Goal: Task Accomplishment & Management: Complete application form

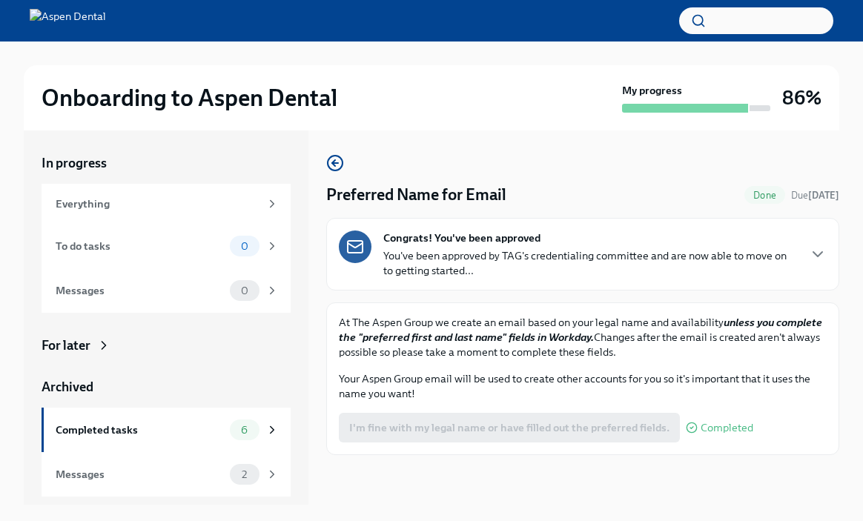
scroll to position [25, 0]
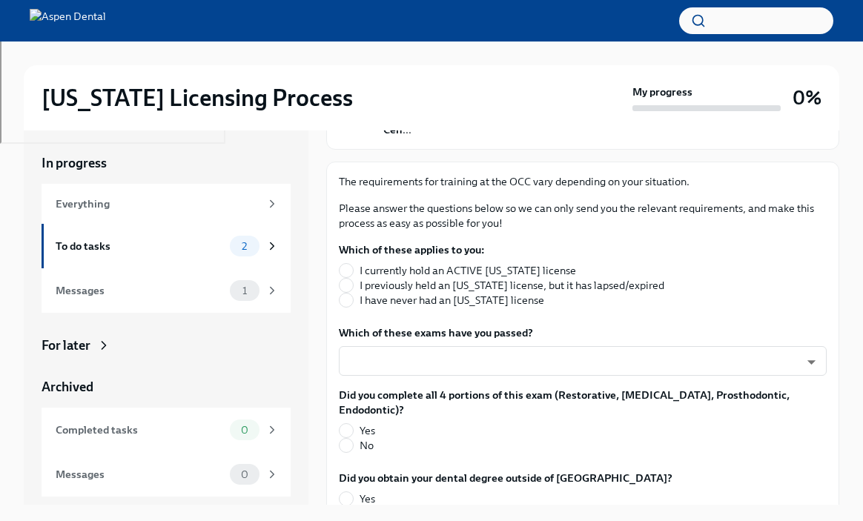
scroll to position [188, 0]
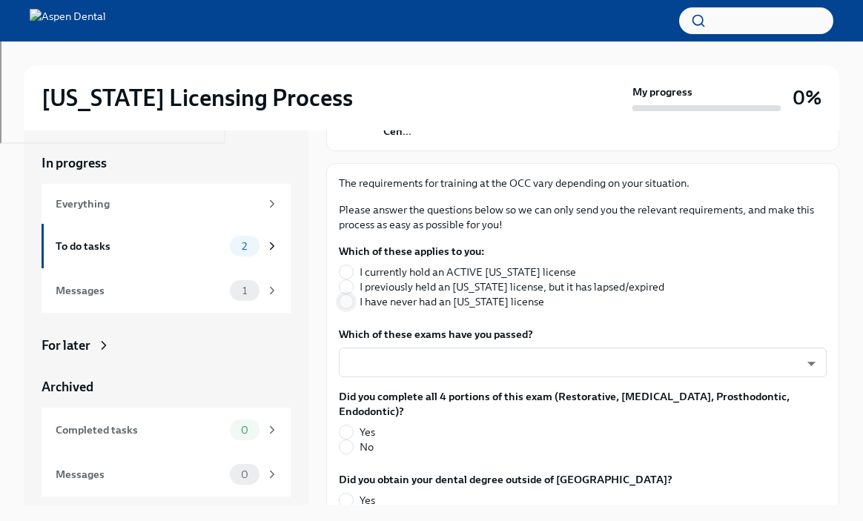
click at [349, 295] on input "I have never had an [US_STATE] license" at bounding box center [345, 301] width 13 height 13
radio input "true"
click at [374, 346] on body "[US_STATE] Licensing Process My progress 0% In progress Everything To do tasks …" at bounding box center [431, 273] width 863 height 546
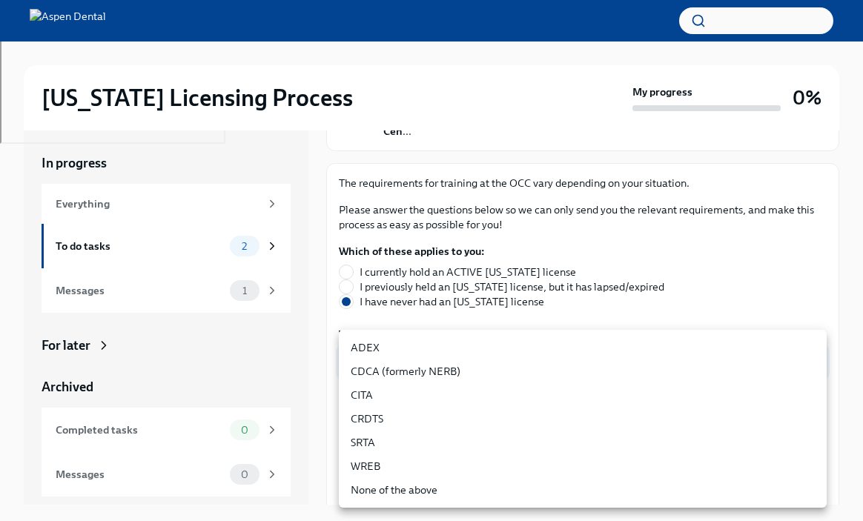
click at [374, 368] on li "CDCA (formerly NERB)" at bounding box center [583, 371] width 488 height 24
type input "nrE-1nMl1"
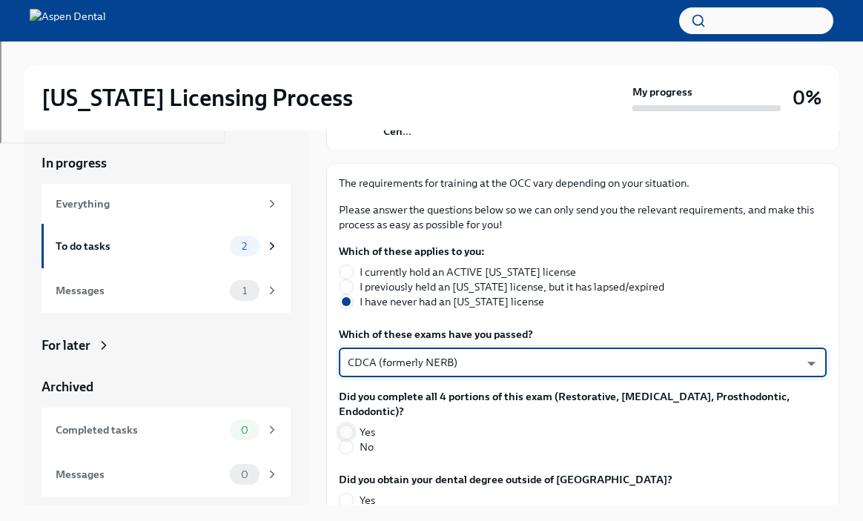
click at [351, 425] on input "Yes" at bounding box center [345, 431] width 13 height 13
radio input "true"
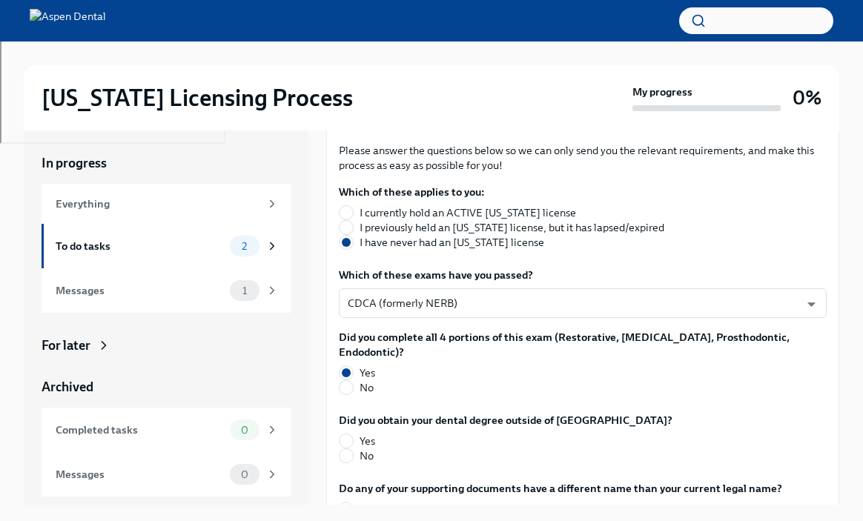
scroll to position [251, 0]
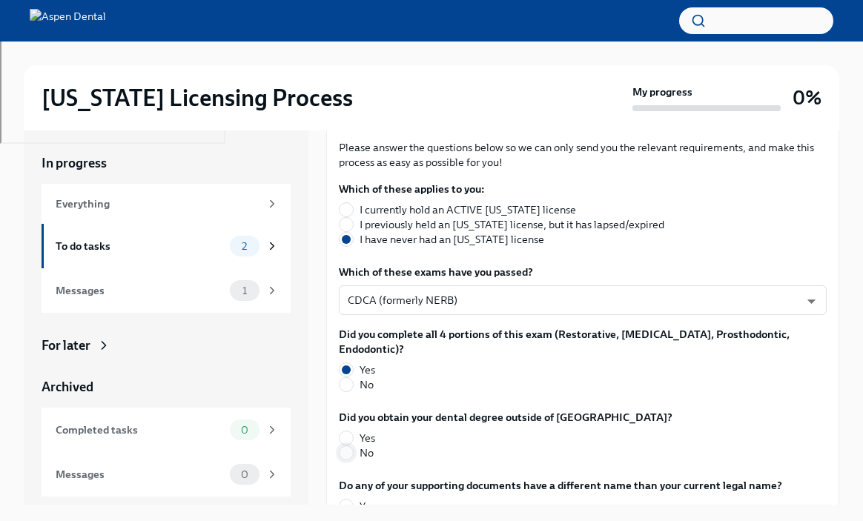
click at [350, 446] on input "No" at bounding box center [345, 452] width 13 height 13
radio input "true"
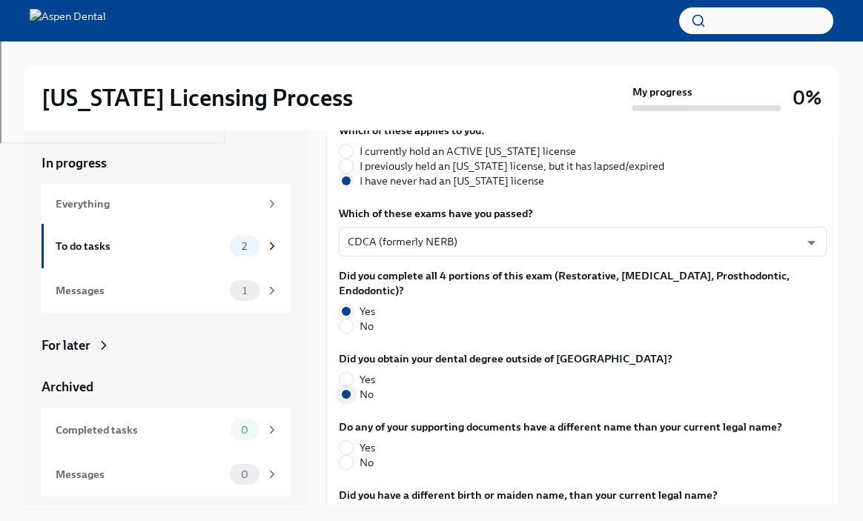
scroll to position [314, 0]
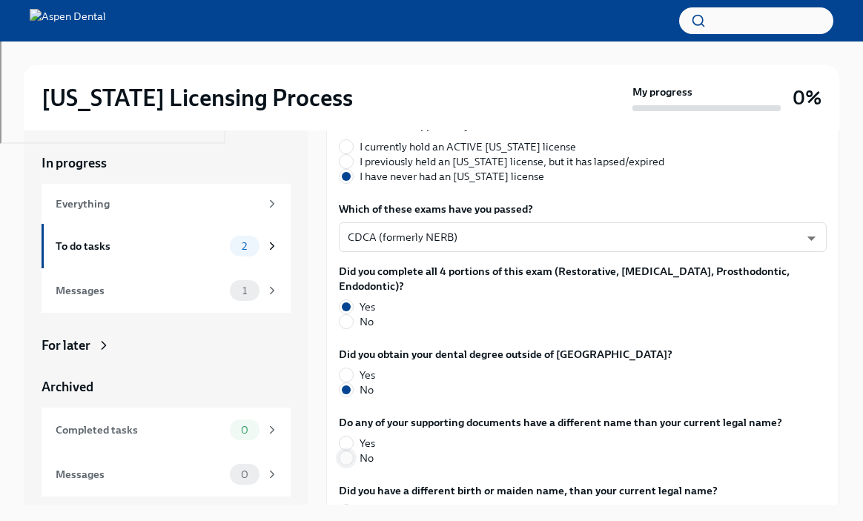
click at [351, 451] on input "No" at bounding box center [345, 457] width 13 height 13
radio input "true"
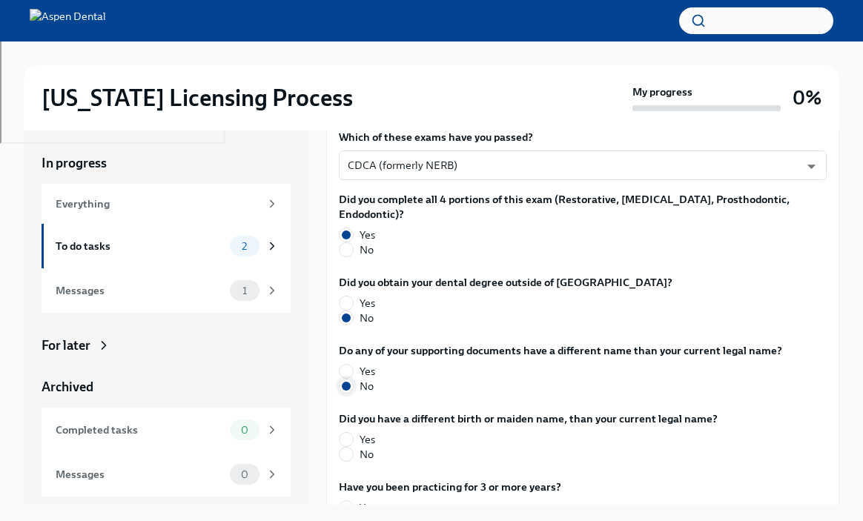
scroll to position [390, 0]
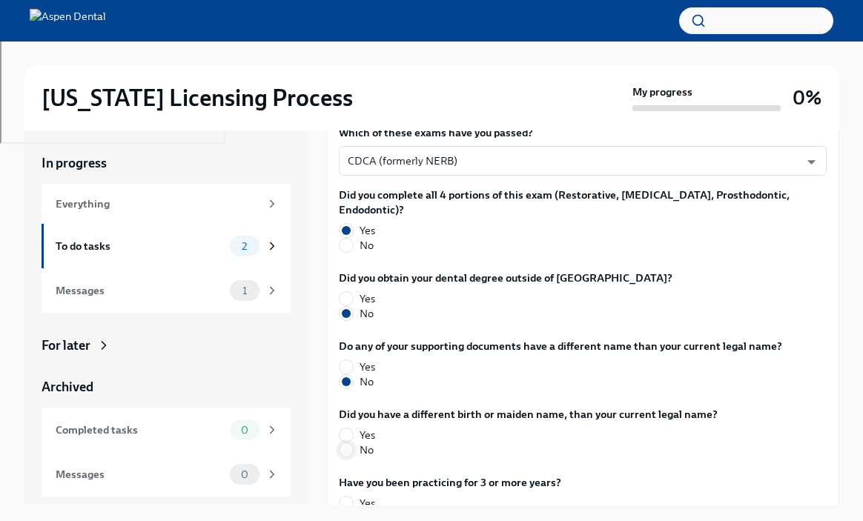
click at [347, 443] on input "No" at bounding box center [345, 449] width 13 height 13
radio input "true"
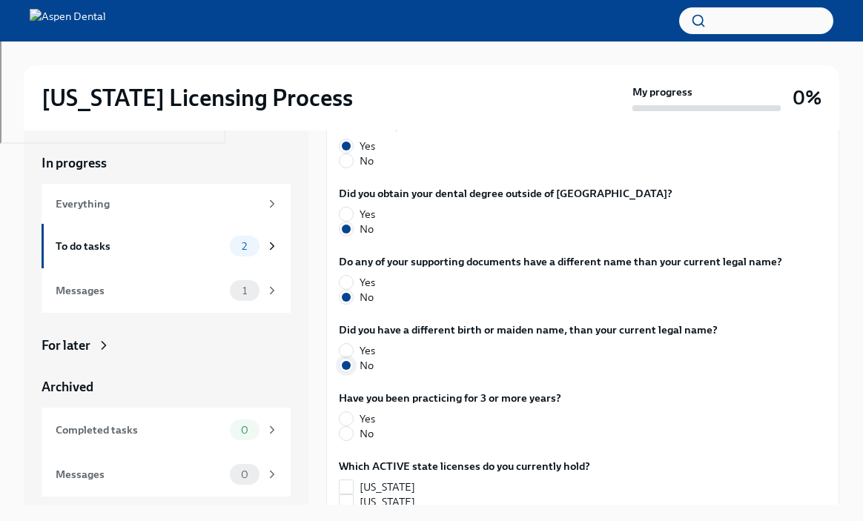
scroll to position [480, 0]
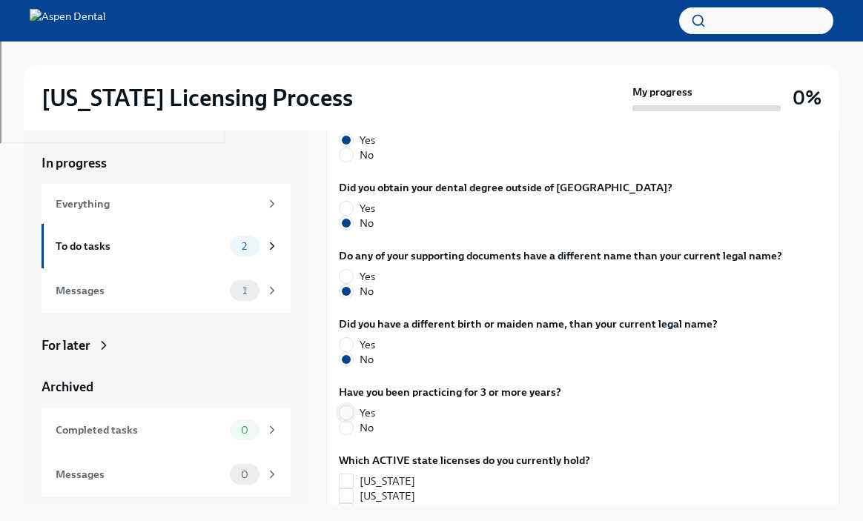
click at [348, 406] on input "Yes" at bounding box center [345, 412] width 13 height 13
radio input "true"
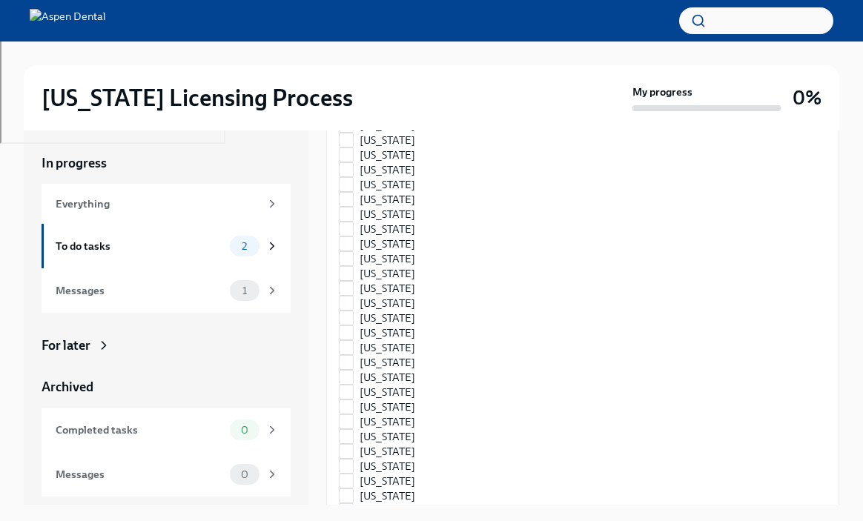
scroll to position [1054, 0]
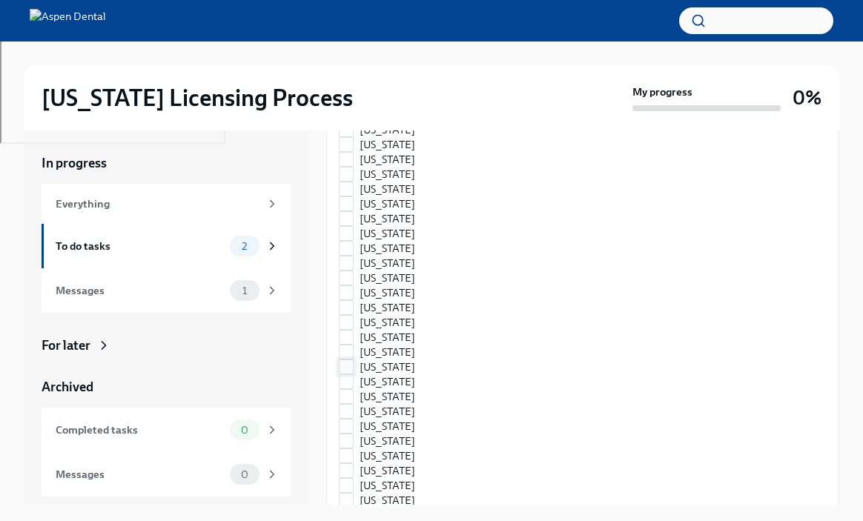
click at [351, 360] on input "[US_STATE]" at bounding box center [345, 366] width 13 height 13
checkbox input "true"
click at [347, 375] on input "[US_STATE]" at bounding box center [345, 381] width 13 height 13
checkbox input "true"
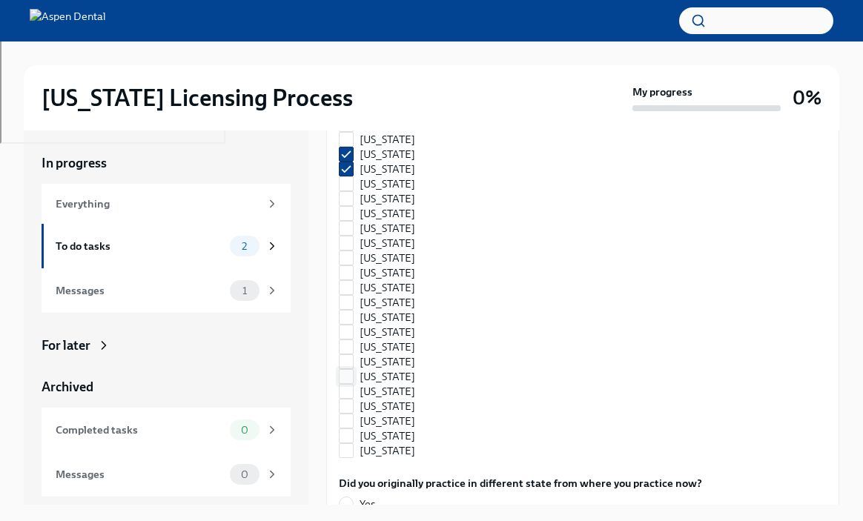
scroll to position [1269, 0]
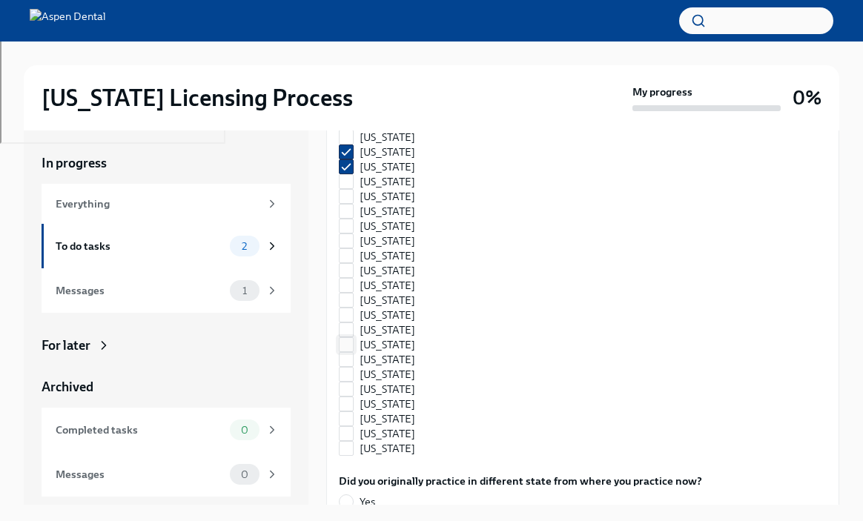
click at [350, 338] on input "[US_STATE]" at bounding box center [345, 344] width 13 height 13
checkbox input "true"
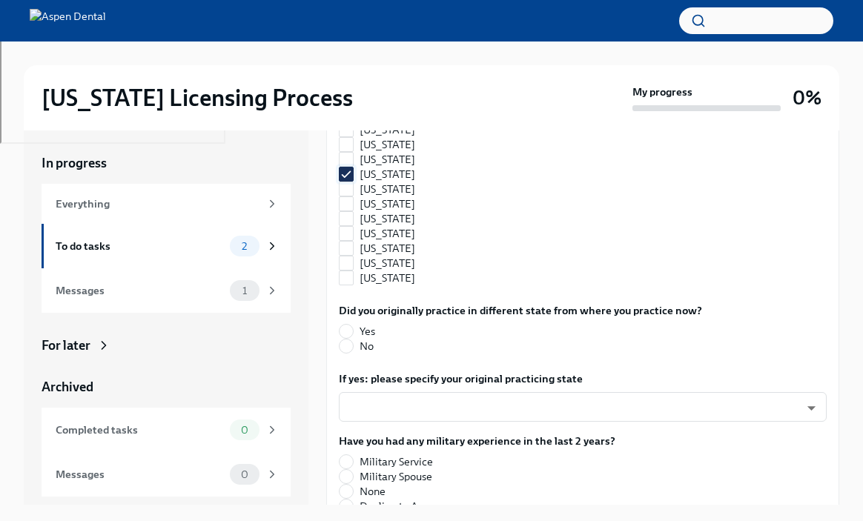
scroll to position [1440, 0]
click at [348, 339] on input "No" at bounding box center [345, 345] width 13 height 13
radio input "true"
click at [357, 372] on body "[US_STATE] Licensing Process My progress 0% In progress Everything To do tasks …" at bounding box center [431, 273] width 863 height 546
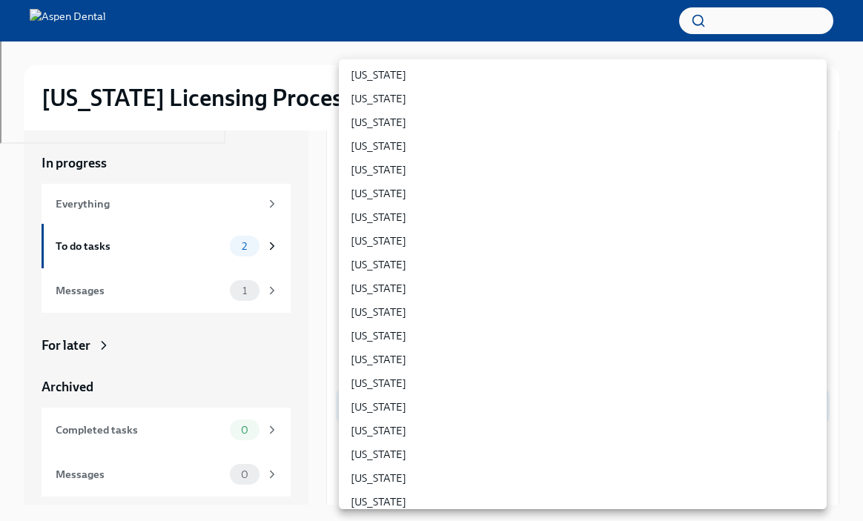
scroll to position [385, 0]
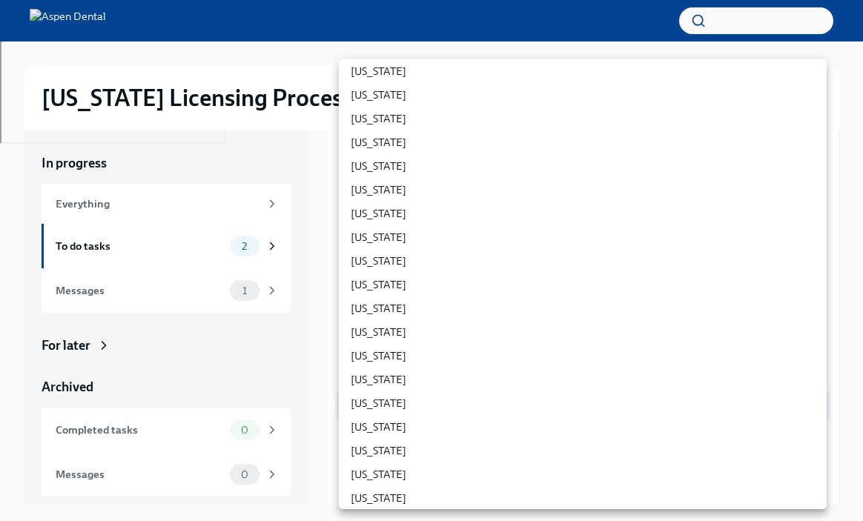
click at [371, 428] on li "[US_STATE]" at bounding box center [583, 427] width 488 height 24
type input "fQJPCQwJi"
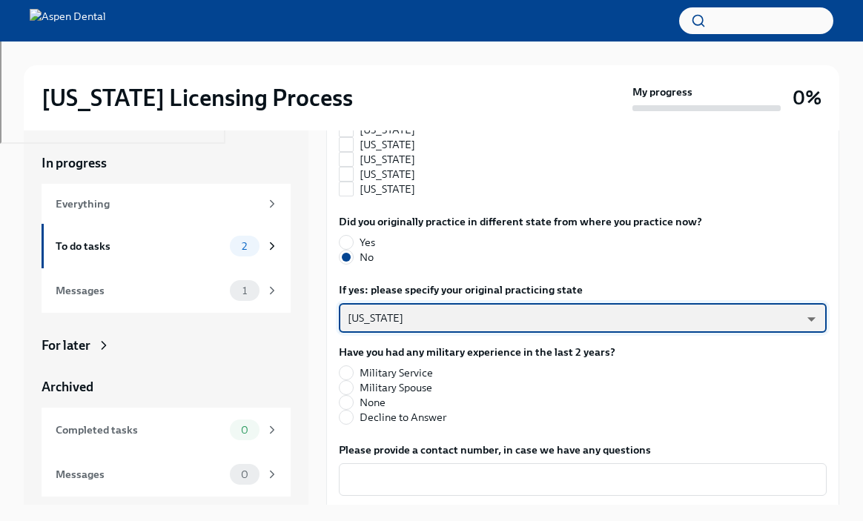
scroll to position [1529, 0]
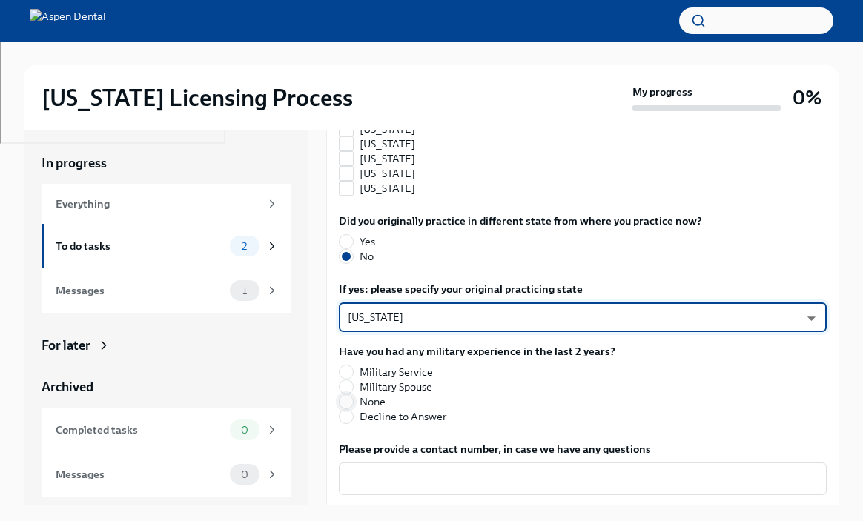
click at [351, 395] on input "None" at bounding box center [345, 401] width 13 height 13
radio input "true"
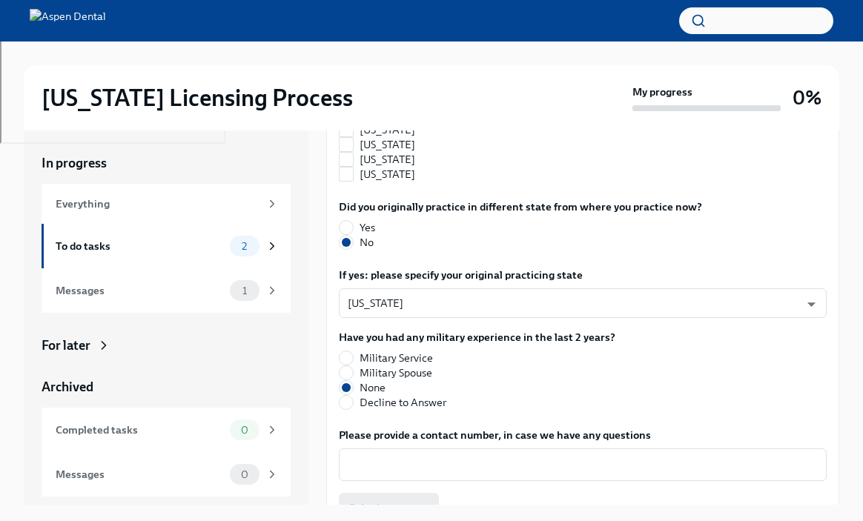
scroll to position [1544, 0]
click at [371, 455] on textarea "Please provide a contact number, in case we have any questions" at bounding box center [583, 464] width 470 height 18
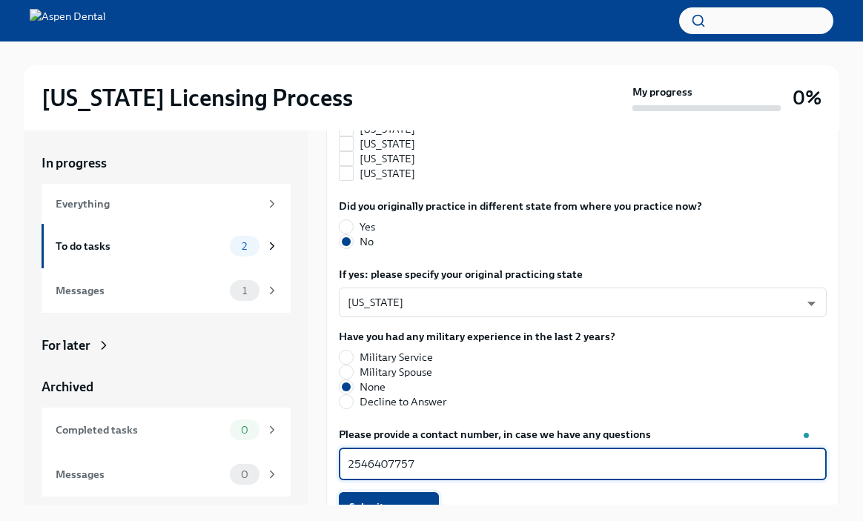
type textarea "2546407757"
click at [375, 500] on span "Submit answers" at bounding box center [388, 507] width 79 height 15
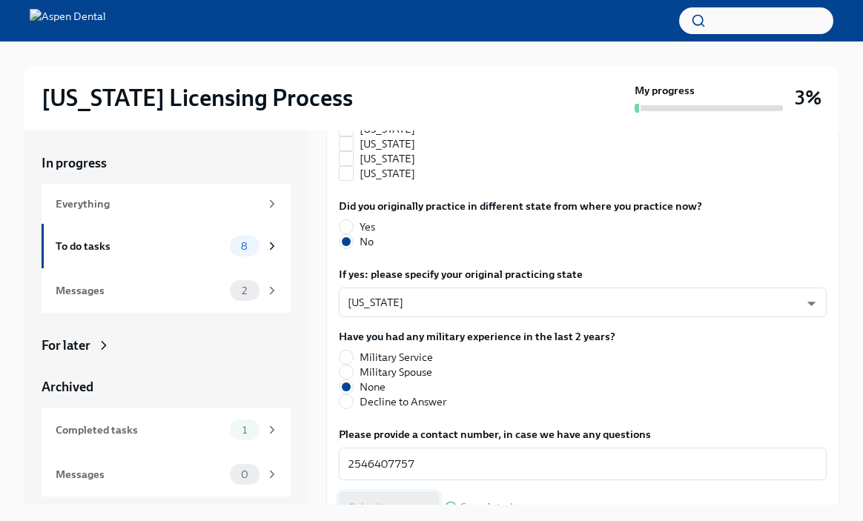
scroll to position [1591, 0]
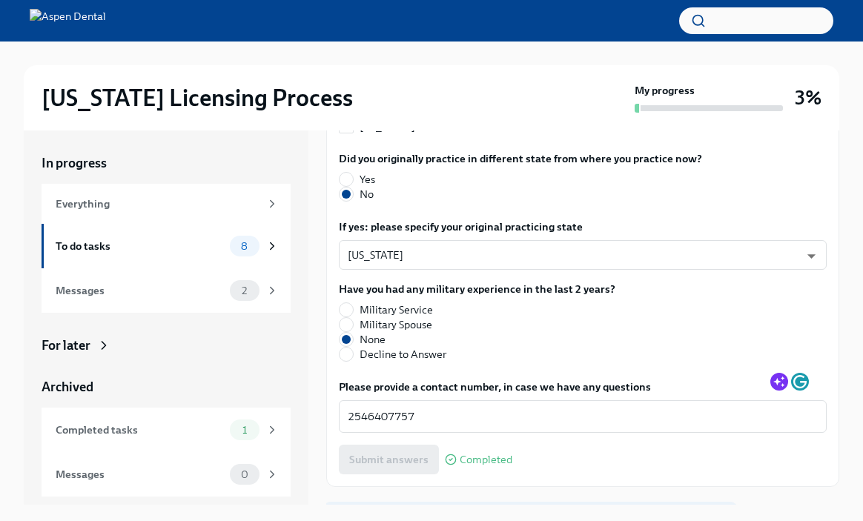
click at [380, 512] on span "Next task : Provide us with some extra info for the [US_STATE] state application" at bounding box center [530, 519] width 388 height 15
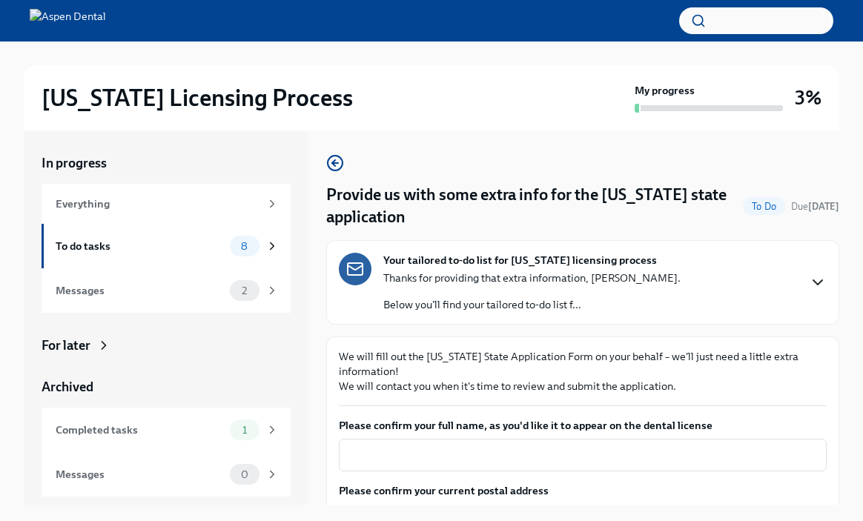
click at [812, 277] on icon "button" at bounding box center [818, 282] width 18 height 18
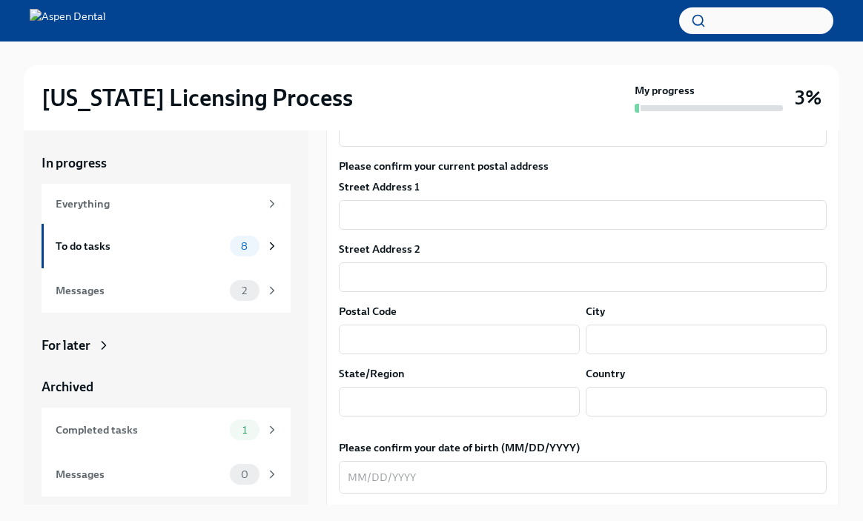
scroll to position [703, 0]
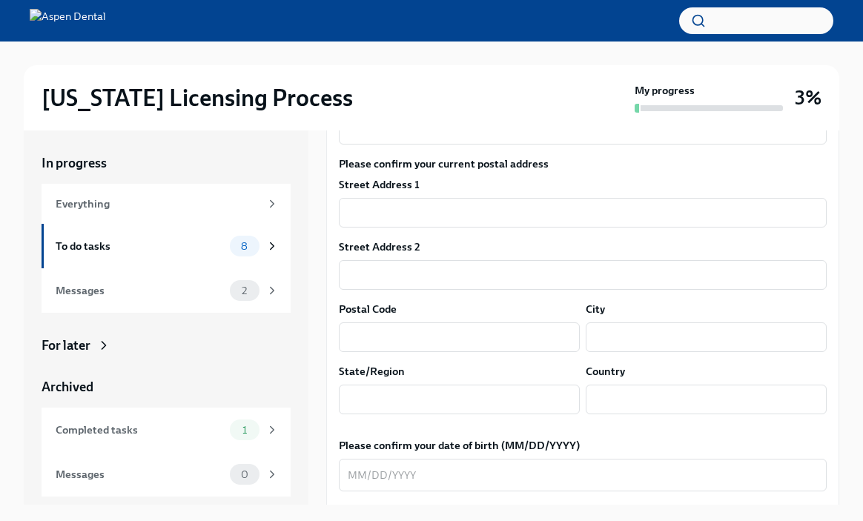
click at [483, 100] on div "[US_STATE] Licensing Process" at bounding box center [335, 98] width 587 height 30
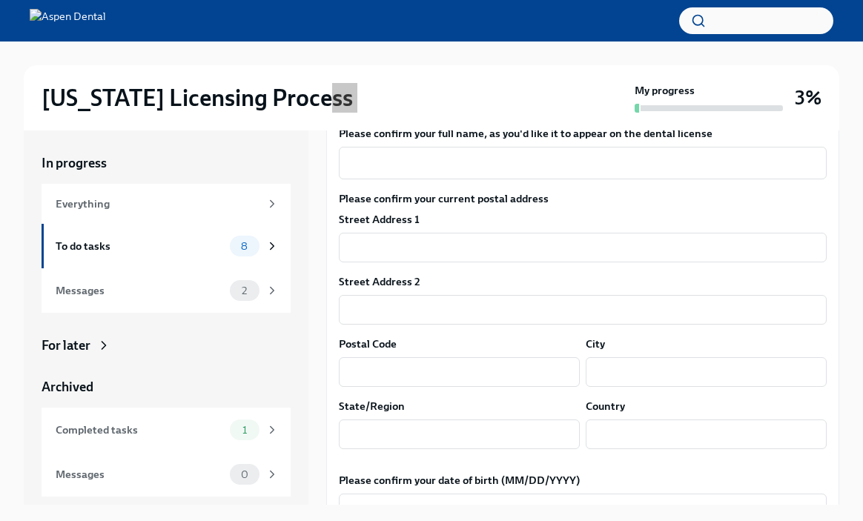
scroll to position [698, 0]
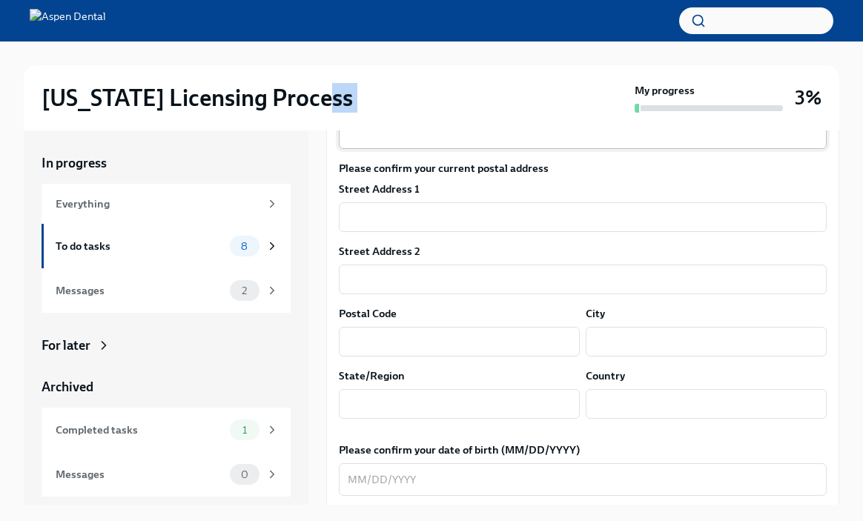
click at [397, 142] on textarea "Please confirm your full name, as you'd like it to appear on the dental license" at bounding box center [583, 133] width 470 height 18
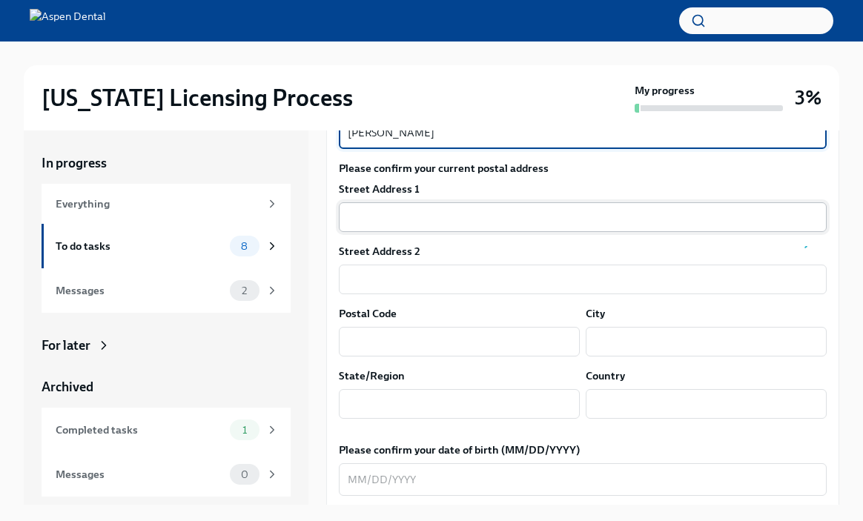
type textarea "[PERSON_NAME]"
click at [437, 232] on input "text" at bounding box center [583, 217] width 488 height 30
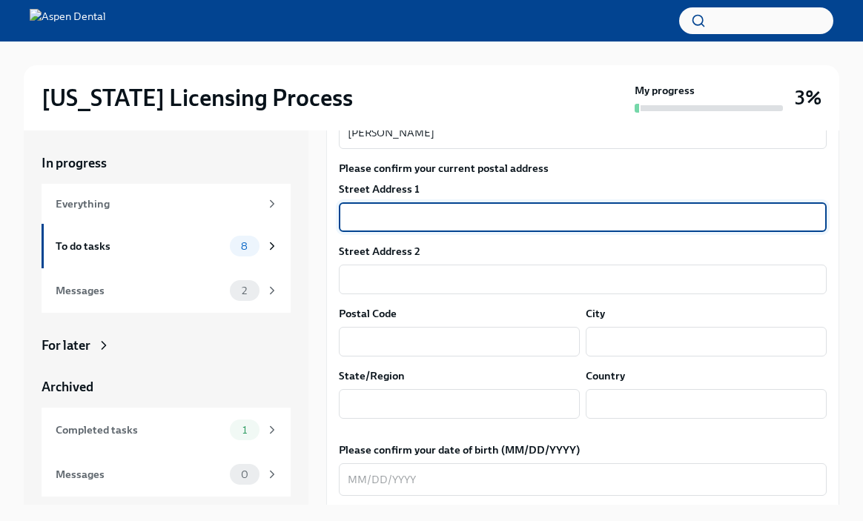
type input "[STREET_ADDRESS]"
type input "88011"
type input "Las Cruces"
type input "NM"
type input "US"
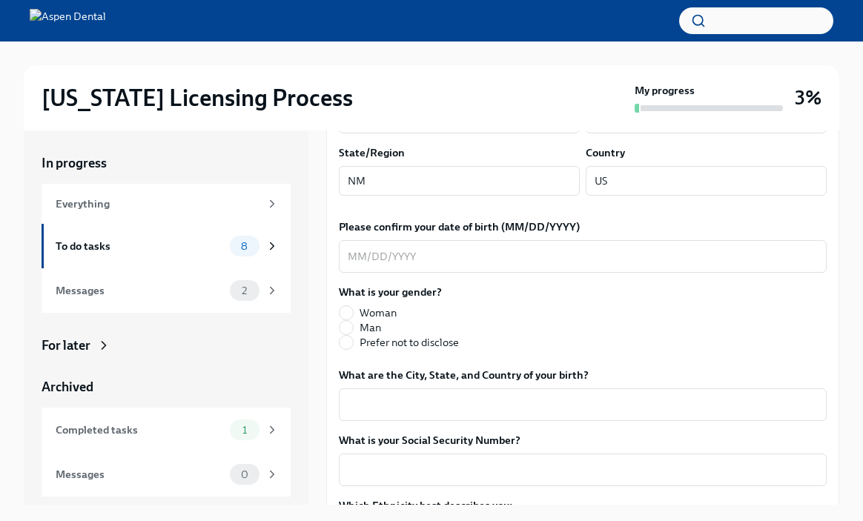
scroll to position [926, 0]
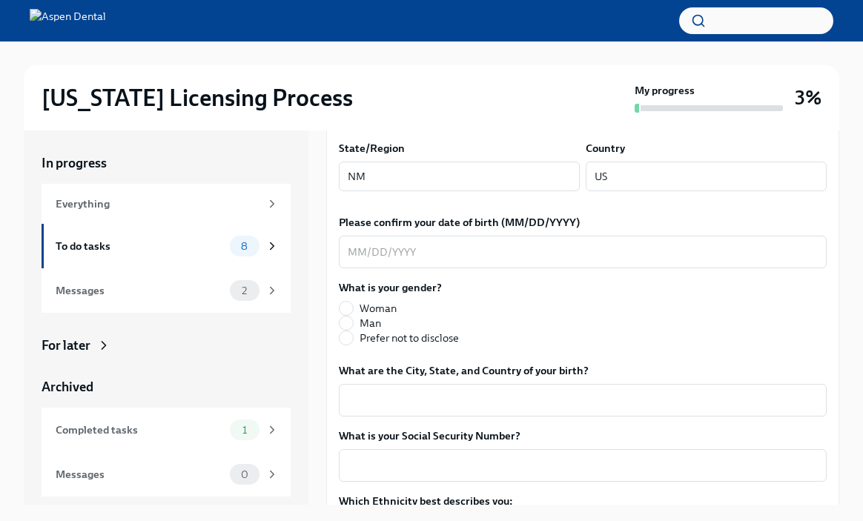
click at [459, 261] on textarea "Please confirm your date of birth (MM/DD/YYYY)" at bounding box center [583, 252] width 470 height 18
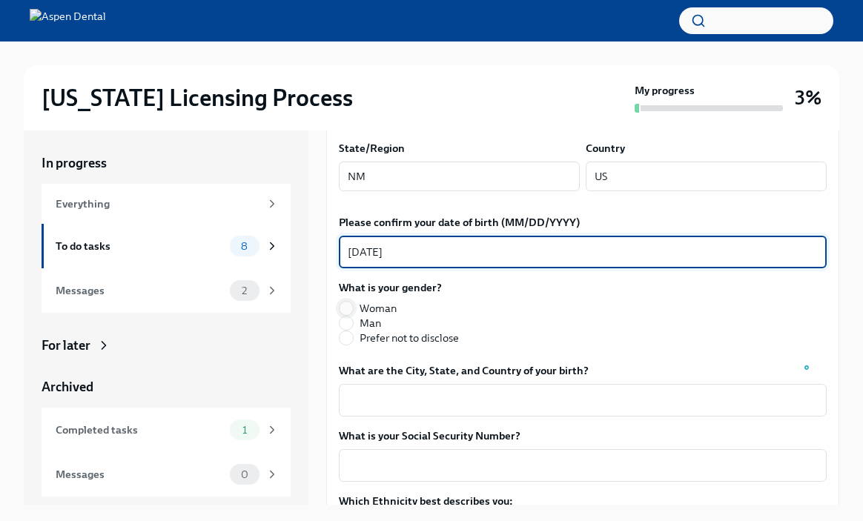
type textarea "[DATE]"
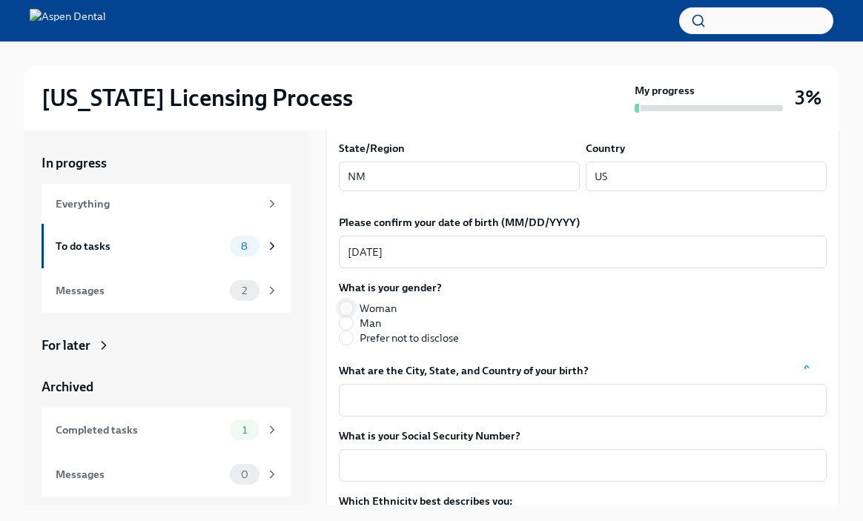
click at [351, 315] on input "Woman" at bounding box center [345, 308] width 13 height 13
radio input "true"
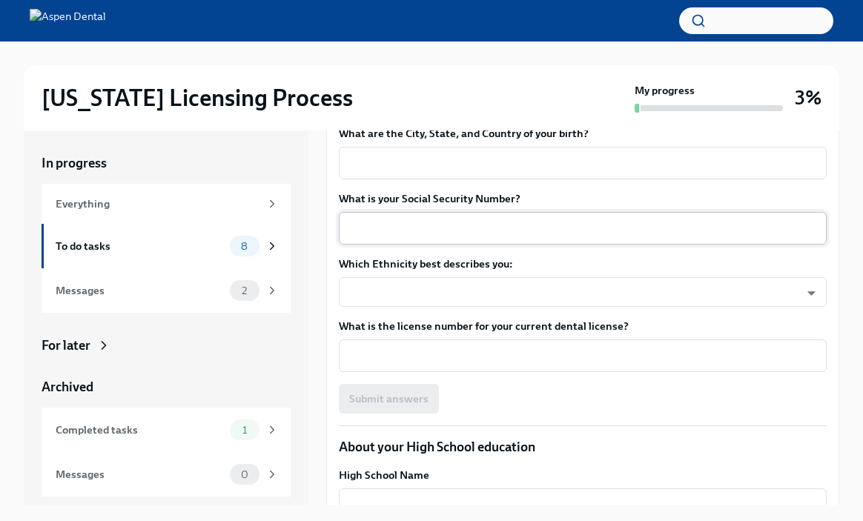
scroll to position [1169, 0]
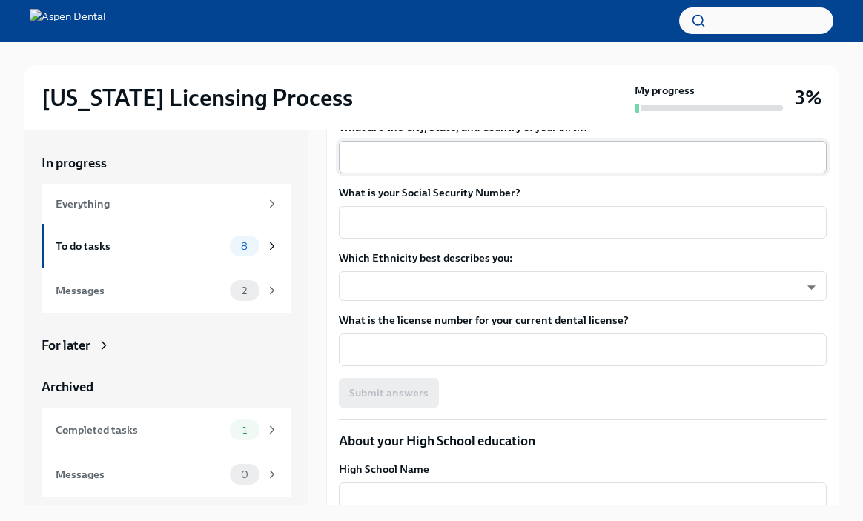
click at [408, 166] on textarea "What are the City, State, and Country of your birth?" at bounding box center [583, 157] width 470 height 18
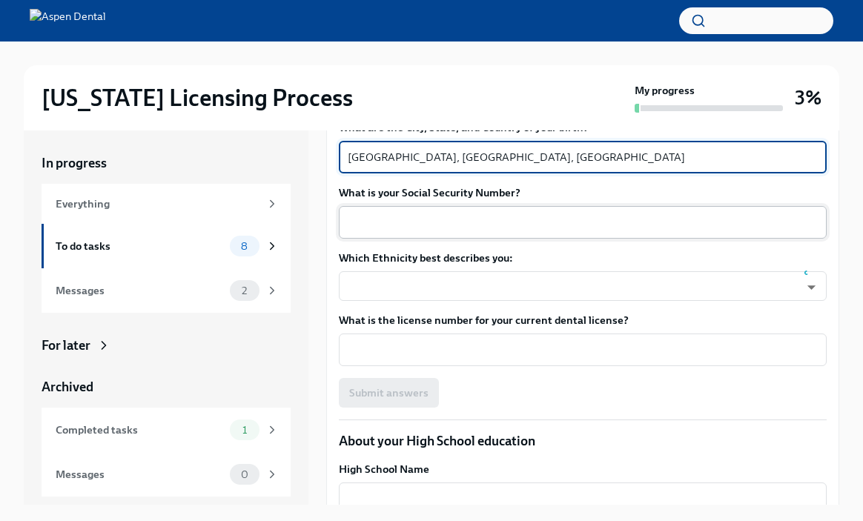
type textarea "[GEOGRAPHIC_DATA], [GEOGRAPHIC_DATA], [GEOGRAPHIC_DATA]"
click at [432, 239] on div "x ​" at bounding box center [583, 222] width 488 height 33
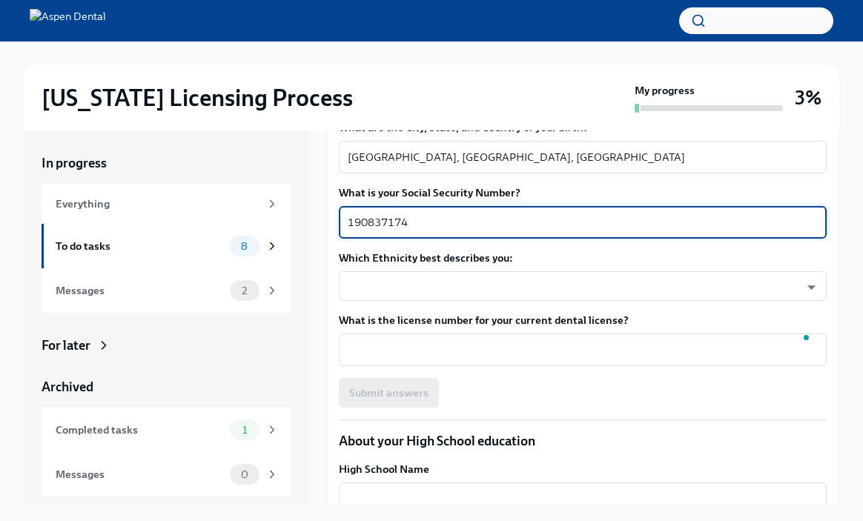
click at [717, 95] on div "My progress" at bounding box center [708, 98] width 148 height 30
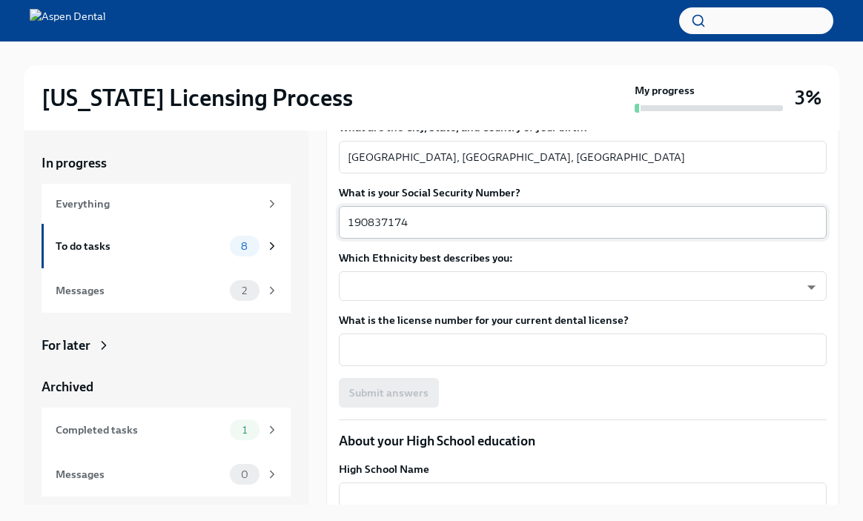
click at [381, 231] on textarea "190837174" at bounding box center [583, 222] width 470 height 18
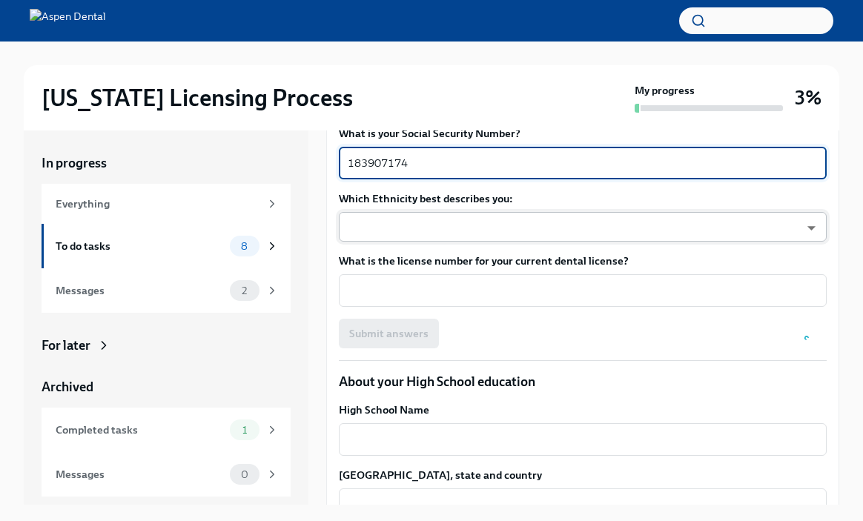
scroll to position [1259, 0]
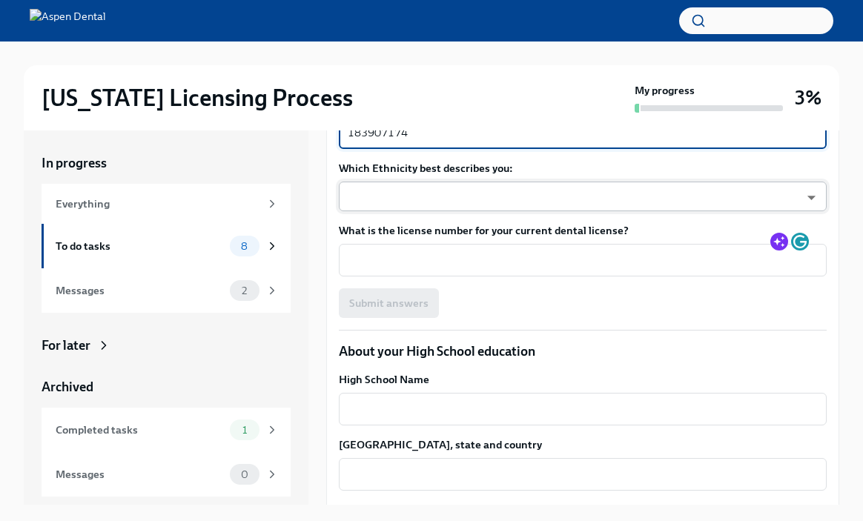
type textarea "183907174"
click at [394, 298] on body "[US_STATE] Licensing Process My progress 3% In progress Everything To do tasks …" at bounding box center [431, 273] width 863 height 546
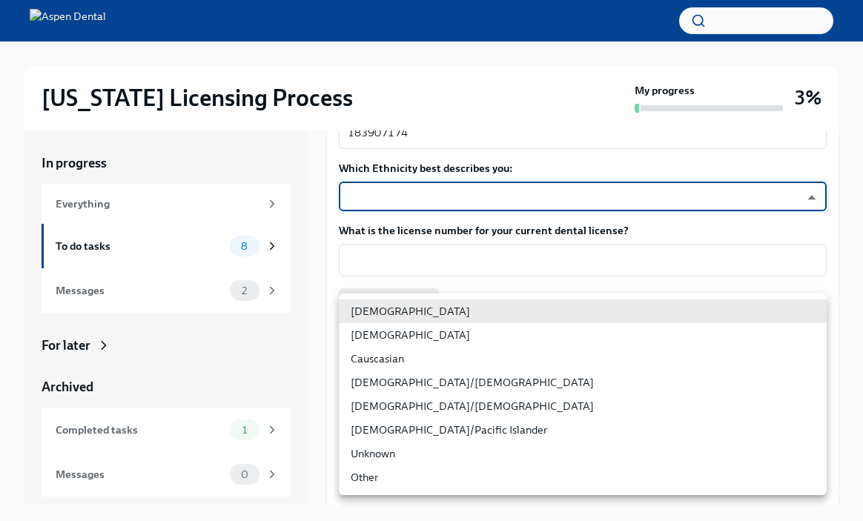
click at [402, 343] on li "[DEMOGRAPHIC_DATA]" at bounding box center [583, 335] width 488 height 24
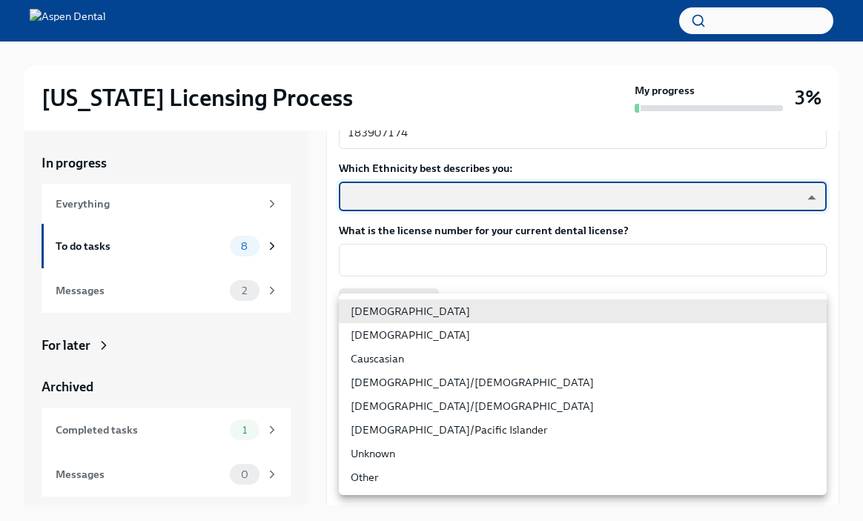
type input "930Z9RFkx"
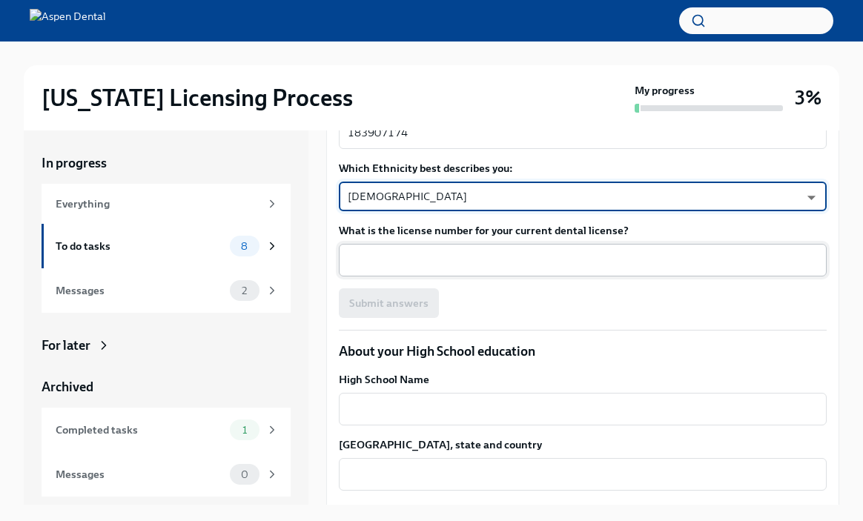
click at [395, 276] on div "x ​" at bounding box center [583, 260] width 488 height 33
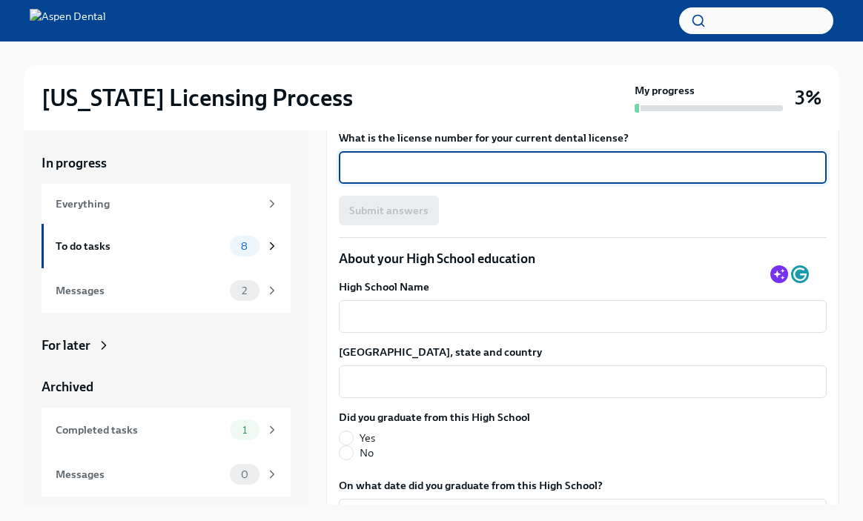
scroll to position [1350, 0]
click at [574, 226] on div "Submit answers" at bounding box center [583, 211] width 488 height 30
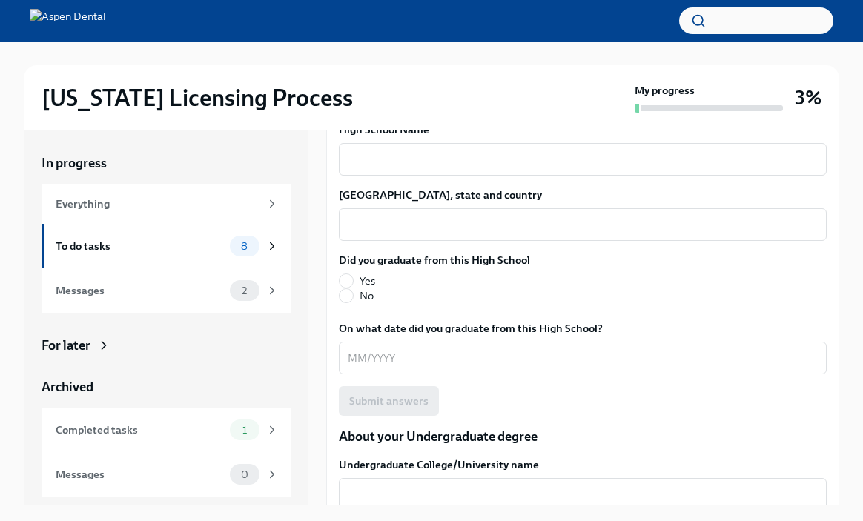
scroll to position [1511, 0]
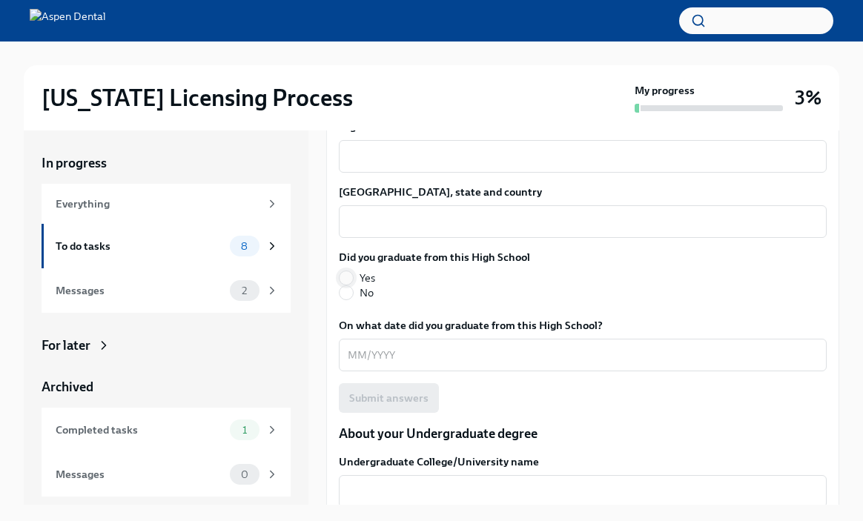
click at [345, 285] on input "Yes" at bounding box center [345, 277] width 13 height 13
radio input "true"
click at [409, 165] on textarea "High School Name" at bounding box center [583, 156] width 470 height 18
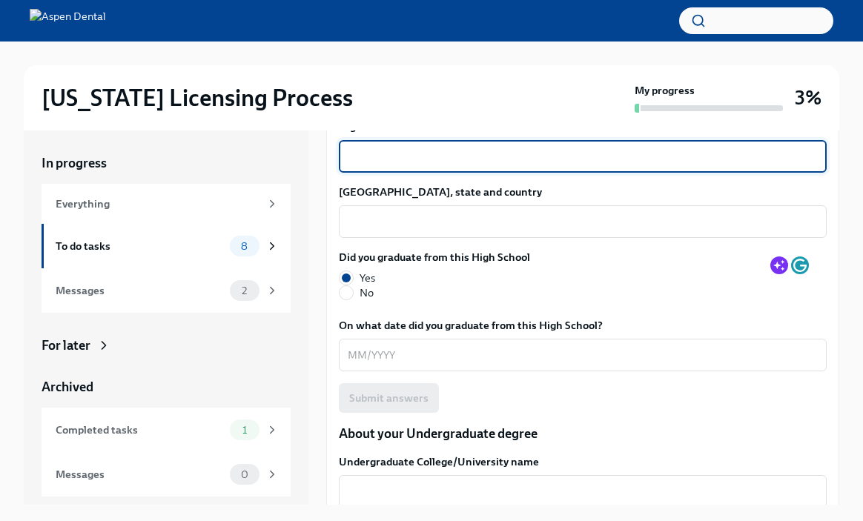
type textarea "V"
type textarea "[PERSON_NAME][GEOGRAPHIC_DATA]"
click at [385, 238] on div "x ​" at bounding box center [583, 221] width 488 height 33
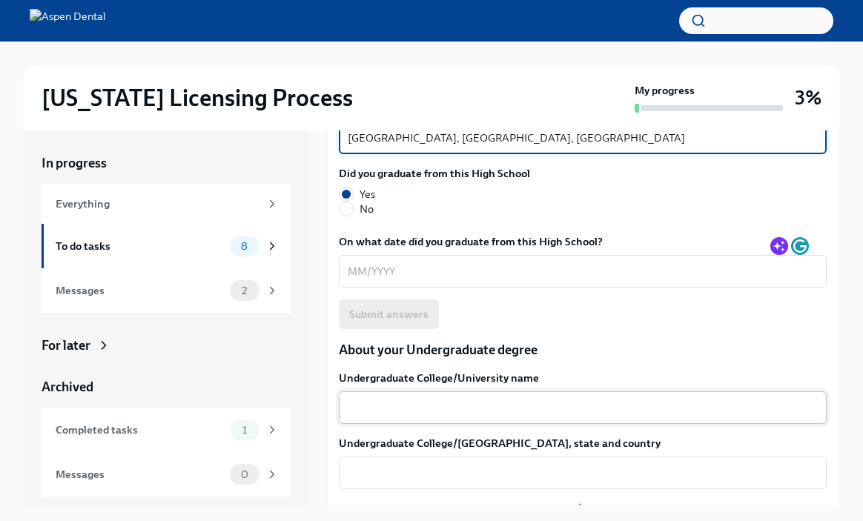
scroll to position [1597, 0]
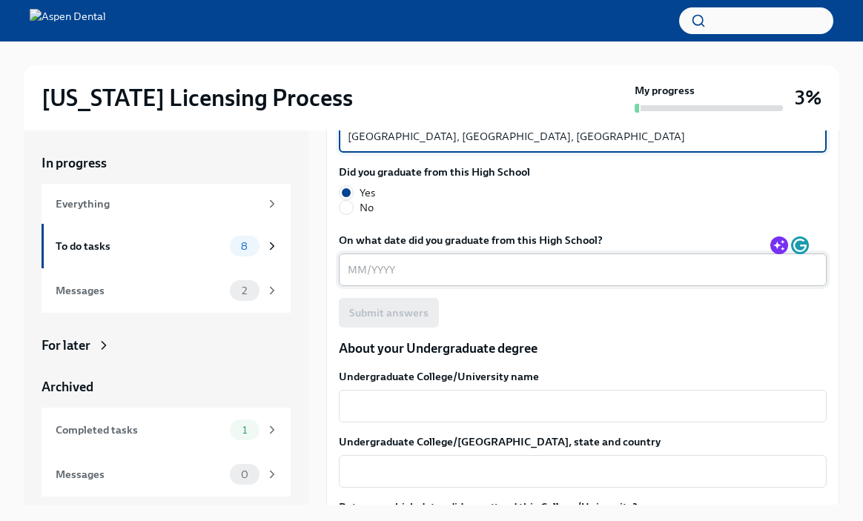
type textarea "[GEOGRAPHIC_DATA], [GEOGRAPHIC_DATA], [GEOGRAPHIC_DATA]"
click at [359, 279] on textarea "On what date did you graduate from this High School?" at bounding box center [583, 270] width 470 height 18
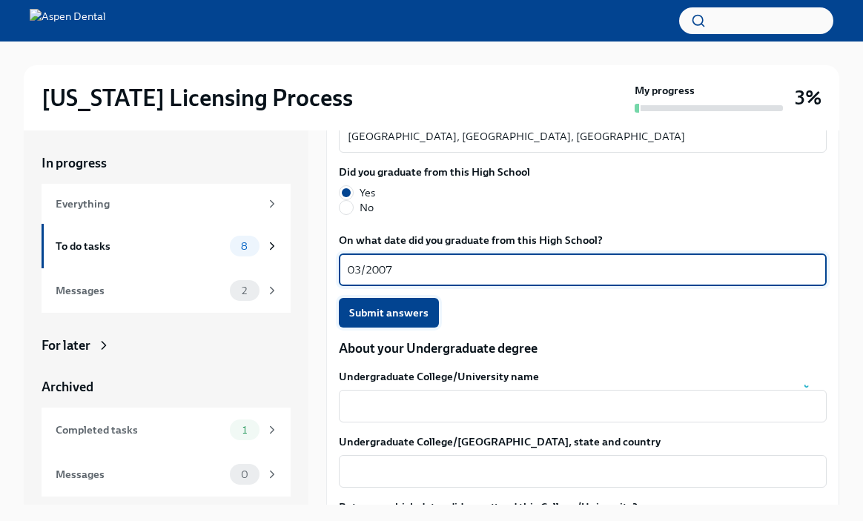
type textarea "03/2007"
click at [365, 328] on button "Submit answers" at bounding box center [389, 313] width 100 height 30
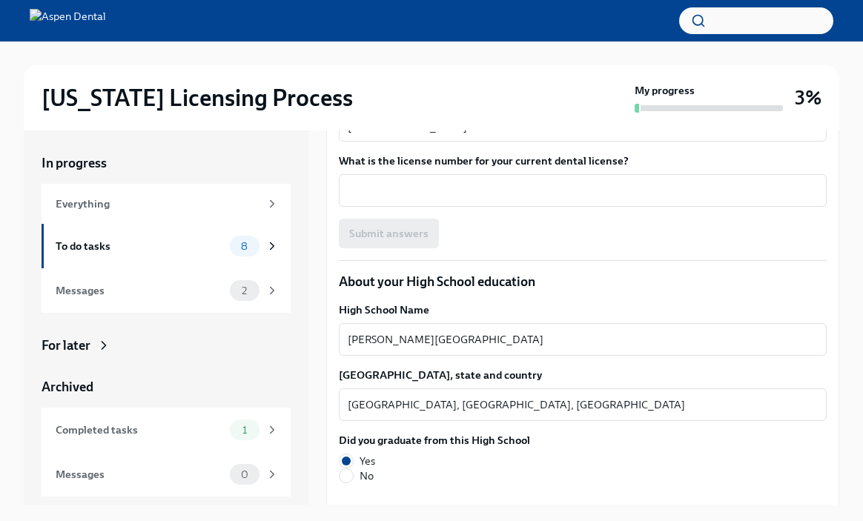
scroll to position [1336, 0]
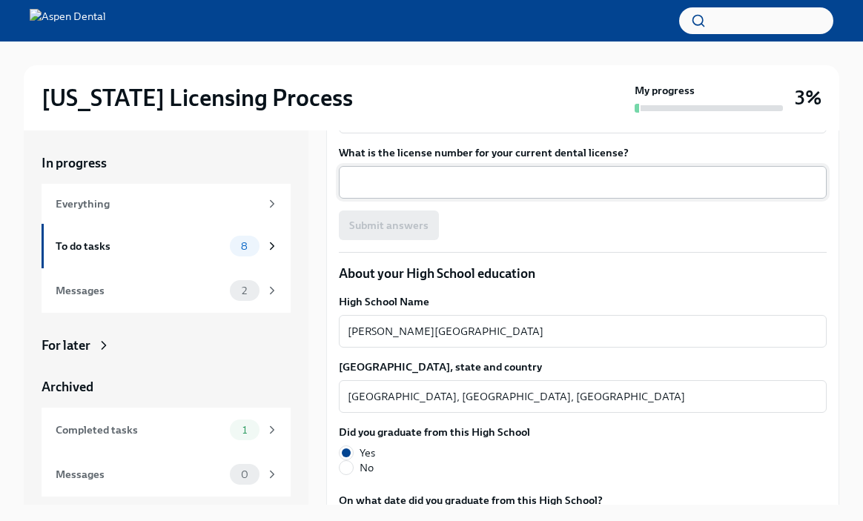
click at [401, 191] on textarea "What is the license number for your current dental license?" at bounding box center [583, 182] width 470 height 18
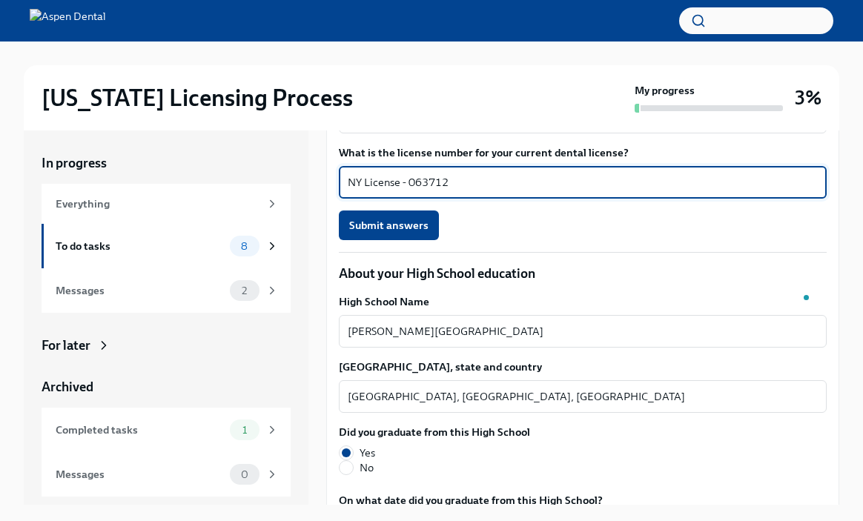
type textarea "NY License - 063712"
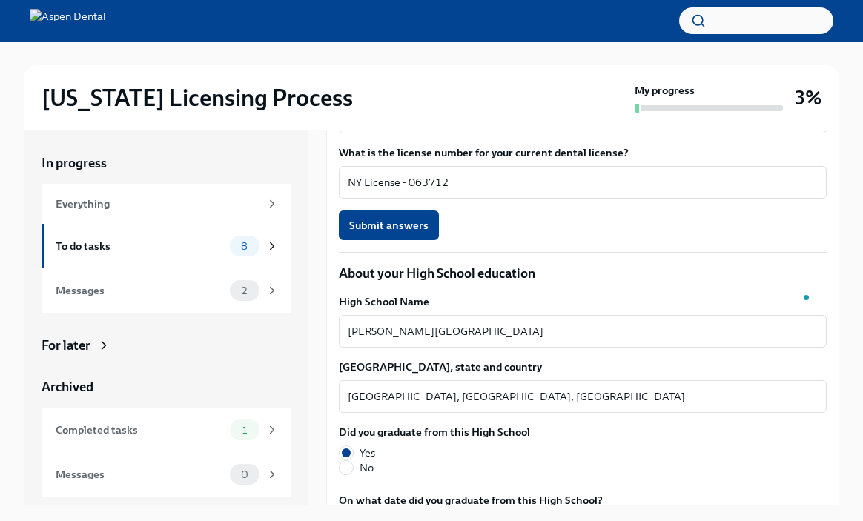
click at [526, 96] on div "[US_STATE] Licensing Process" at bounding box center [335, 98] width 587 height 30
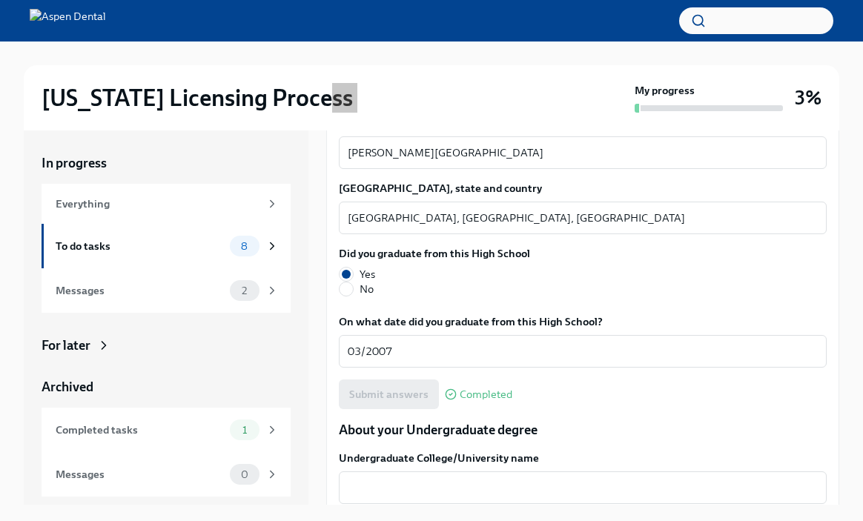
scroll to position [1514, 0]
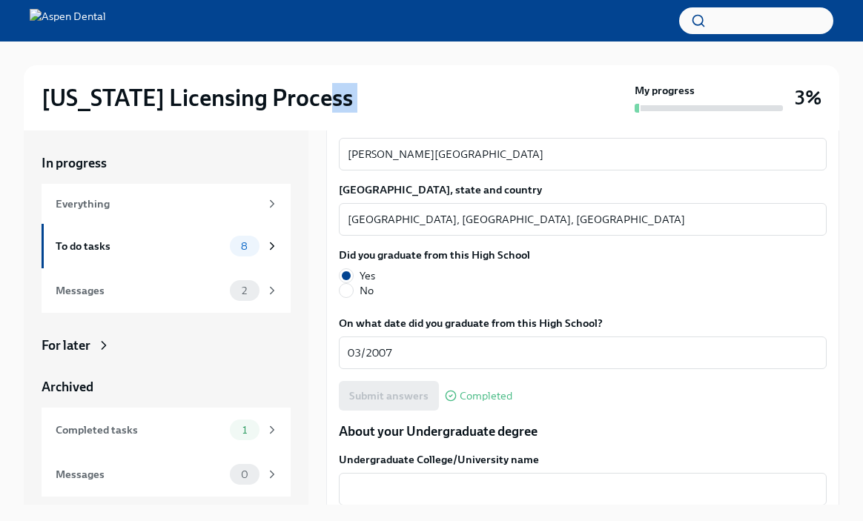
click at [403, 56] on span "Submit answers" at bounding box center [388, 48] width 79 height 15
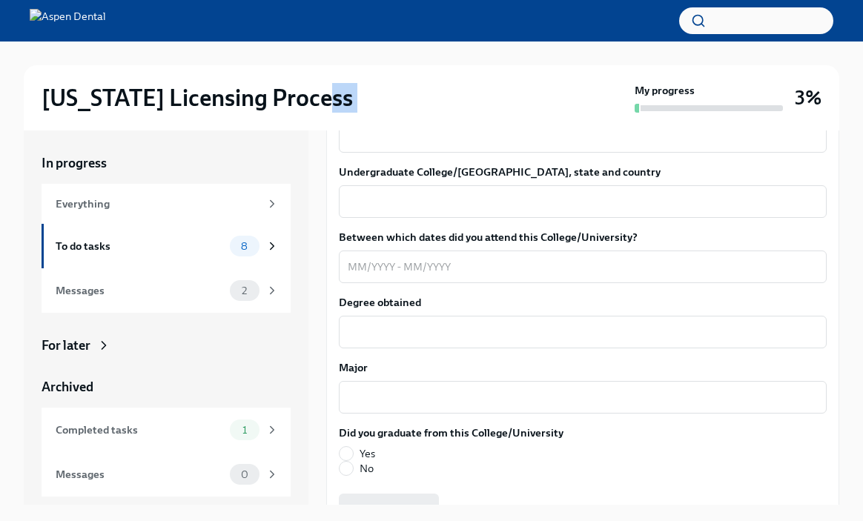
scroll to position [1866, 0]
click at [496, 153] on div "x ​" at bounding box center [583, 137] width 488 height 33
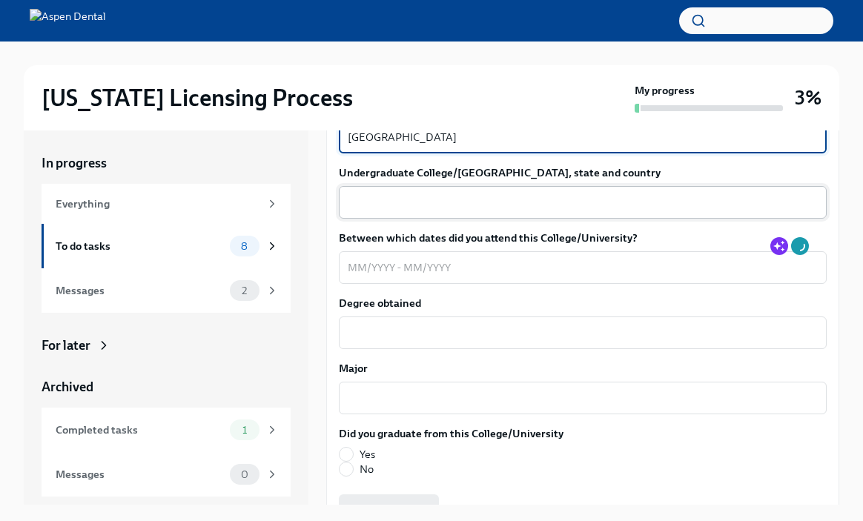
type textarea "[GEOGRAPHIC_DATA]"
click at [462, 211] on textarea "Undergraduate College/[GEOGRAPHIC_DATA], state and country" at bounding box center [583, 202] width 470 height 18
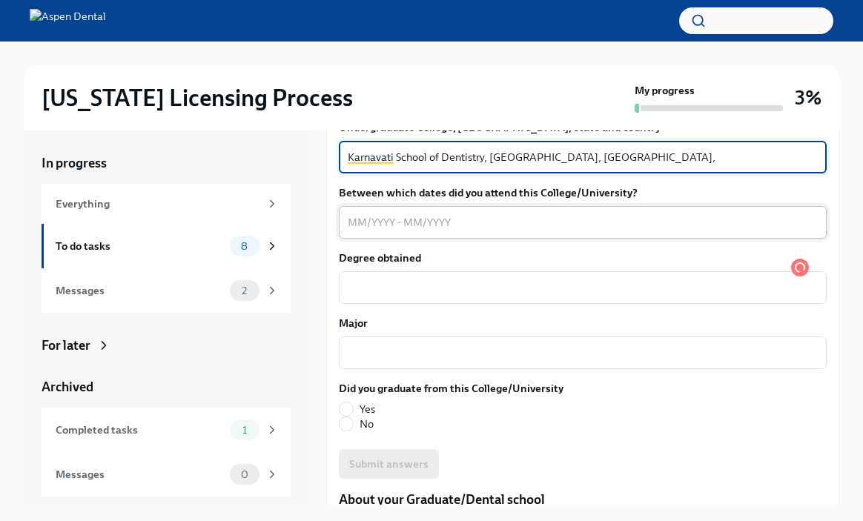
scroll to position [1912, 0]
type textarea "Karnavati School of Dentistry, [GEOGRAPHIC_DATA], [GEOGRAPHIC_DATA], [GEOGRAPHI…"
click at [375, 231] on textarea "Between which dates did you attend this College/University?" at bounding box center [583, 222] width 470 height 18
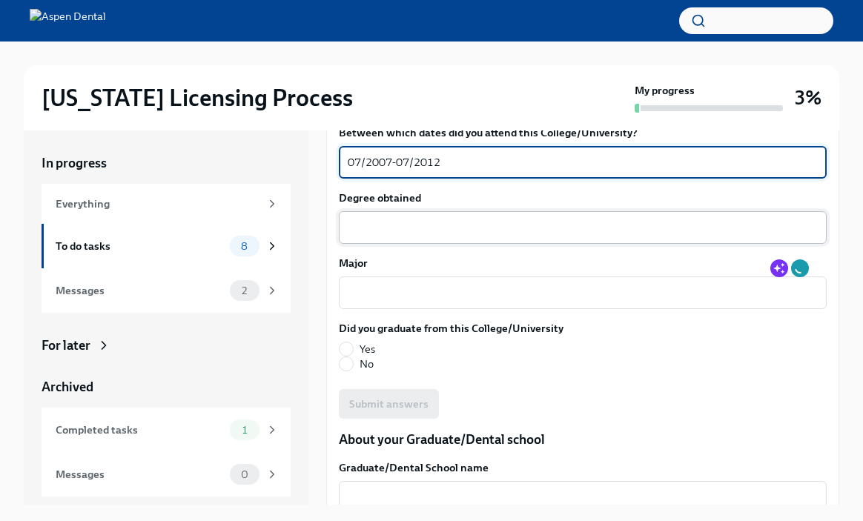
scroll to position [1987, 0]
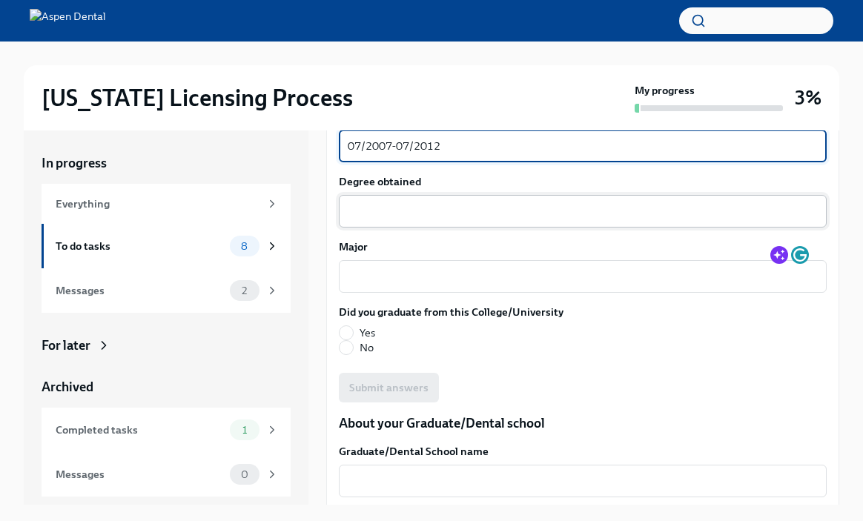
type textarea "07/2007-07/2012"
click at [382, 220] on textarea "Degree obtained" at bounding box center [583, 211] width 470 height 18
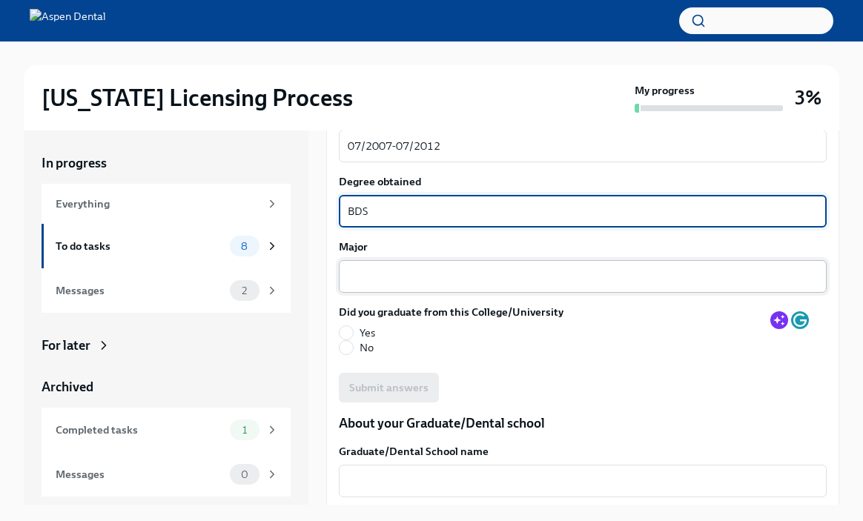
type textarea "BDS"
click at [378, 285] on textarea "Major" at bounding box center [583, 277] width 470 height 18
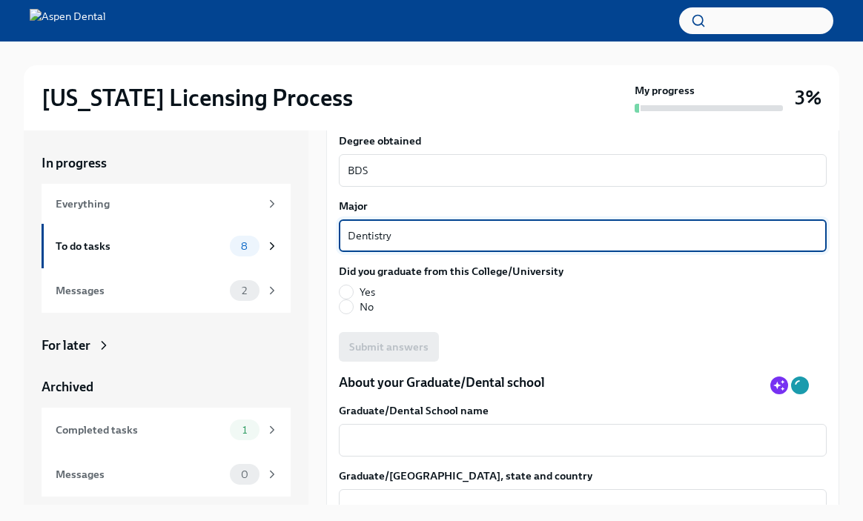
scroll to position [2086, 0]
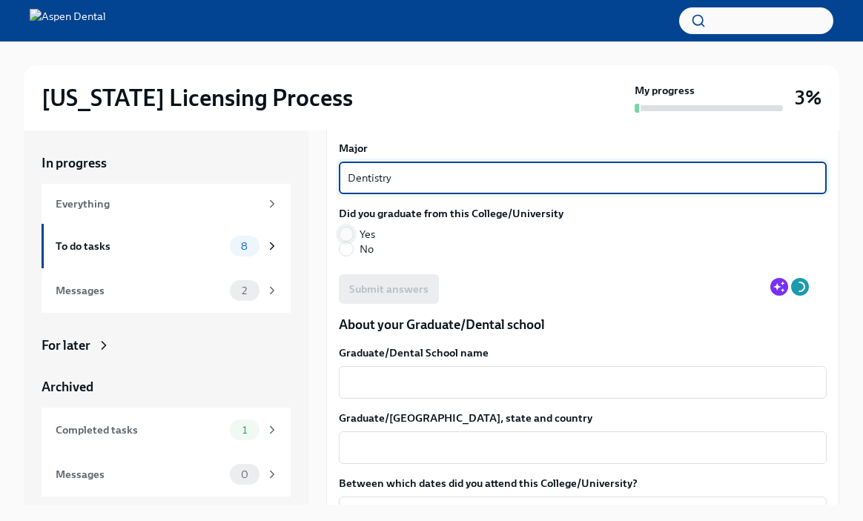
type textarea "Dentistry"
click at [351, 241] on input "Yes" at bounding box center [345, 234] width 13 height 13
radio input "true"
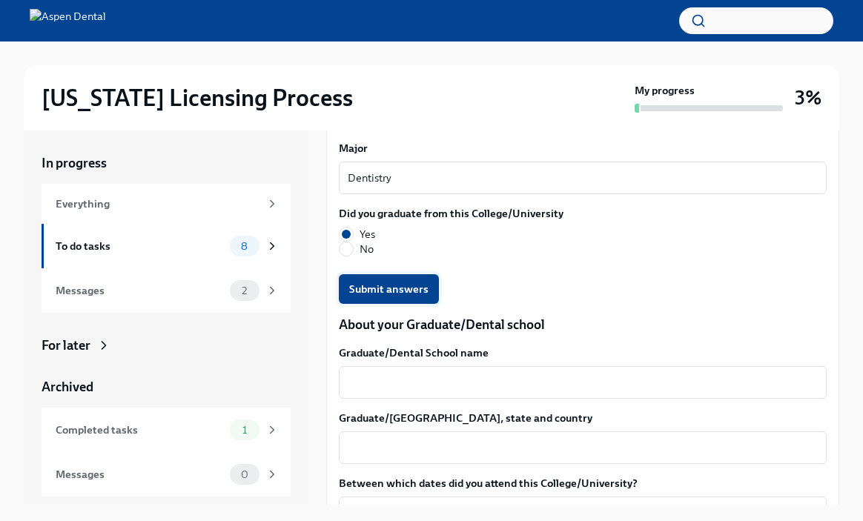
click at [375, 296] on span "Submit answers" at bounding box center [388, 289] width 79 height 15
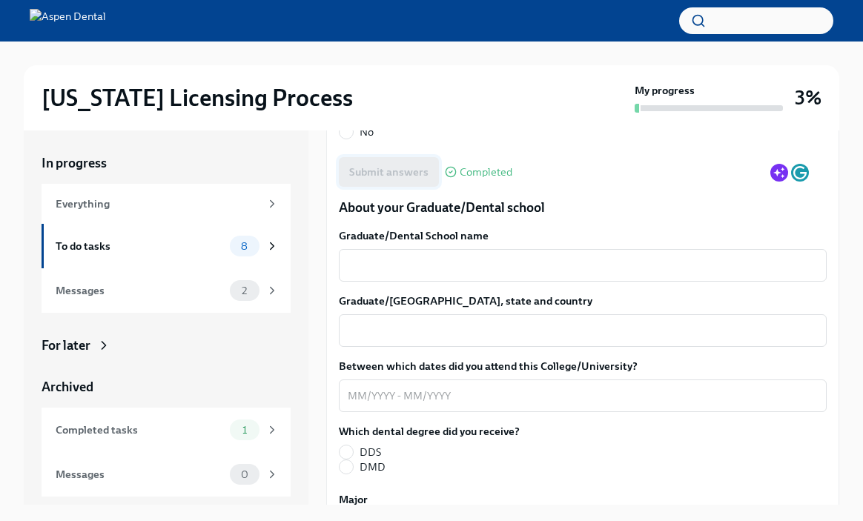
scroll to position [2211, 0]
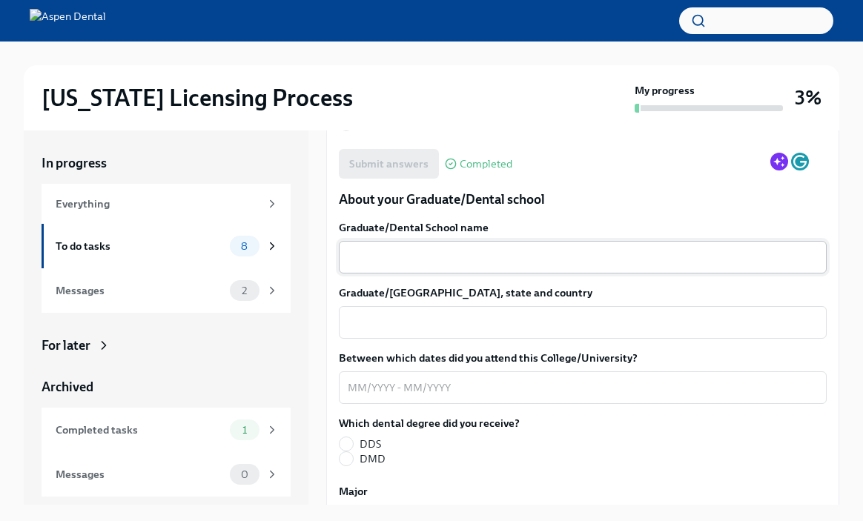
click at [377, 266] on textarea "Graduate/Dental School name" at bounding box center [583, 257] width 470 height 18
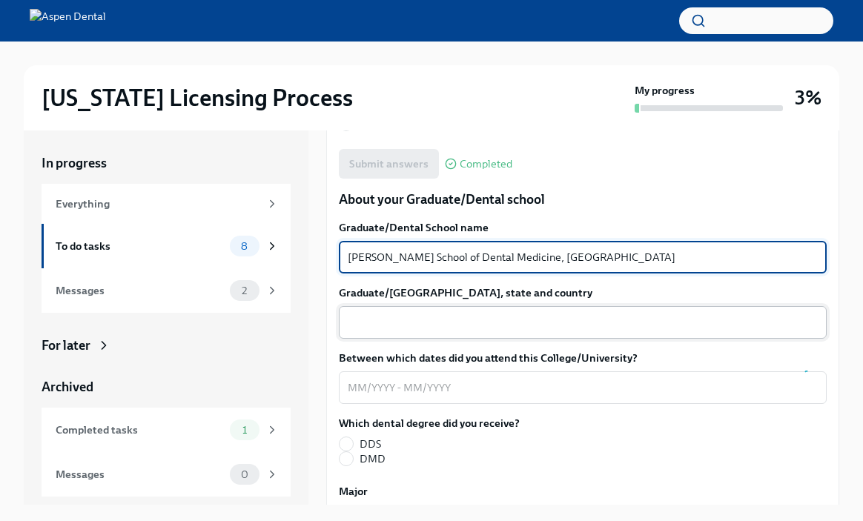
type textarea "[PERSON_NAME] School of Dental Medicine, [GEOGRAPHIC_DATA]"
click at [454, 331] on textarea "Graduate/[GEOGRAPHIC_DATA], state and country" at bounding box center [583, 323] width 470 height 18
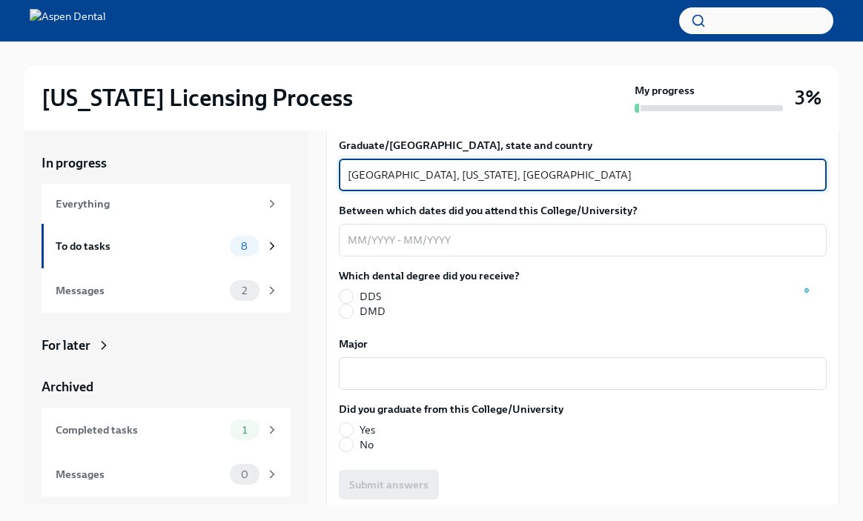
scroll to position [2364, 0]
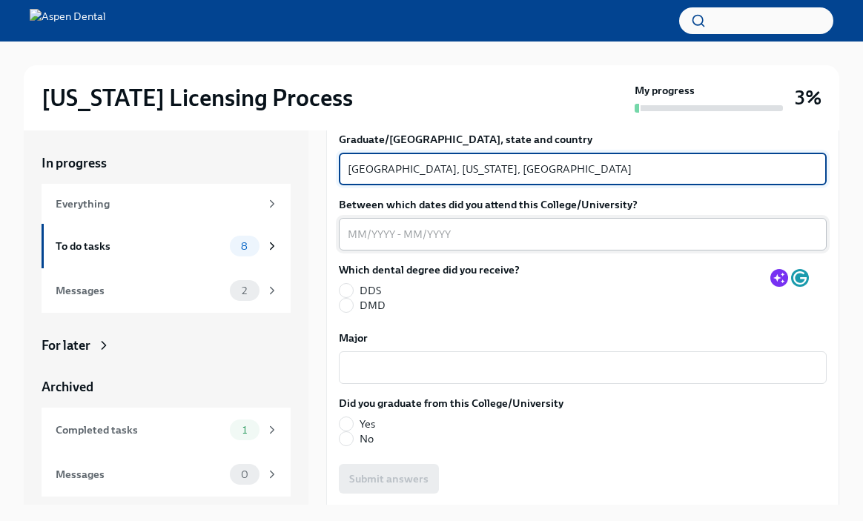
type textarea "[GEOGRAPHIC_DATA], [US_STATE], [GEOGRAPHIC_DATA]"
click at [441, 251] on div "x ​" at bounding box center [583, 234] width 488 height 33
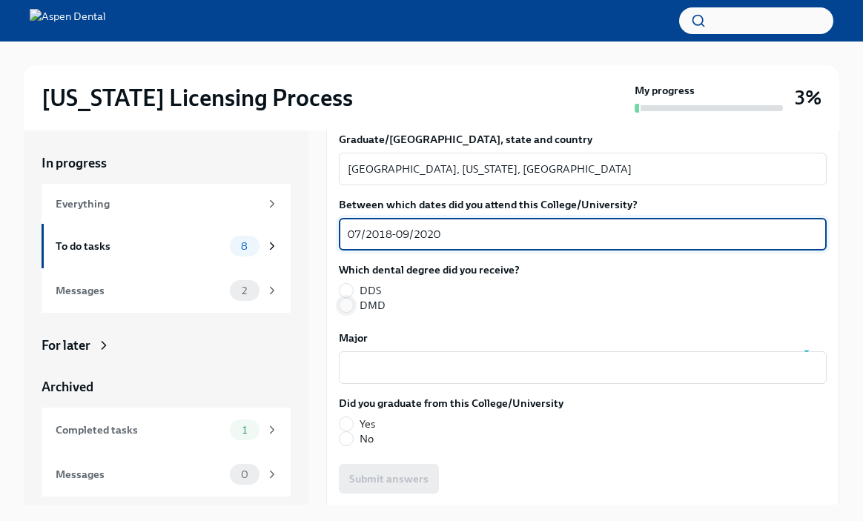
type textarea "07/2018-09/2020"
click at [348, 312] on input "DMD" at bounding box center [345, 305] width 13 height 13
radio input "true"
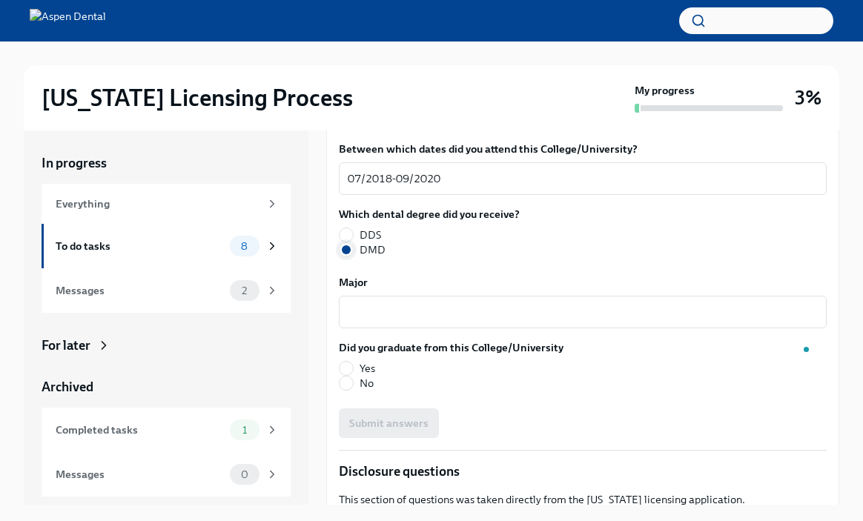
scroll to position [2424, 0]
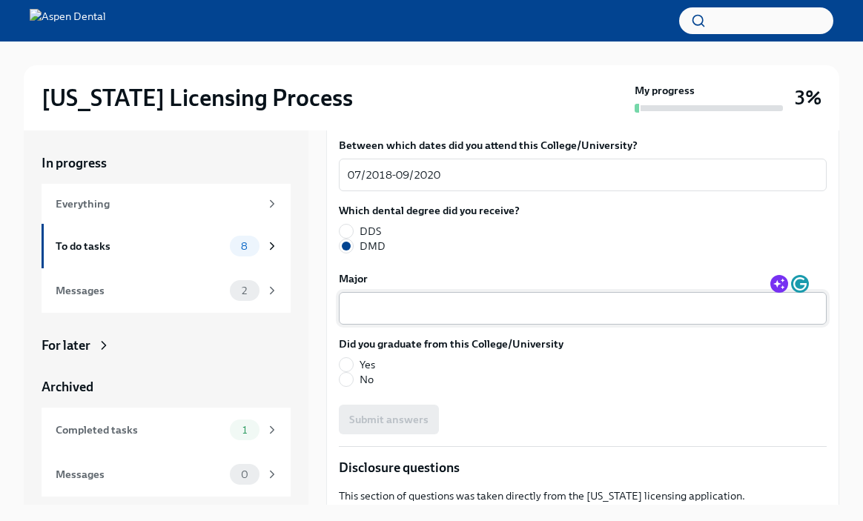
click at [368, 325] on div "x ​" at bounding box center [583, 308] width 488 height 33
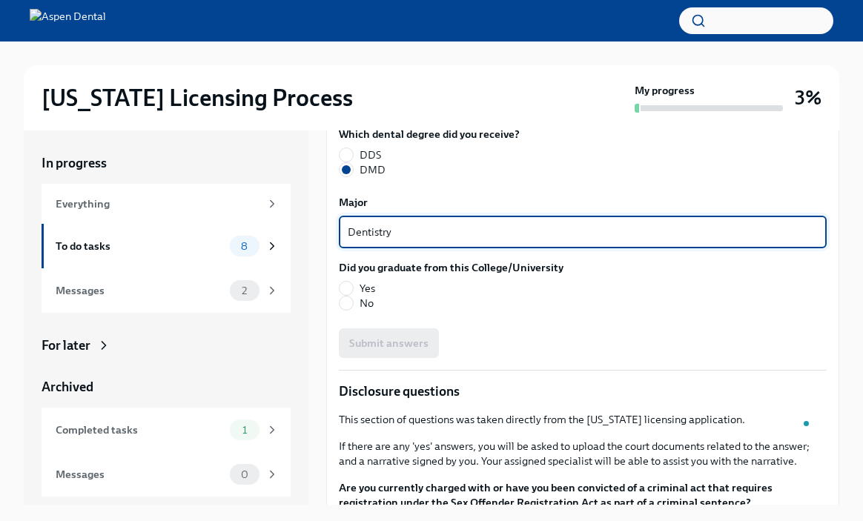
scroll to position [2571, 0]
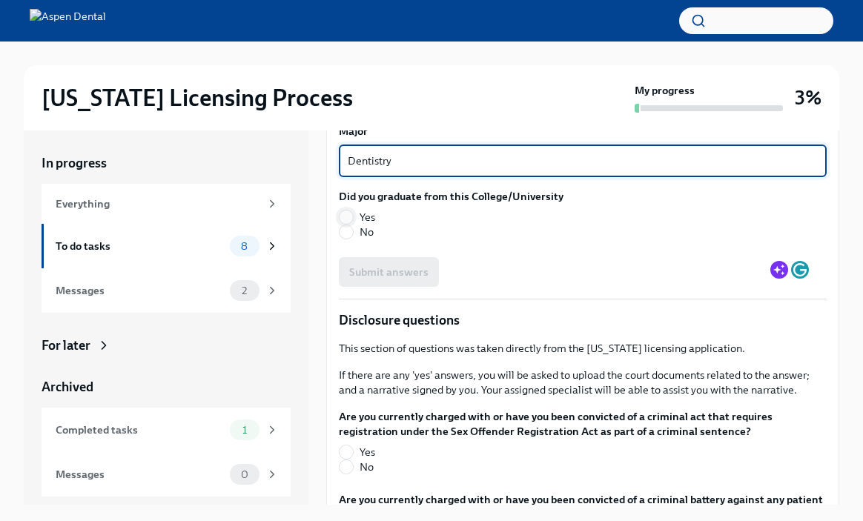
type textarea "Dentistry"
click at [348, 224] on input "Yes" at bounding box center [345, 216] width 13 height 13
radio input "true"
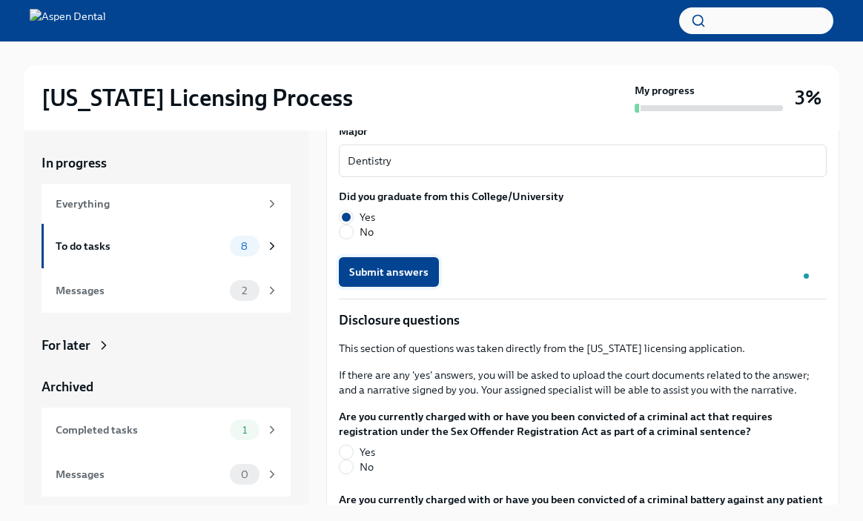
click at [373, 279] on span "Submit answers" at bounding box center [388, 272] width 79 height 15
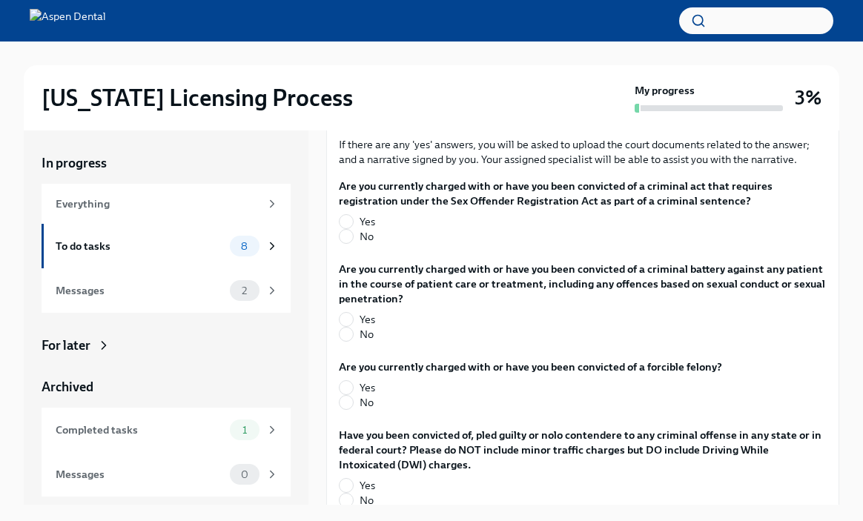
scroll to position [2803, 0]
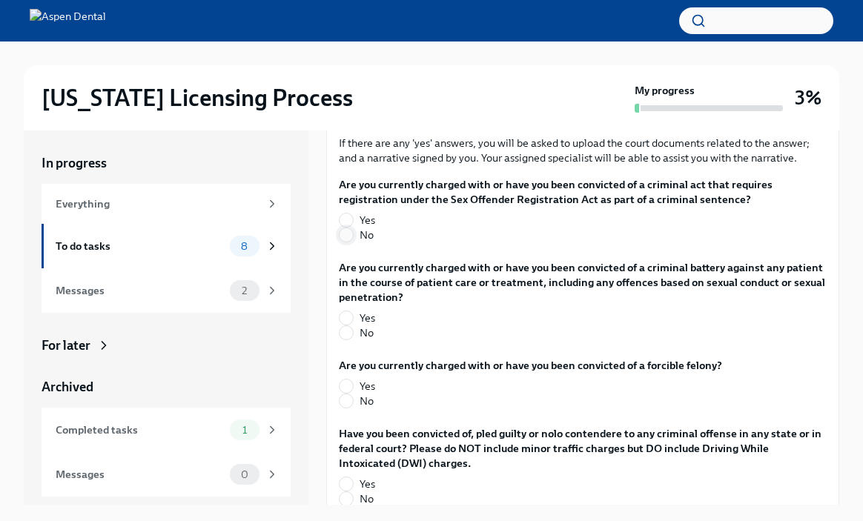
click at [348, 242] on input "No" at bounding box center [345, 234] width 13 height 13
radio input "true"
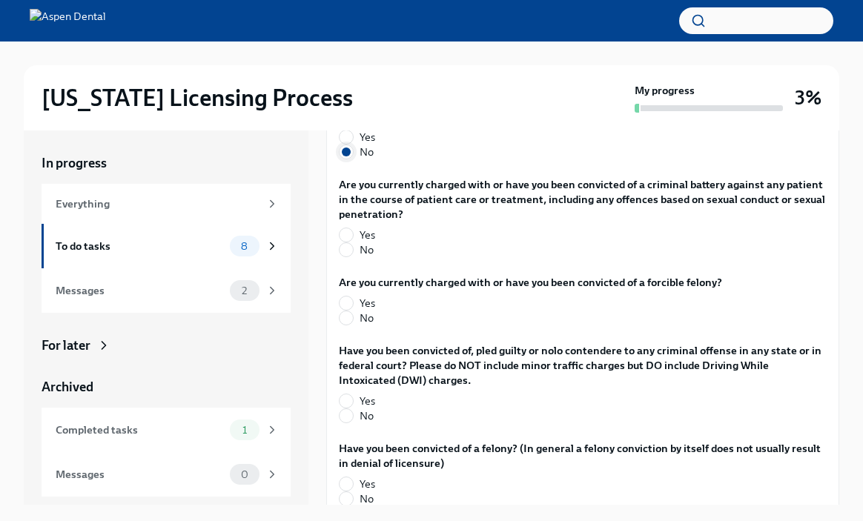
scroll to position [2888, 0]
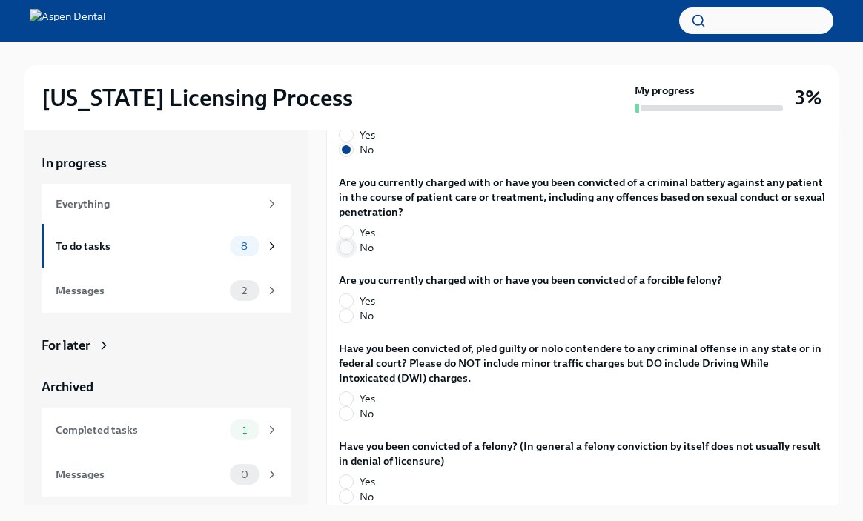
click at [344, 254] on input "No" at bounding box center [345, 247] width 13 height 13
radio input "true"
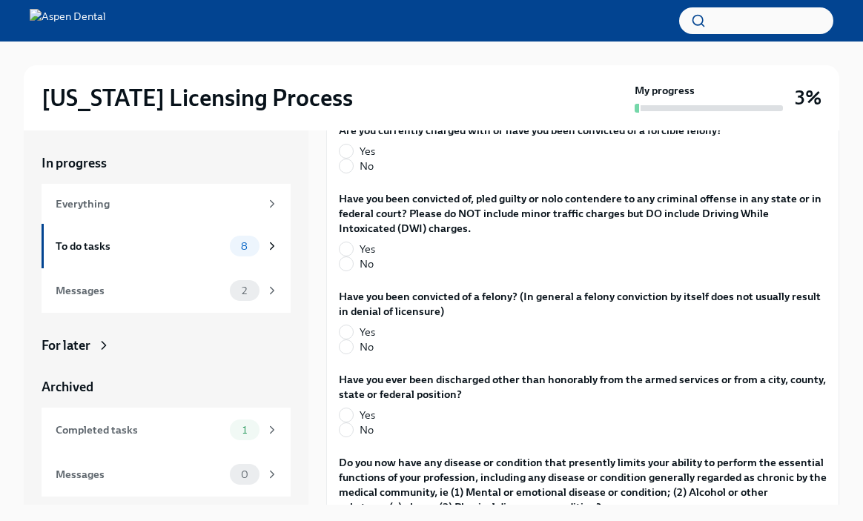
scroll to position [3051, 0]
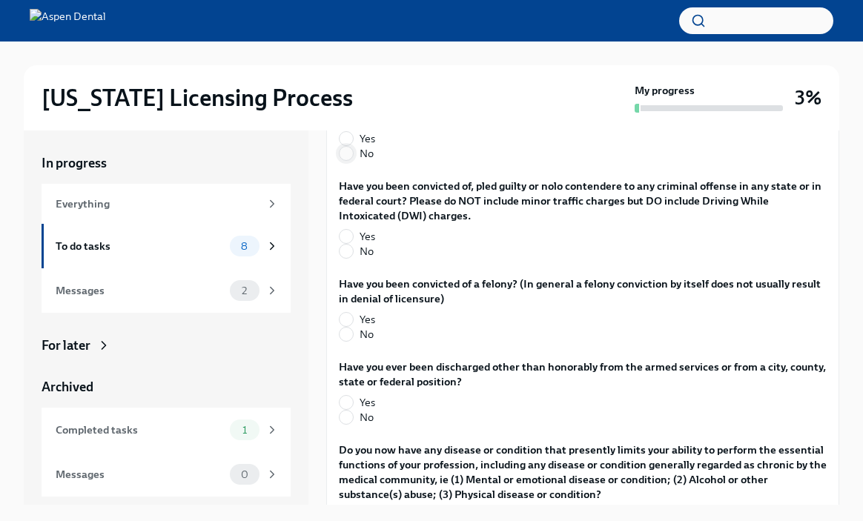
click at [345, 160] on input "No" at bounding box center [345, 153] width 13 height 13
radio input "true"
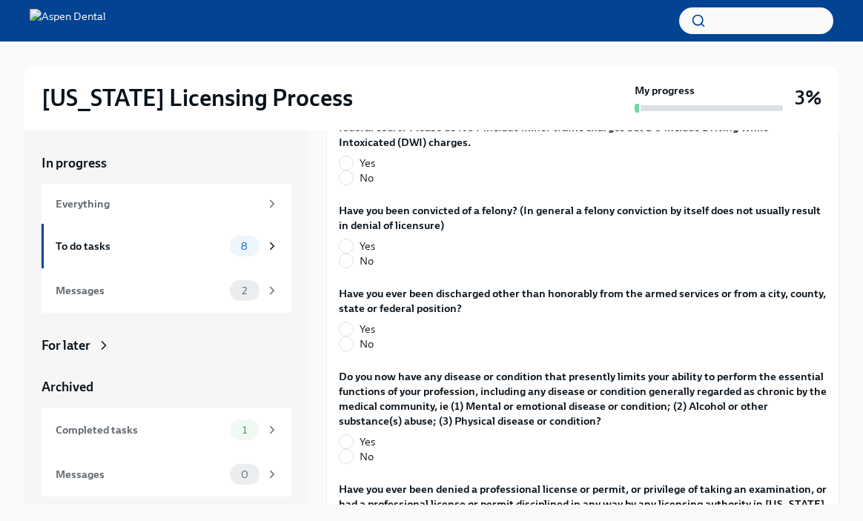
scroll to position [3134, 0]
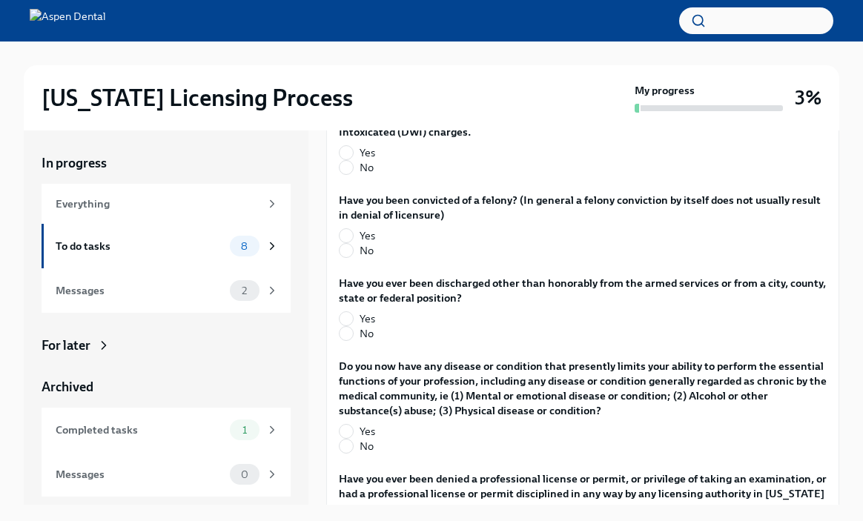
click at [347, 181] on div "Have you been convicted of, pled guilty or nolo contendere to any criminal offe…" at bounding box center [583, 138] width 488 height 86
click at [345, 174] on input "No" at bounding box center [345, 167] width 13 height 13
radio input "true"
click at [351, 257] on input "No" at bounding box center [345, 250] width 13 height 13
radio input "true"
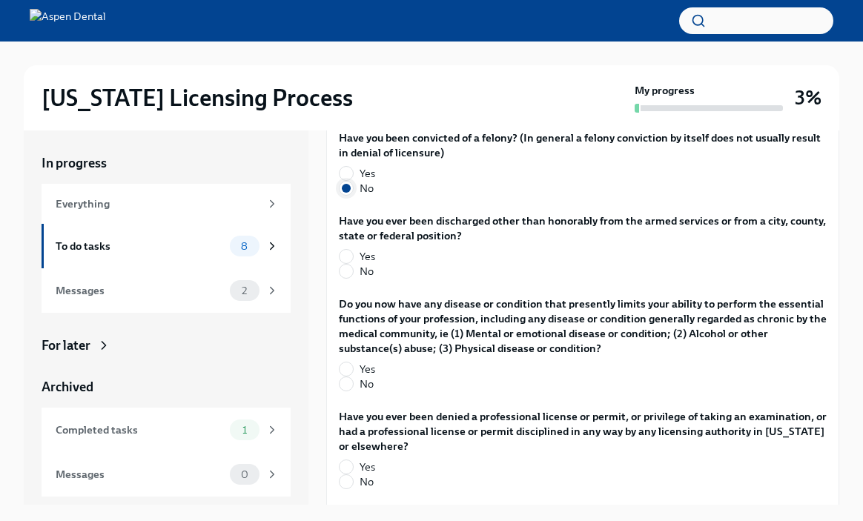
scroll to position [3217, 0]
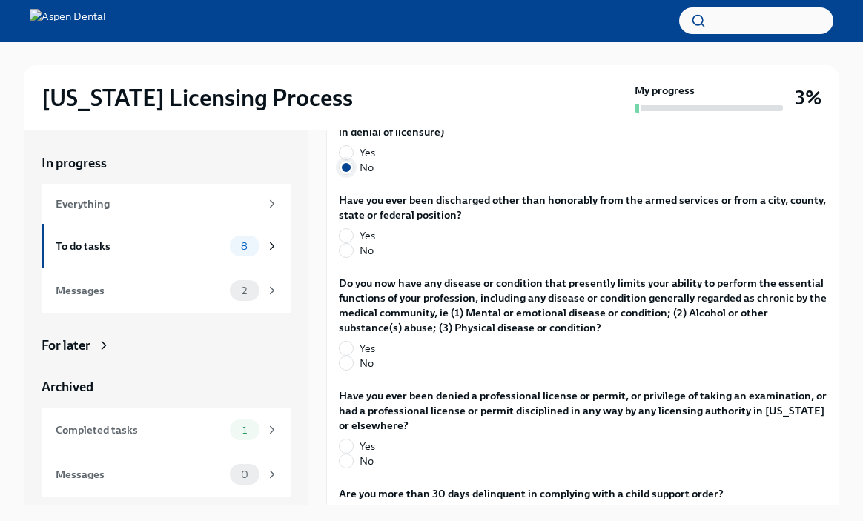
click at [351, 257] on input "No" at bounding box center [345, 250] width 13 height 13
radio input "true"
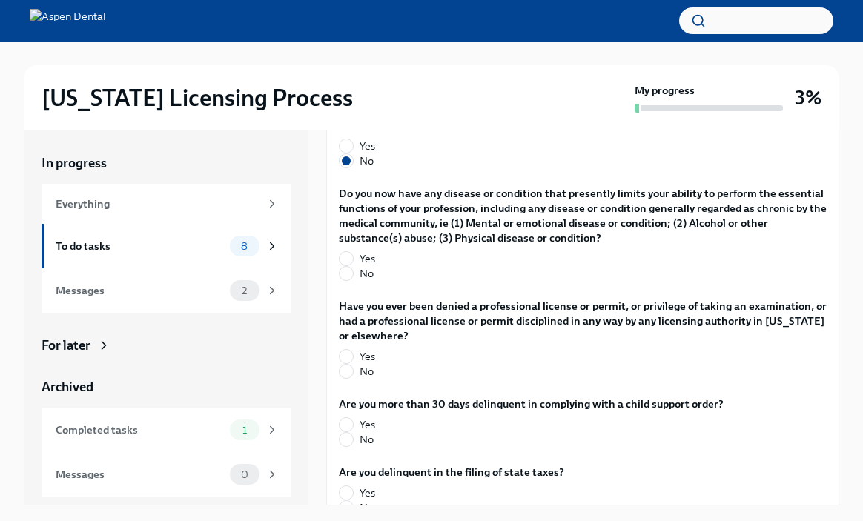
scroll to position [3309, 0]
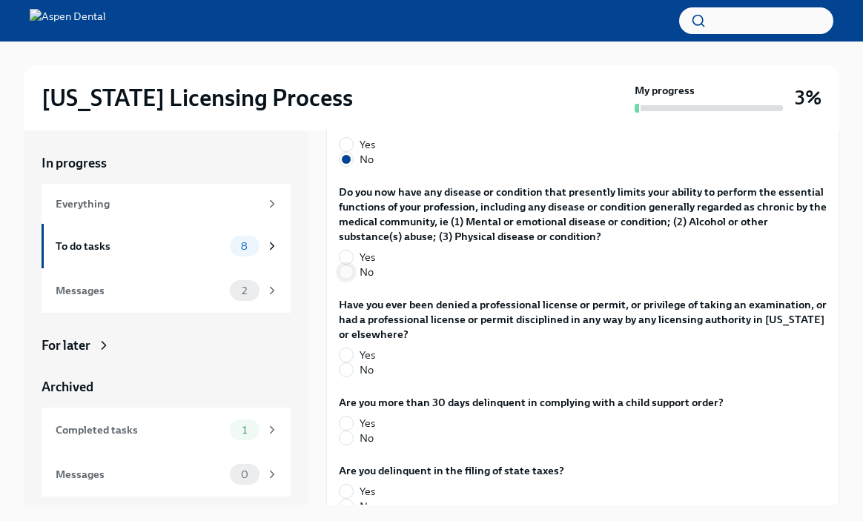
click at [349, 279] on input "No" at bounding box center [345, 271] width 13 height 13
radio input "true"
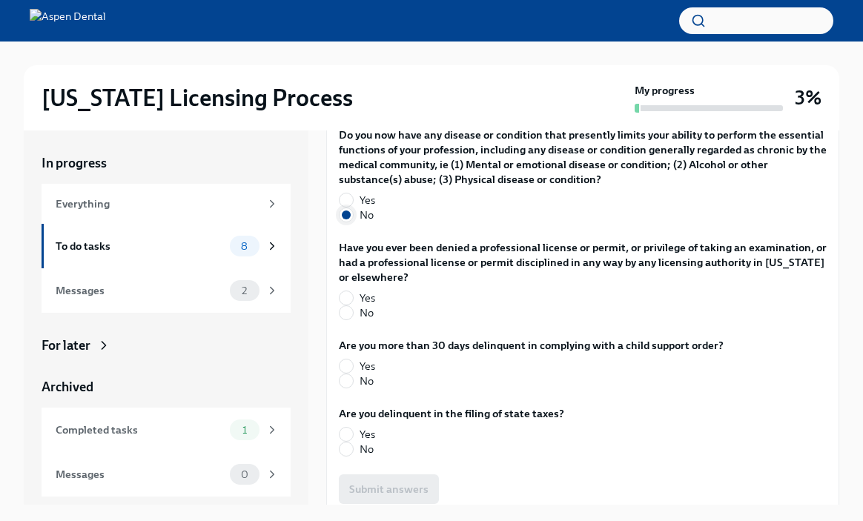
scroll to position [3377, 0]
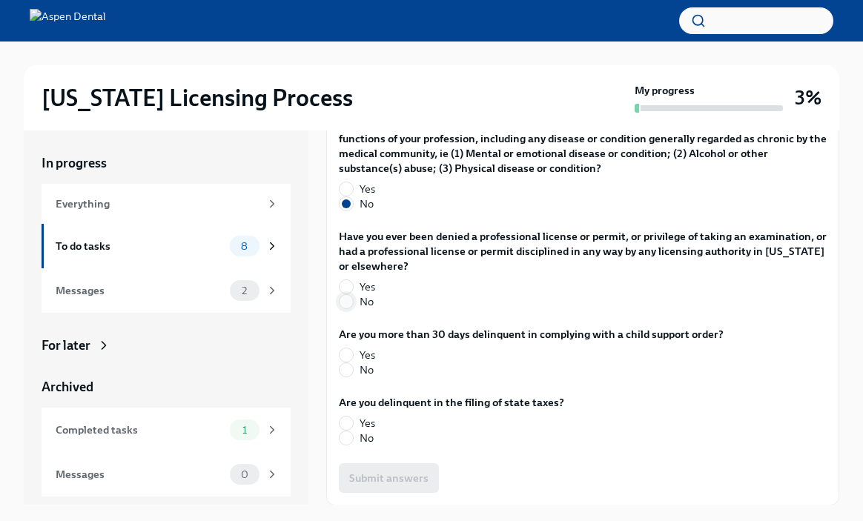
click at [347, 308] on input "No" at bounding box center [345, 301] width 13 height 13
radio input "true"
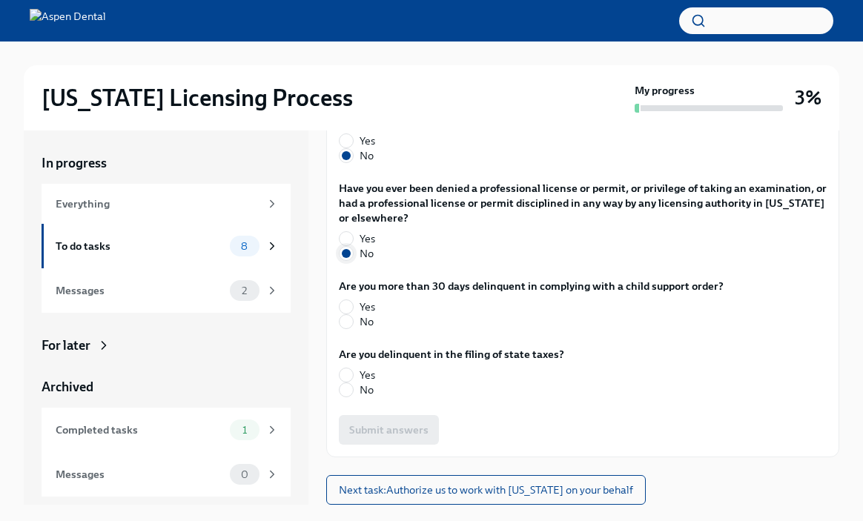
scroll to position [3501, 0]
click at [348, 328] on input "No" at bounding box center [345, 321] width 13 height 13
radio input "true"
click at [345, 397] on input "No" at bounding box center [345, 389] width 13 height 13
radio input "true"
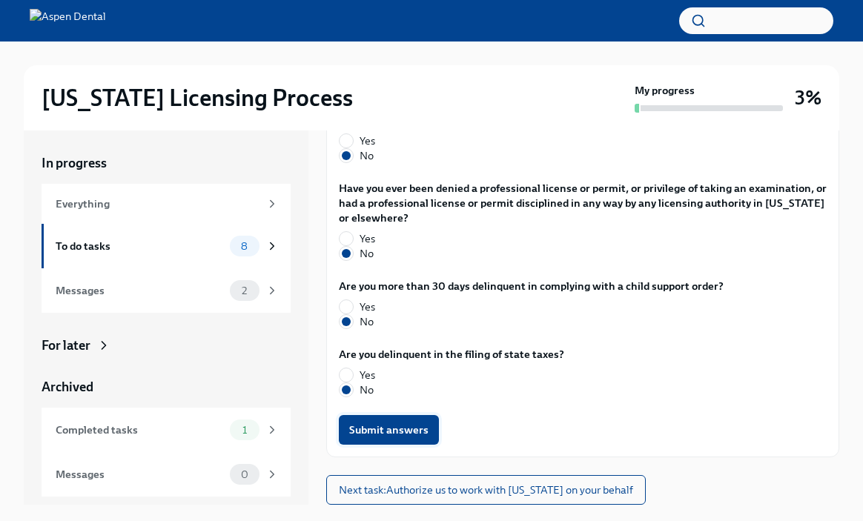
click at [374, 437] on span "Submit answers" at bounding box center [388, 429] width 79 height 15
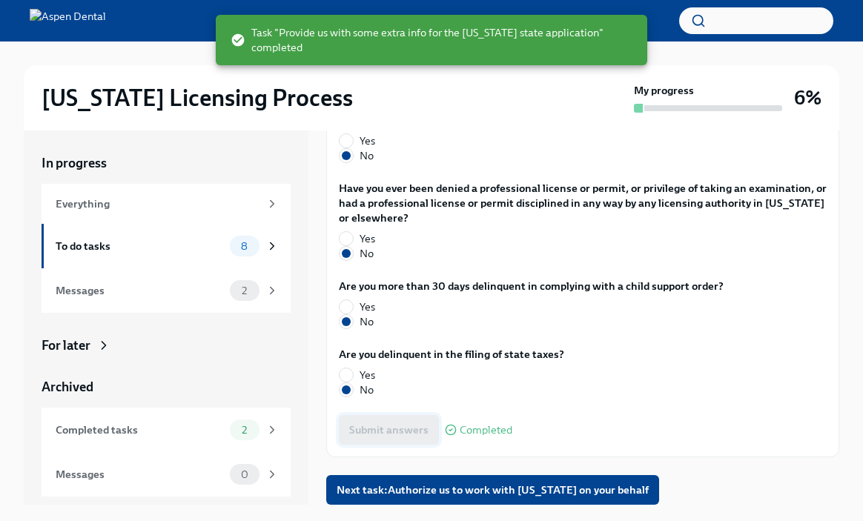
scroll to position [3540, 0]
click at [374, 487] on span "Next task : Authorize us to work with [US_STATE] on your behalf" at bounding box center [492, 490] width 312 height 15
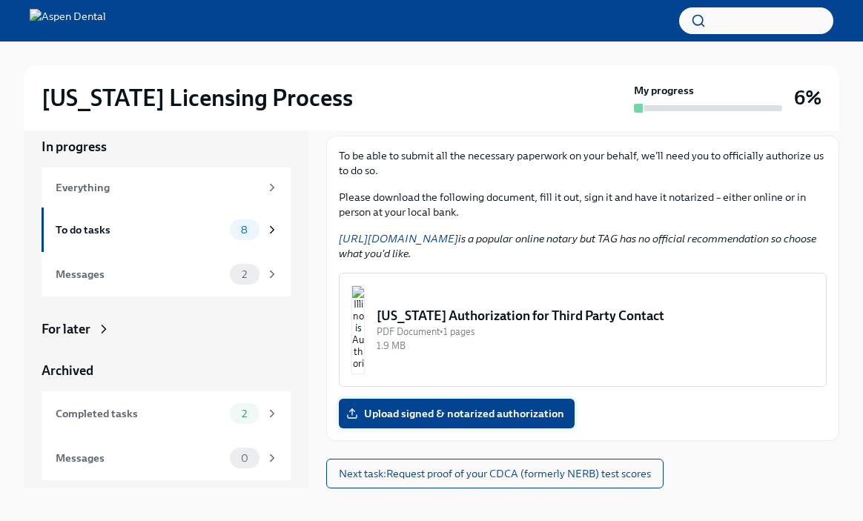
scroll to position [589, 0]
click at [365, 374] on img "button" at bounding box center [357, 329] width 13 height 89
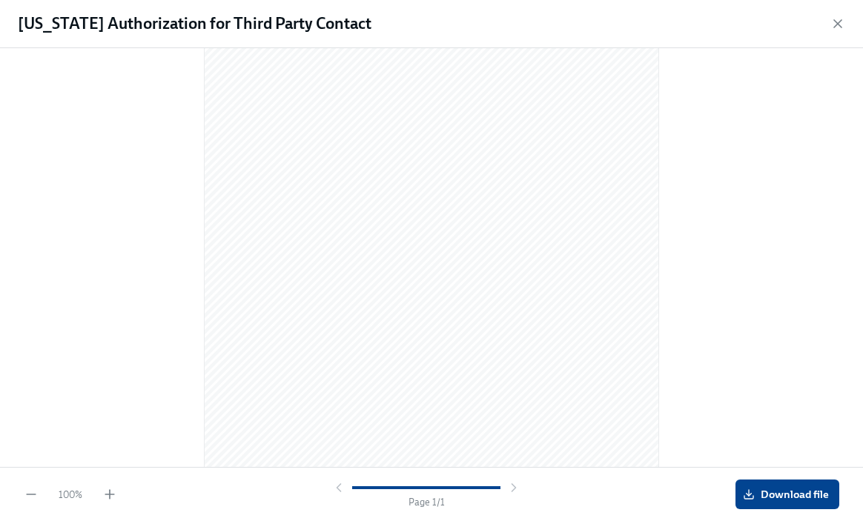
scroll to position [0, 0]
click at [792, 498] on span "Download file" at bounding box center [787, 494] width 83 height 15
click at [837, 18] on icon "button" at bounding box center [837, 23] width 15 height 15
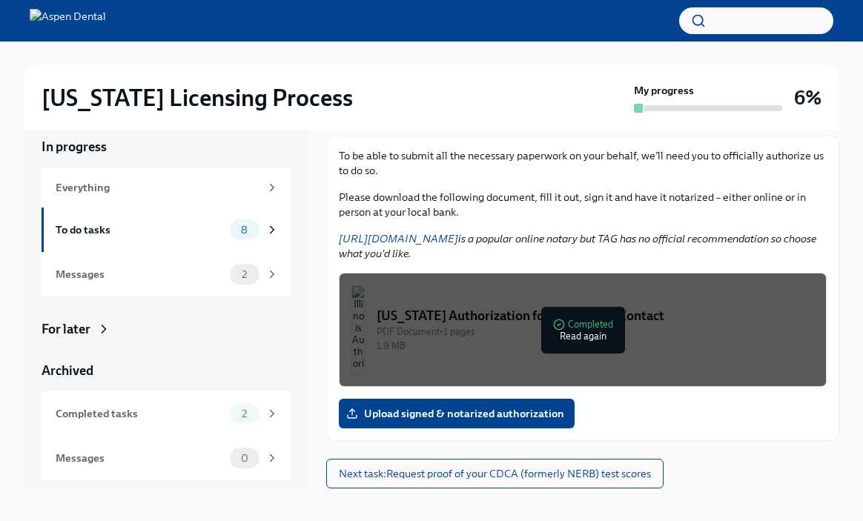
scroll to position [653, 0]
click at [508, 474] on span "Next task : Request proof of your CDCA (formerly NERB) test scores" at bounding box center [495, 473] width 312 height 15
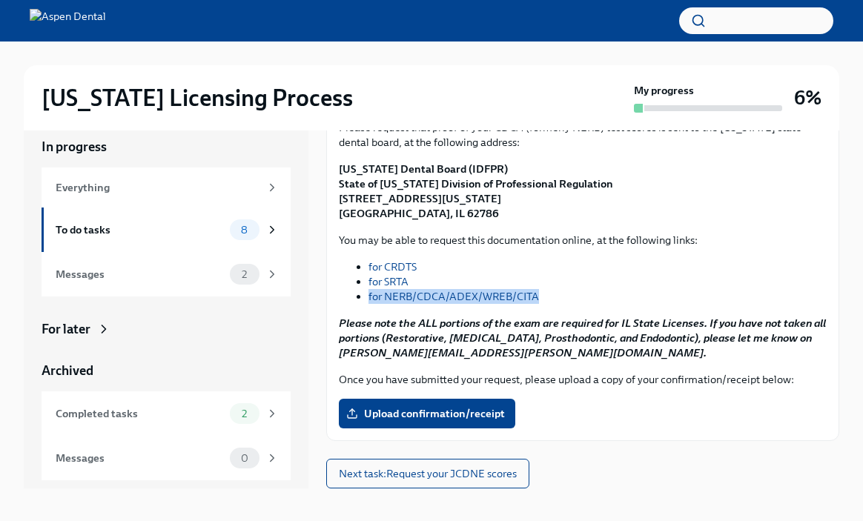
scroll to position [603, 0]
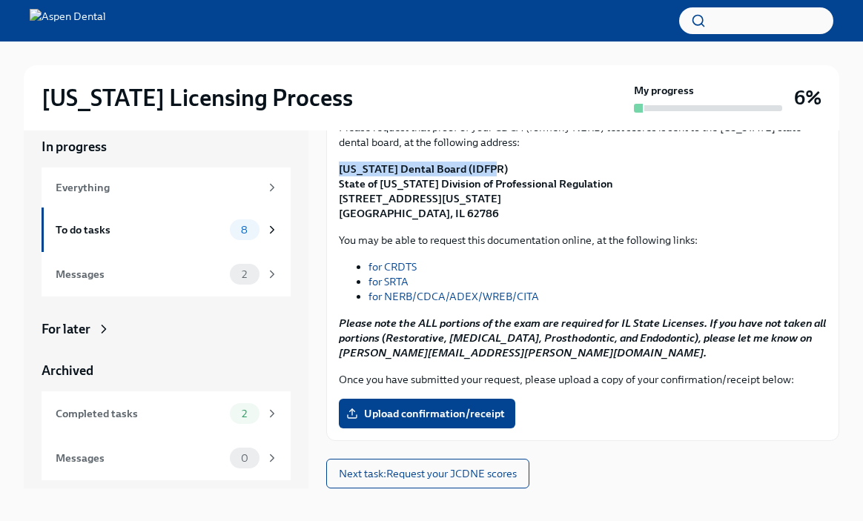
drag, startPoint x: 339, startPoint y: 245, endPoint x: 493, endPoint y: 250, distance: 154.2
click at [493, 221] on p "[US_STATE] Dental Board (IDFPR) State of [US_STATE] Division of Professional Re…" at bounding box center [583, 191] width 488 height 59
copy strong "[US_STATE] Dental Board (IDFPR)"
click at [511, 221] on p "[US_STATE] Dental Board (IDFPR) State of [US_STATE] Division of Professional Re…" at bounding box center [583, 191] width 488 height 59
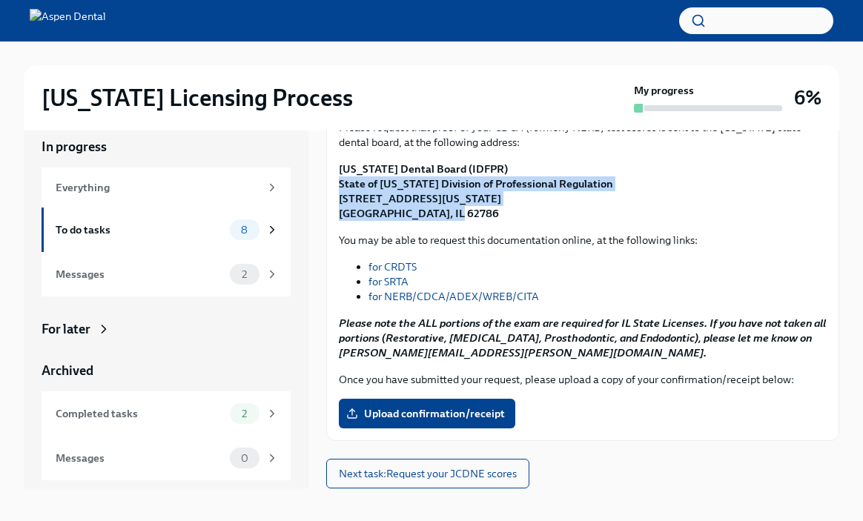
drag, startPoint x: 340, startPoint y: 259, endPoint x: 446, endPoint y: 294, distance: 111.8
click at [446, 221] on p "[US_STATE] Dental Board (IDFPR) State of [US_STATE] Division of Professional Re…" at bounding box center [583, 191] width 488 height 59
copy strong "State of [US_STATE] Division of Professional Regulation [STREET_ADDRESS][US_STA…"
click at [483, 411] on span "Upload confirmation/receipt" at bounding box center [427, 413] width 156 height 15
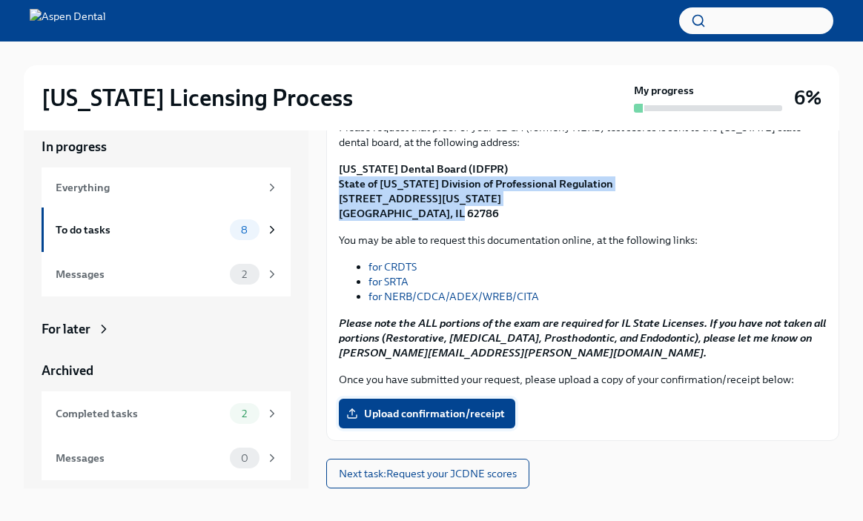
click at [0, 0] on input "Upload confirmation/receipt" at bounding box center [0, 0] width 0 height 0
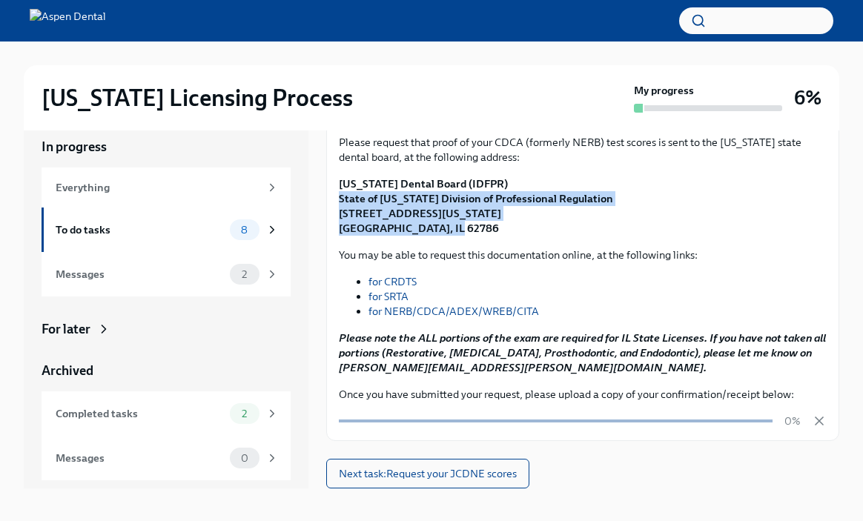
scroll to position [666, 0]
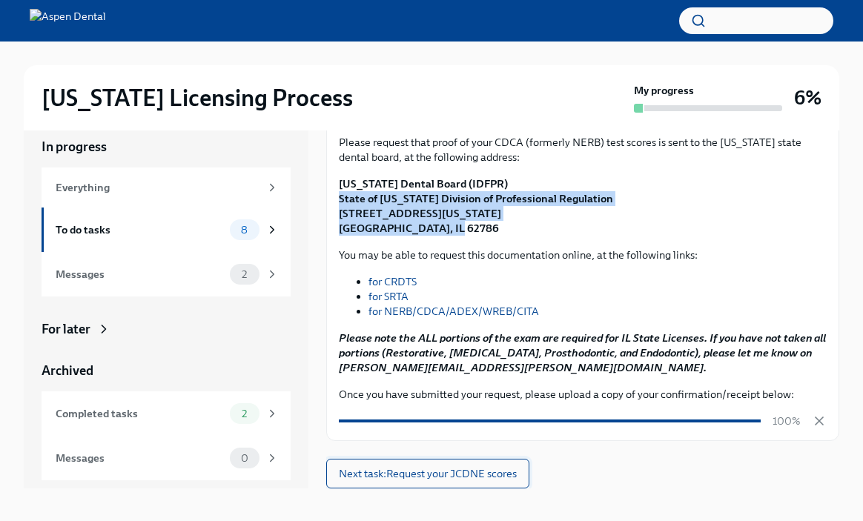
click at [423, 477] on span "Next task : Request your JCDNE scores" at bounding box center [428, 473] width 178 height 15
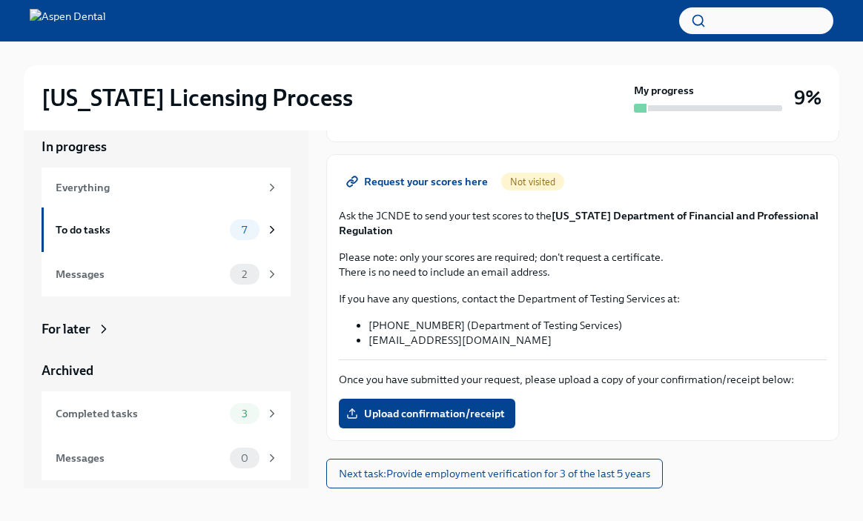
scroll to position [634, 0]
click at [437, 181] on span "Request your scores here" at bounding box center [418, 181] width 139 height 15
click at [352, 178] on icon at bounding box center [352, 182] width 12 height 12
drag, startPoint x: 554, startPoint y: 213, endPoint x: 687, endPoint y: 220, distance: 133.6
click at [687, 220] on p "Ask the JCNDE to send your test scores to the [US_STATE] Department of Financia…" at bounding box center [583, 223] width 488 height 30
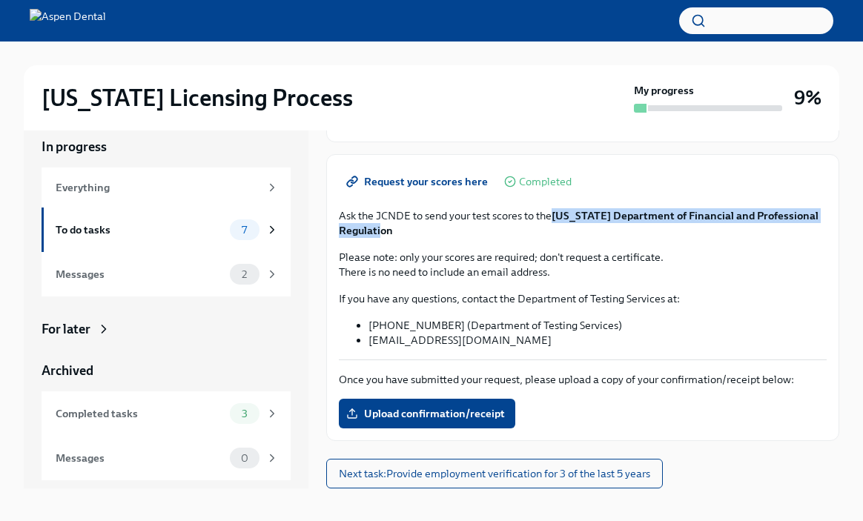
drag, startPoint x: 556, startPoint y: 214, endPoint x: 595, endPoint y: 231, distance: 42.5
click at [595, 231] on p "Ask the JCNDE to send your test scores to the [US_STATE] Department of Financia…" at bounding box center [583, 223] width 488 height 30
copy strong "[US_STATE] Department of Financial and Professional Regulation"
click at [411, 413] on span "Upload confirmation/receipt" at bounding box center [427, 413] width 156 height 15
click at [0, 0] on input "Upload confirmation/receipt" at bounding box center [0, 0] width 0 height 0
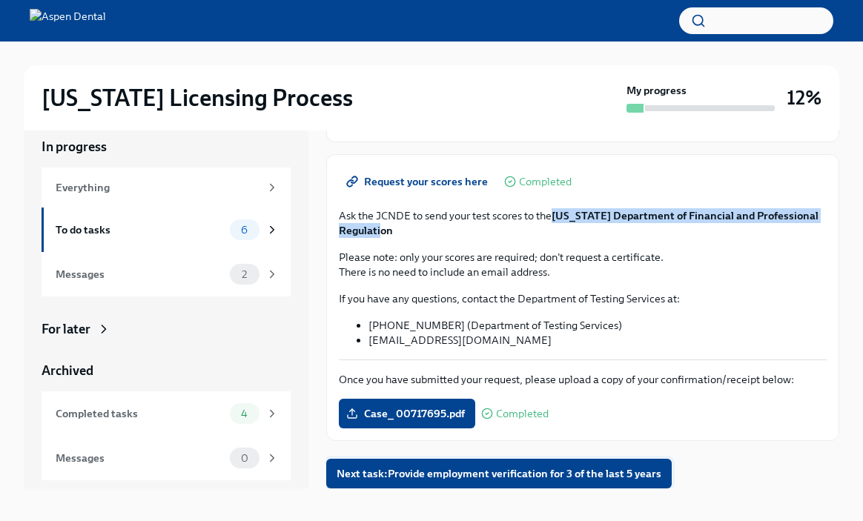
click at [620, 474] on span "Next task : Provide employment verification for 3 of the last 5 years" at bounding box center [498, 473] width 325 height 15
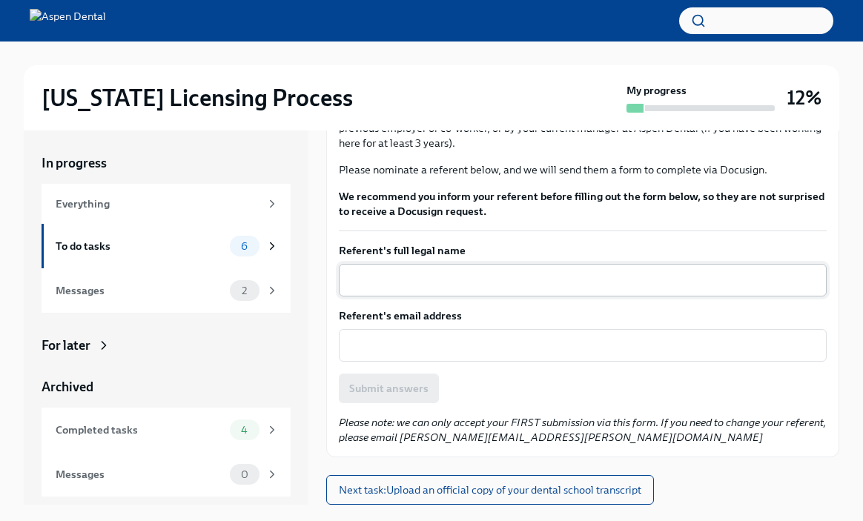
click at [379, 283] on textarea "Referent's full legal name" at bounding box center [583, 280] width 470 height 18
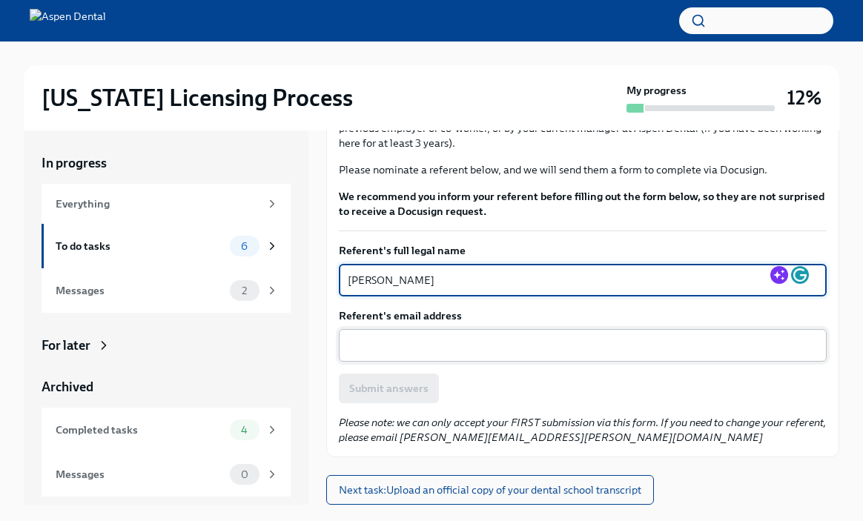
type textarea "[PERSON_NAME]"
click at [386, 350] on textarea "Referent's email address" at bounding box center [583, 345] width 470 height 18
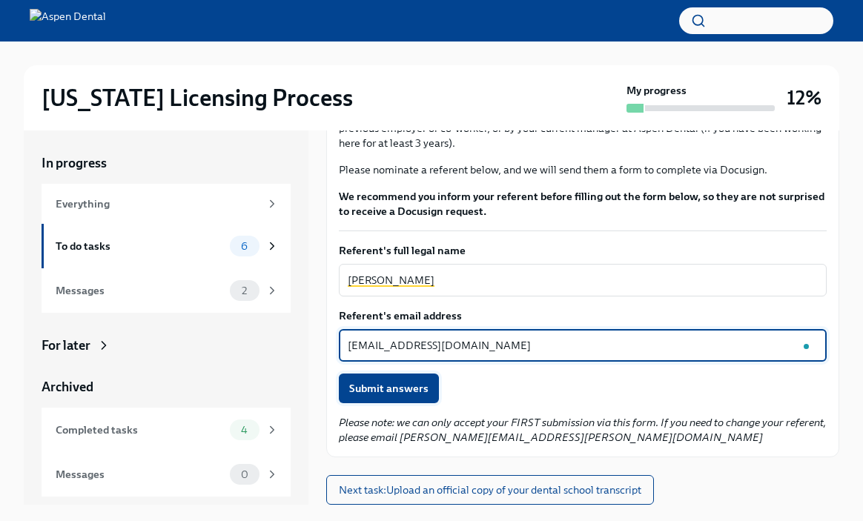
type textarea "[EMAIL_ADDRESS][DOMAIN_NAME]"
click at [390, 397] on button "Submit answers" at bounding box center [389, 389] width 100 height 30
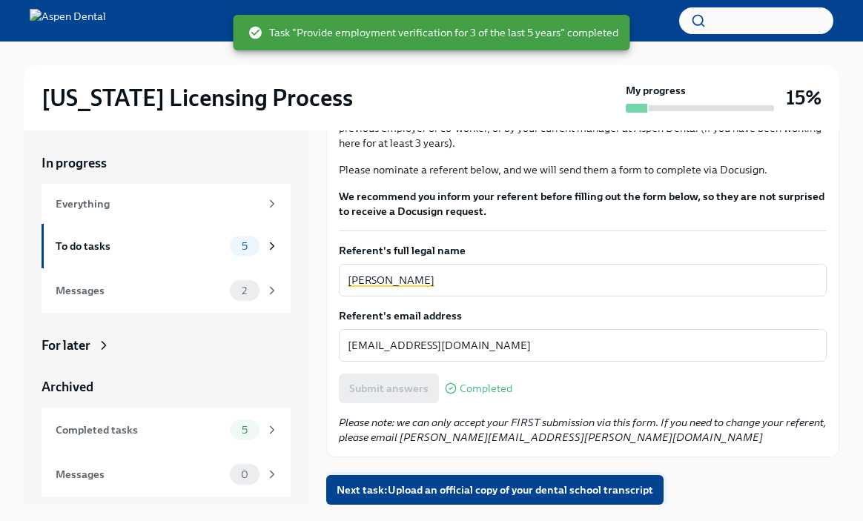
click at [425, 491] on span "Next task : Upload an official copy of your dental school transcript" at bounding box center [494, 490] width 316 height 15
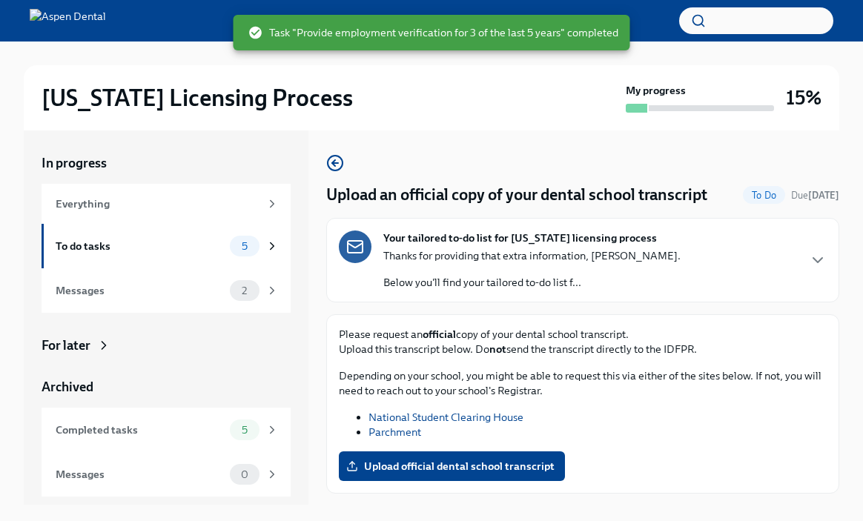
scroll to position [36, 0]
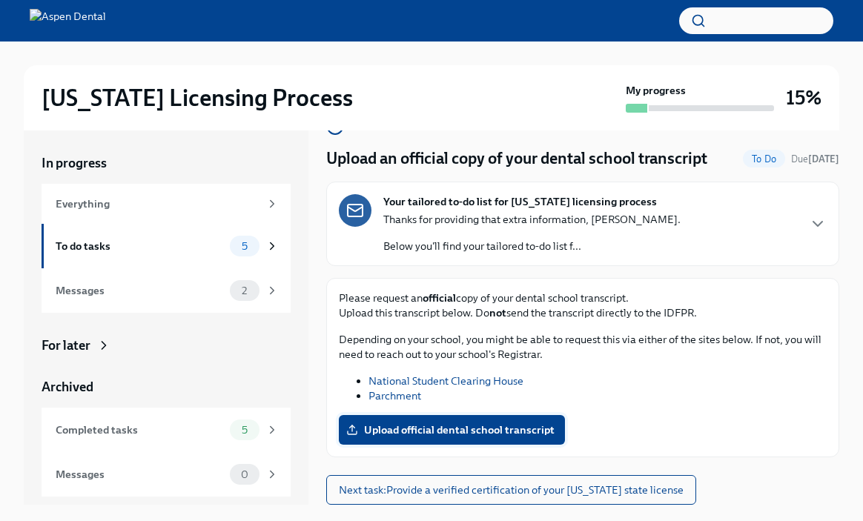
click at [477, 425] on span "Upload official dental school transcript" at bounding box center [451, 429] width 205 height 15
click at [0, 0] on input "Upload official dental school transcript" at bounding box center [0, 0] width 0 height 0
click at [514, 432] on span "Upload official dental school transcript" at bounding box center [451, 429] width 205 height 15
click at [0, 0] on input "Upload official dental school transcript" at bounding box center [0, 0] width 0 height 0
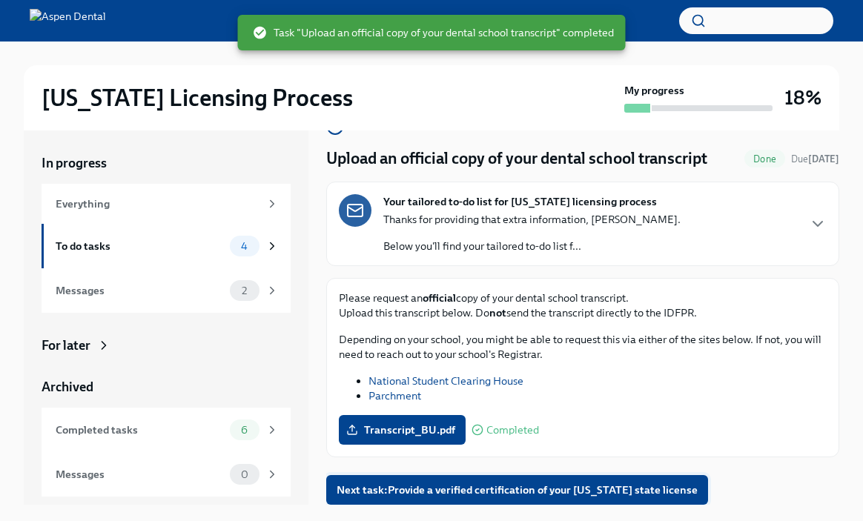
click at [617, 489] on span "Next task : Provide a verified certification of your [US_STATE] state license" at bounding box center [516, 490] width 361 height 15
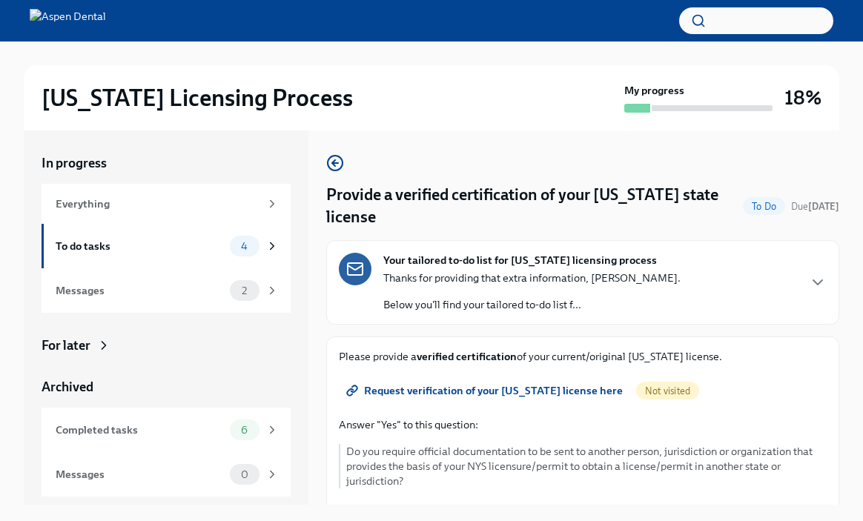
click at [491, 388] on span "Request verification of your [US_STATE] license here" at bounding box center [485, 390] width 273 height 15
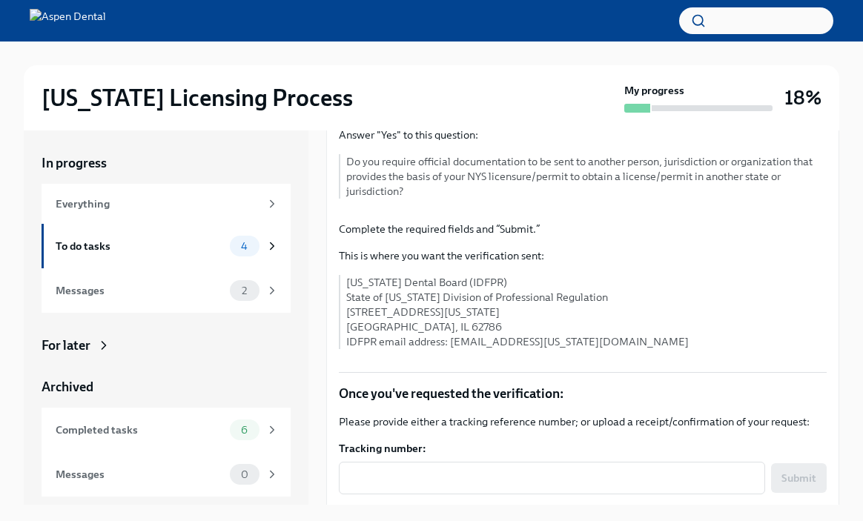
scroll to position [301, 0]
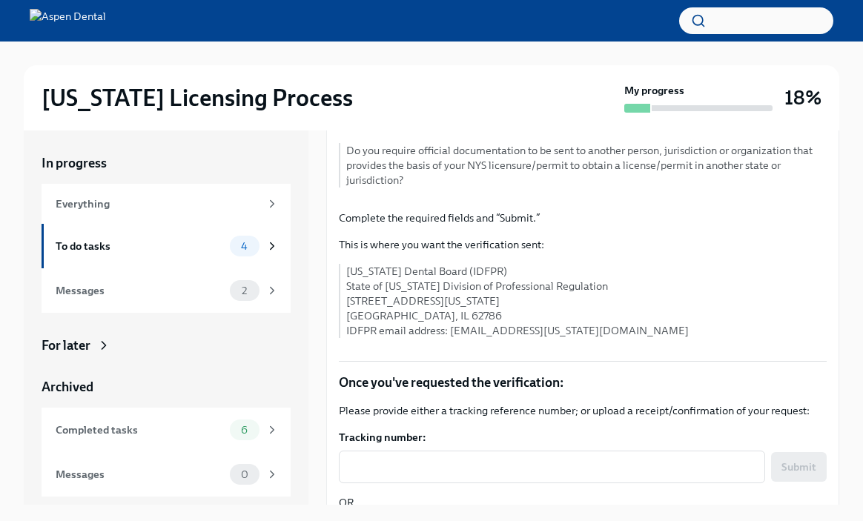
drag, startPoint x: 348, startPoint y: 270, endPoint x: 437, endPoint y: 329, distance: 107.5
click at [437, 329] on p "[US_STATE] Dental Board (IDFPR) State of [US_STATE] Division of Professional Re…" at bounding box center [586, 301] width 480 height 74
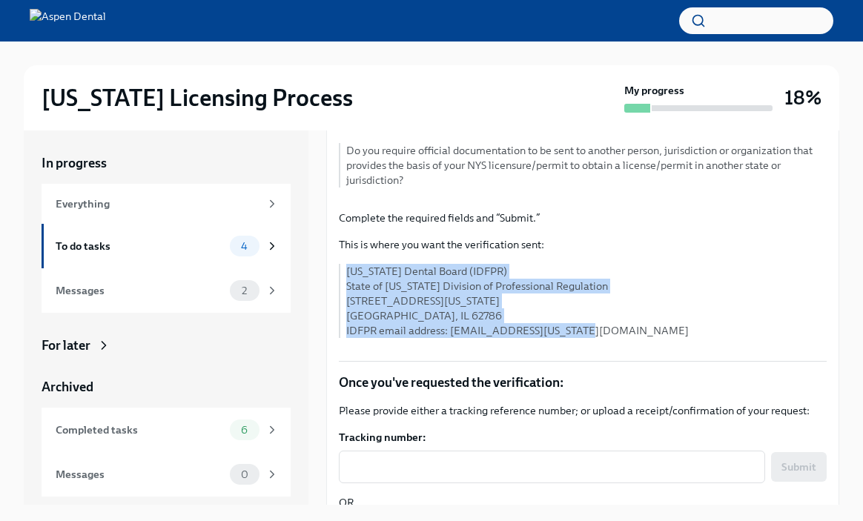
drag, startPoint x: 348, startPoint y: 272, endPoint x: 602, endPoint y: 337, distance: 262.5
click at [602, 337] on p "[US_STATE] Dental Board (IDFPR) State of [US_STATE] Division of Professional Re…" at bounding box center [586, 301] width 480 height 74
copy p "[US_STATE] Dental Board (IDFPR) State of [US_STATE] Division of Professional Re…"
click at [606, 287] on p "[US_STATE] Dental Board (IDFPR) State of [US_STATE] Division of Professional Re…" at bounding box center [586, 301] width 480 height 74
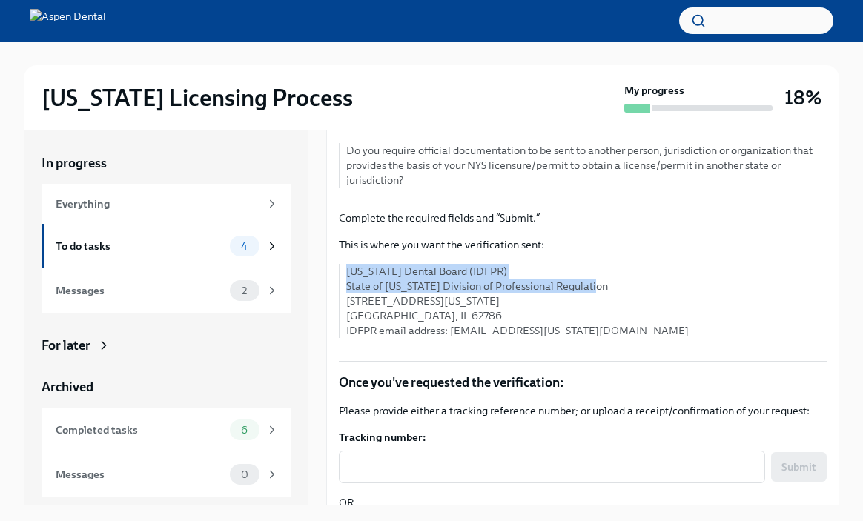
drag, startPoint x: 345, startPoint y: 268, endPoint x: 586, endPoint y: 288, distance: 241.7
click at [586, 288] on div "[US_STATE] Dental Board (IDFPR) State of [US_STATE] Division of Professional Re…" at bounding box center [583, 301] width 488 height 74
copy p "[US_STATE] Dental Board (IDFPR) State of [US_STATE] Division of Professional Re…"
click at [345, 297] on div "[US_STATE] Dental Board (IDFPR) State of [US_STATE] Division of Professional Re…" at bounding box center [583, 301] width 488 height 74
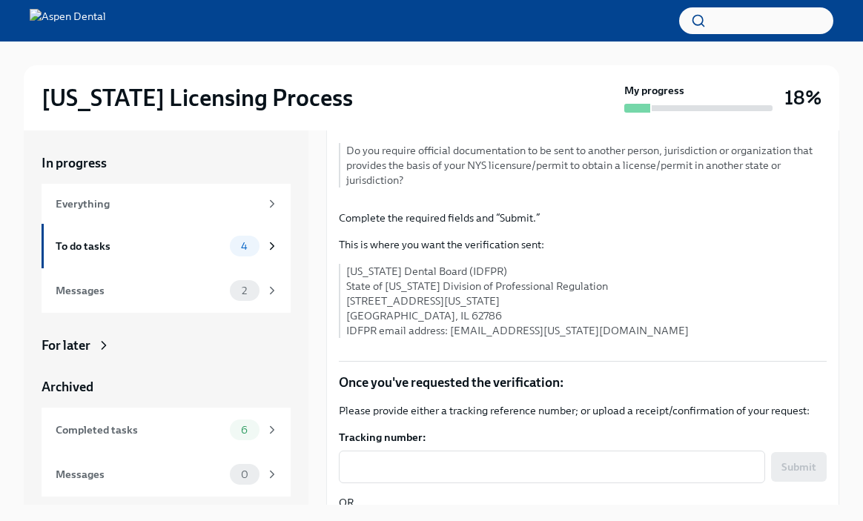
drag, startPoint x: 345, startPoint y: 297, endPoint x: 574, endPoint y: 302, distance: 229.1
click at [574, 302] on div "[US_STATE] Dental Board (IDFPR) State of [US_STATE] Division of Professional Re…" at bounding box center [583, 301] width 488 height 74
copy p "[STREET_ADDRESS][US_STATE]"
drag, startPoint x: 348, startPoint y: 315, endPoint x: 395, endPoint y: 322, distance: 47.9
click at [395, 322] on p "[US_STATE] Dental Board (IDFPR) State of [US_STATE] Division of Professional Re…" at bounding box center [586, 301] width 480 height 74
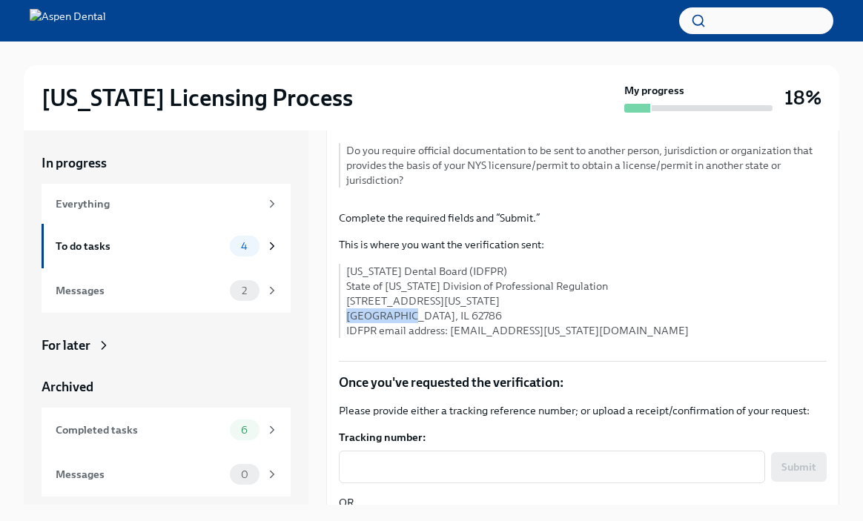
copy p "[GEOGRAPHIC_DATA]"
drag, startPoint x: 415, startPoint y: 317, endPoint x: 454, endPoint y: 316, distance: 38.5
click at [454, 316] on p "[US_STATE] Dental Board (IDFPR) State of [US_STATE] Division of Professional Re…" at bounding box center [586, 301] width 480 height 74
copy p "62786"
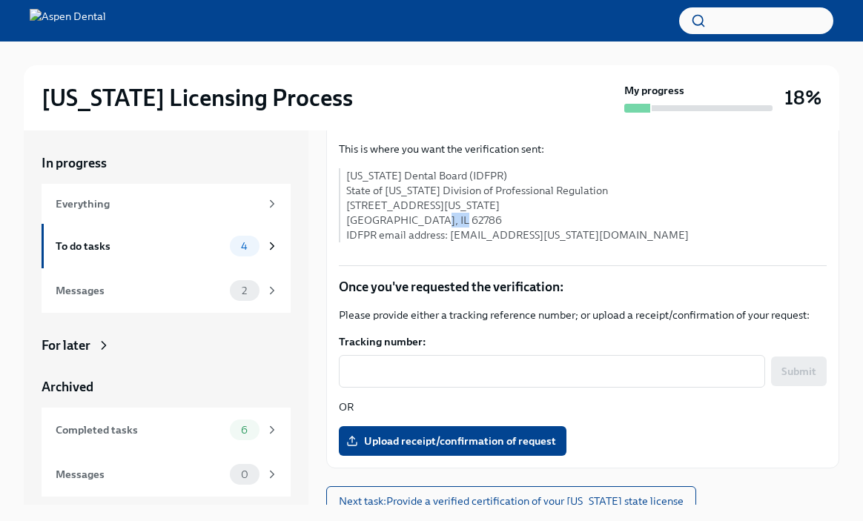
scroll to position [408, 0]
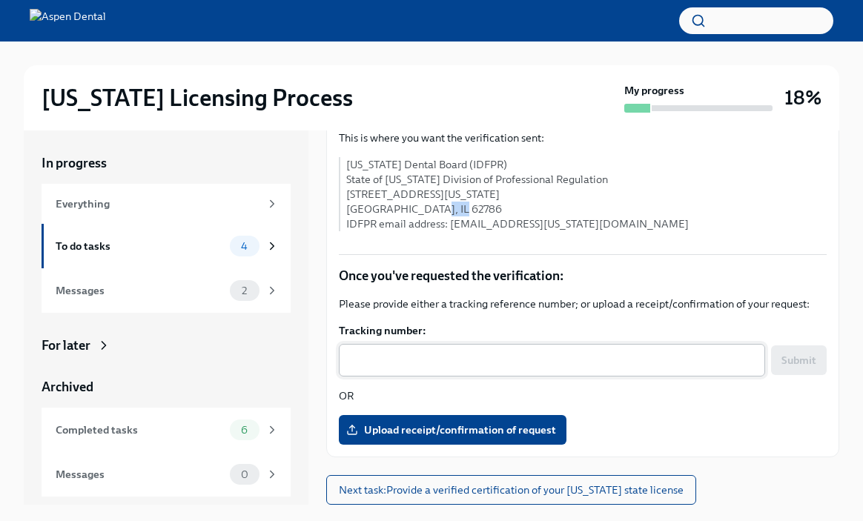
click at [451, 350] on div "x ​" at bounding box center [552, 360] width 426 height 33
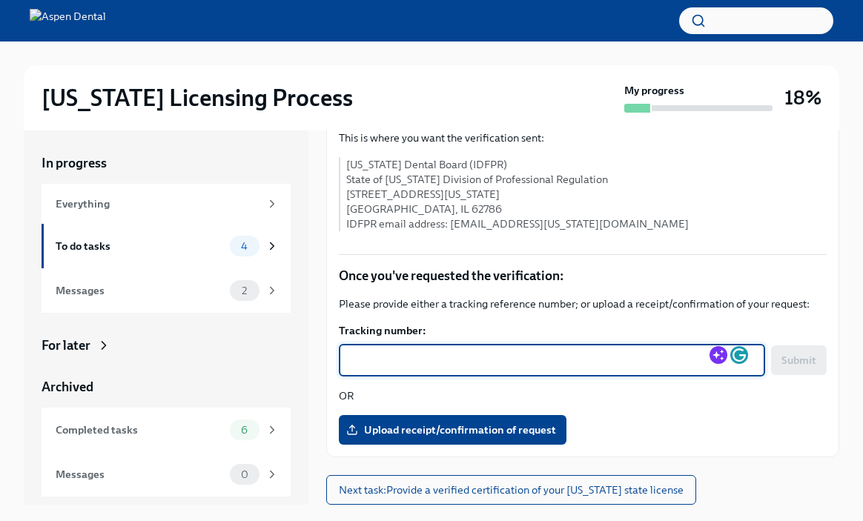
paste textarea "W7WTSQ2W"
type textarea "W"
click at [487, 432] on span "Upload receipt/confirmation of request" at bounding box center [452, 429] width 207 height 15
click at [0, 0] on input "Upload receipt/confirmation of request" at bounding box center [0, 0] width 0 height 0
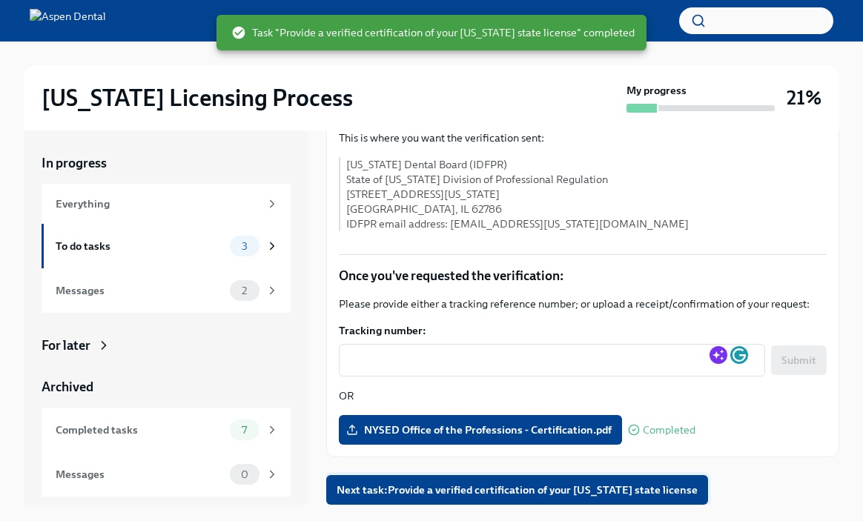
click at [554, 488] on span "Next task : Provide a verified certification of your [US_STATE] state license" at bounding box center [516, 490] width 361 height 15
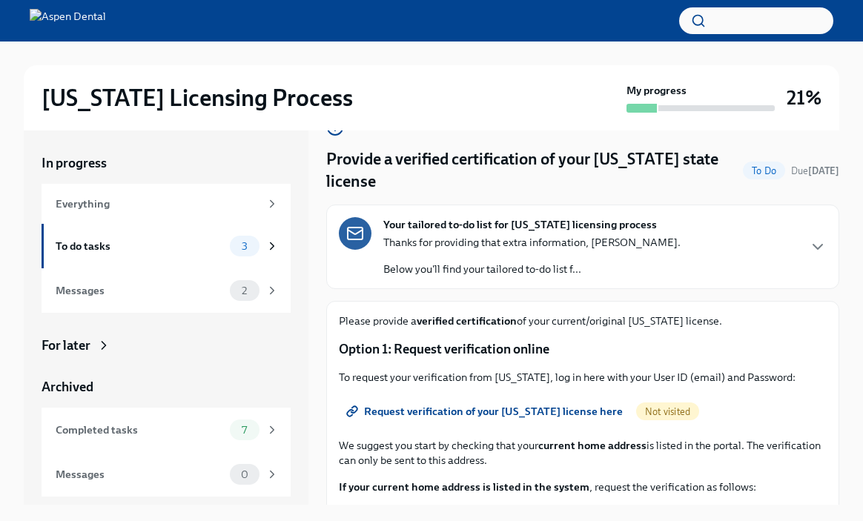
scroll to position [36, 0]
click at [820, 241] on icon "button" at bounding box center [818, 246] width 18 height 18
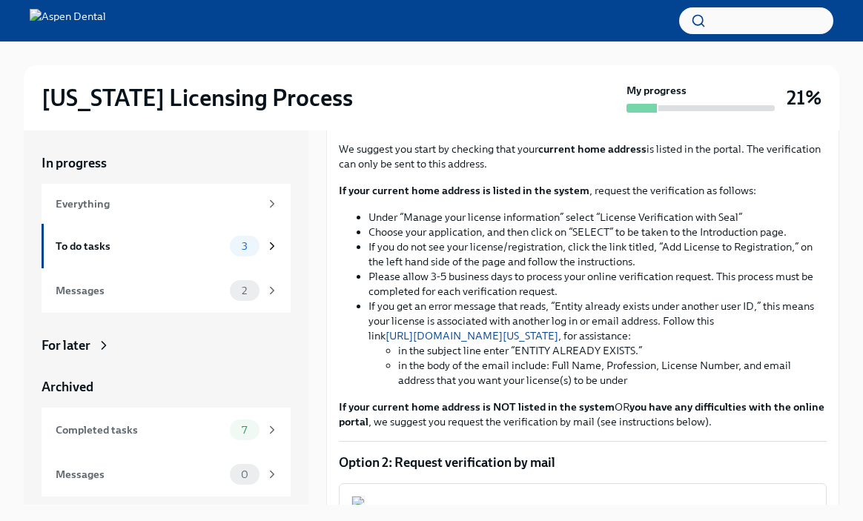
scroll to position [686, 0]
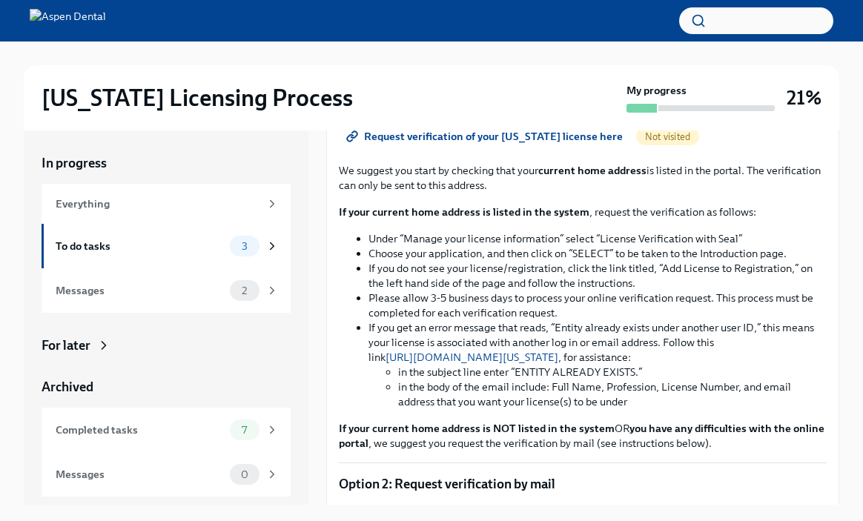
click at [353, 142] on icon at bounding box center [350, 138] width 6 height 7
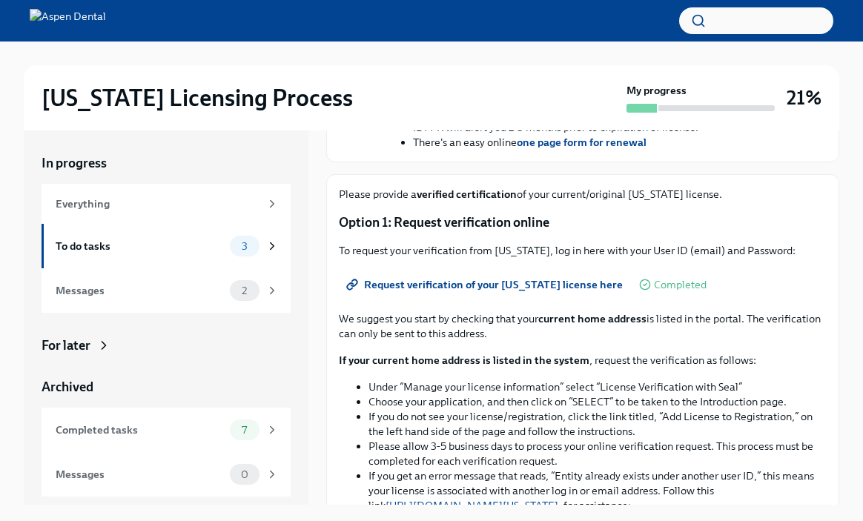
scroll to position [536, 0]
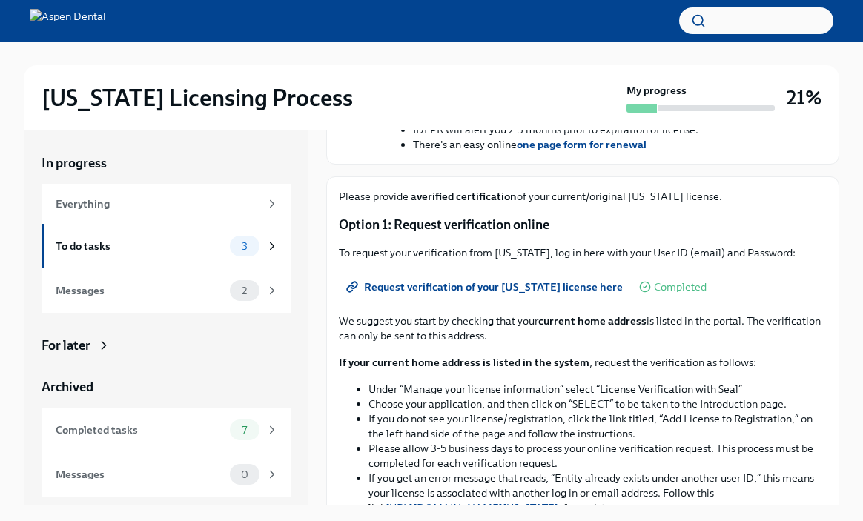
click at [417, 294] on span "Request verification of your [US_STATE] license here" at bounding box center [485, 286] width 273 height 15
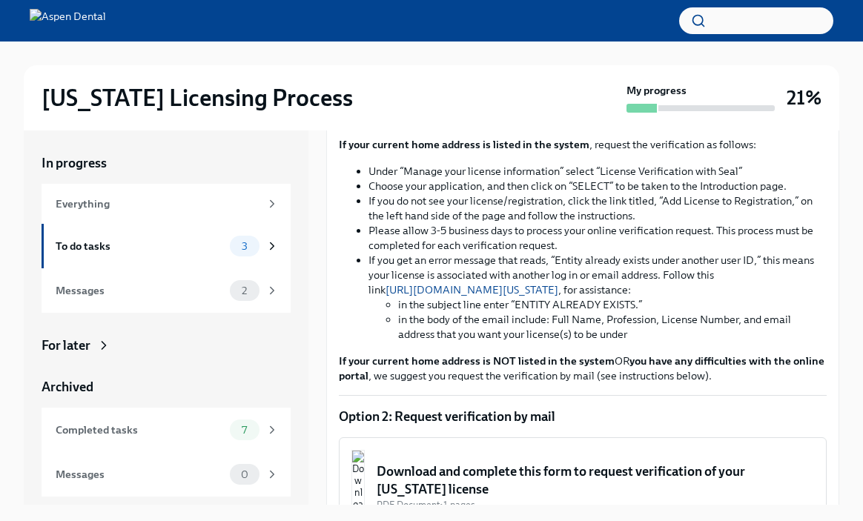
scroll to position [755, 0]
click at [473, 76] on span "Request verification of your [US_STATE] license here" at bounding box center [485, 68] width 273 height 15
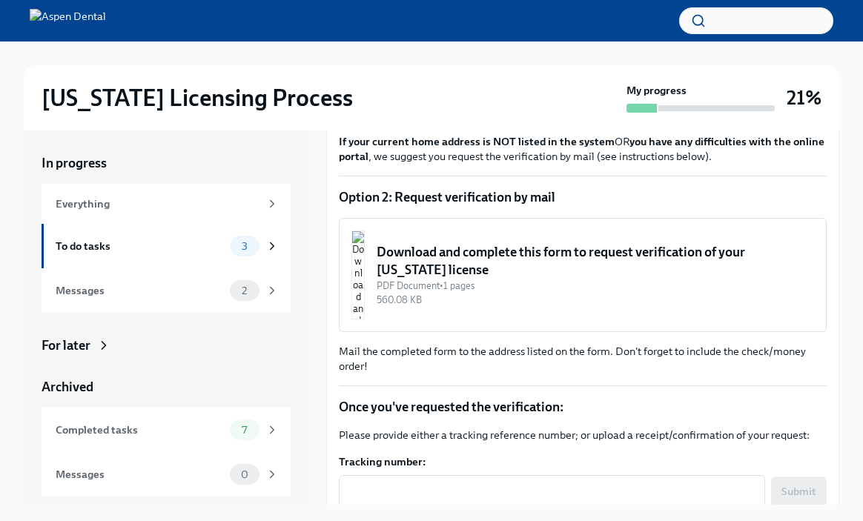
scroll to position [979, 0]
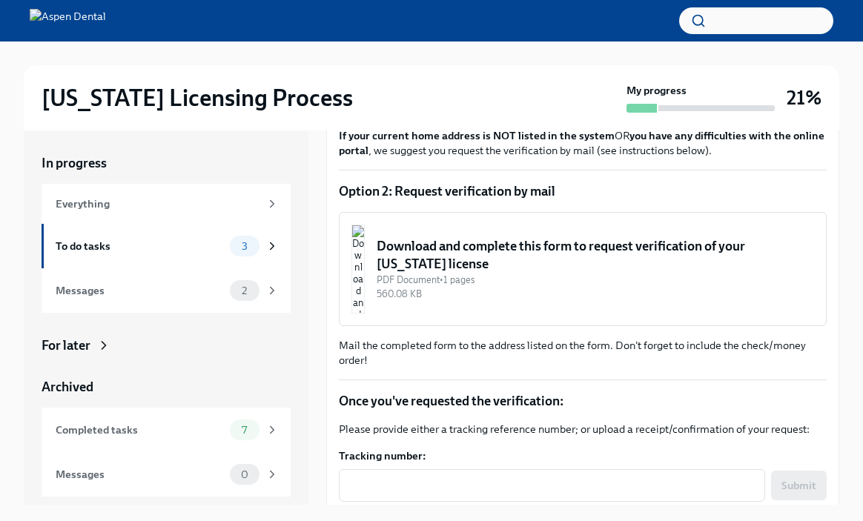
click at [486, 273] on div "Download and complete this form to request verification of your [US_STATE] lice…" at bounding box center [595, 255] width 437 height 36
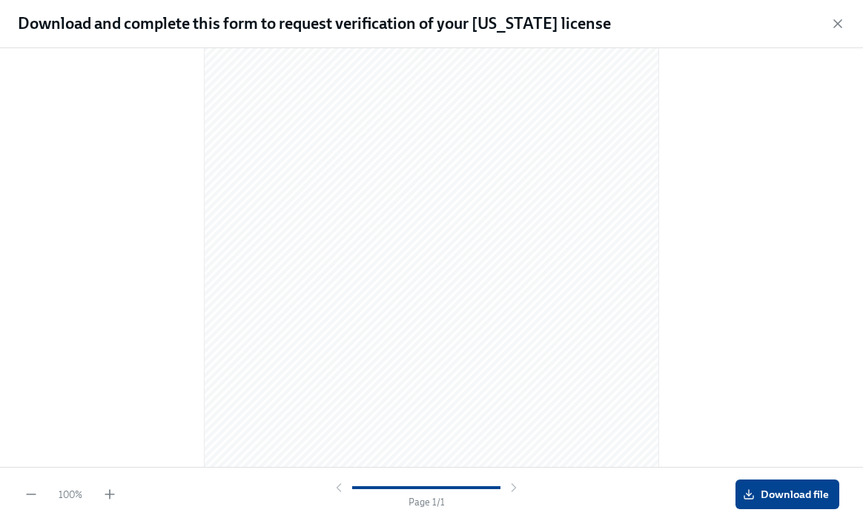
scroll to position [193, 0]
click at [834, 24] on icon "button" at bounding box center [837, 23] width 15 height 15
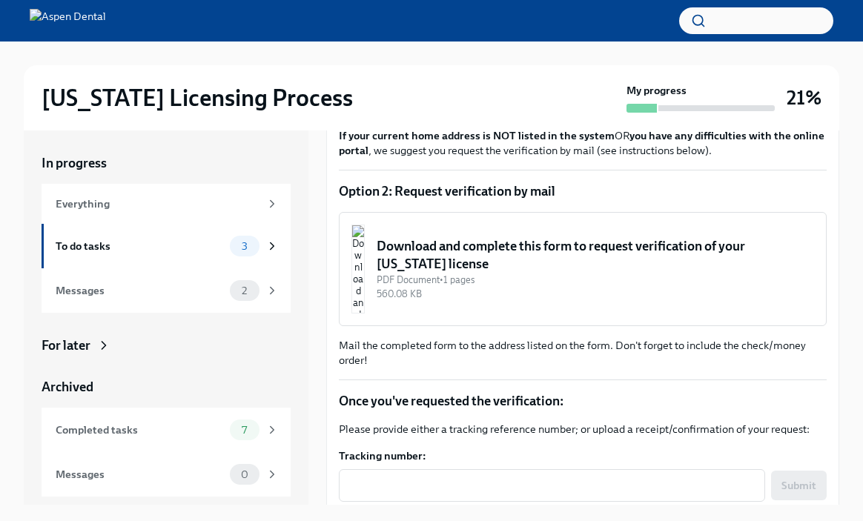
click at [455, 273] on div "Download and complete this form to request verification of your [US_STATE] lice…" at bounding box center [595, 255] width 437 height 36
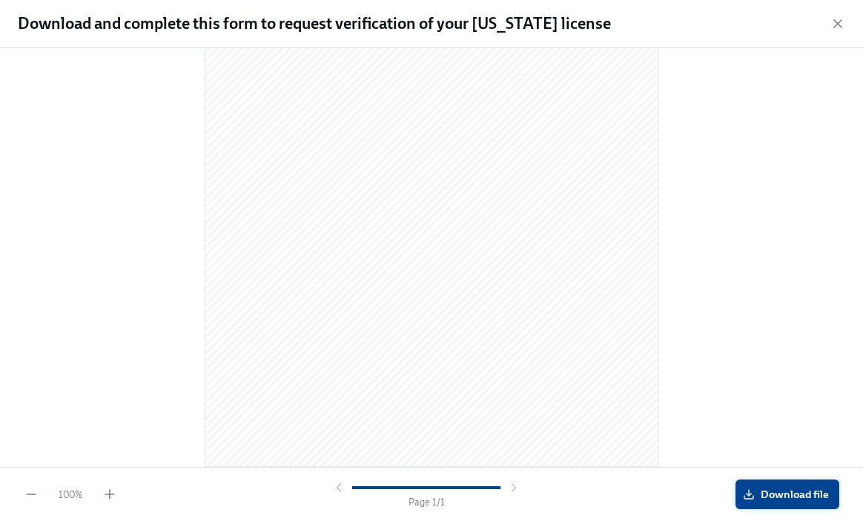
click at [768, 500] on span "Download file" at bounding box center [787, 494] width 83 height 15
click at [835, 22] on icon "button" at bounding box center [837, 23] width 15 height 15
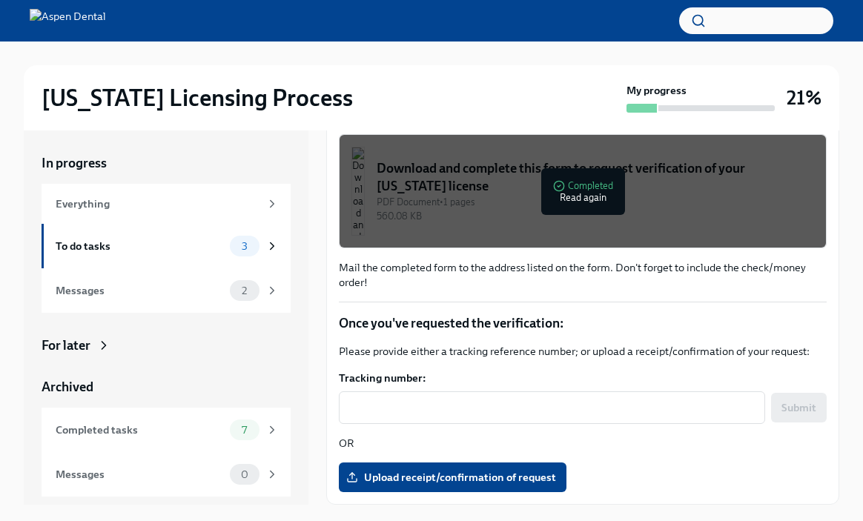
scroll to position [1172, 0]
click at [388, 483] on span "Upload receipt/confirmation of request" at bounding box center [452, 477] width 207 height 15
click at [0, 0] on input "Upload receipt/confirmation of request" at bounding box center [0, 0] width 0 height 0
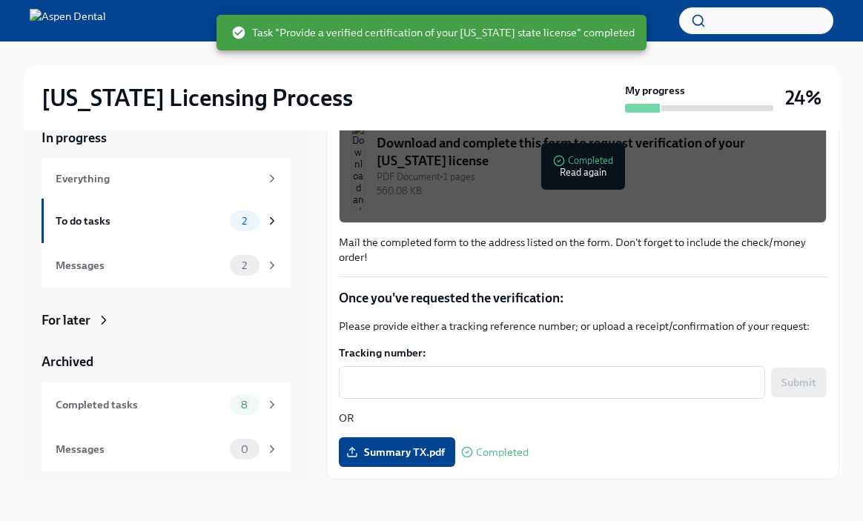
scroll to position [1150, 0]
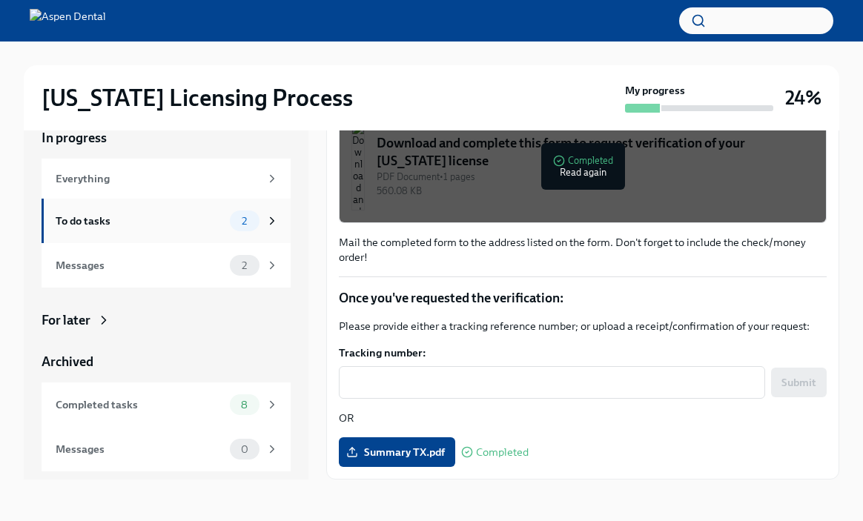
click at [273, 230] on div "2" at bounding box center [254, 220] width 49 height 21
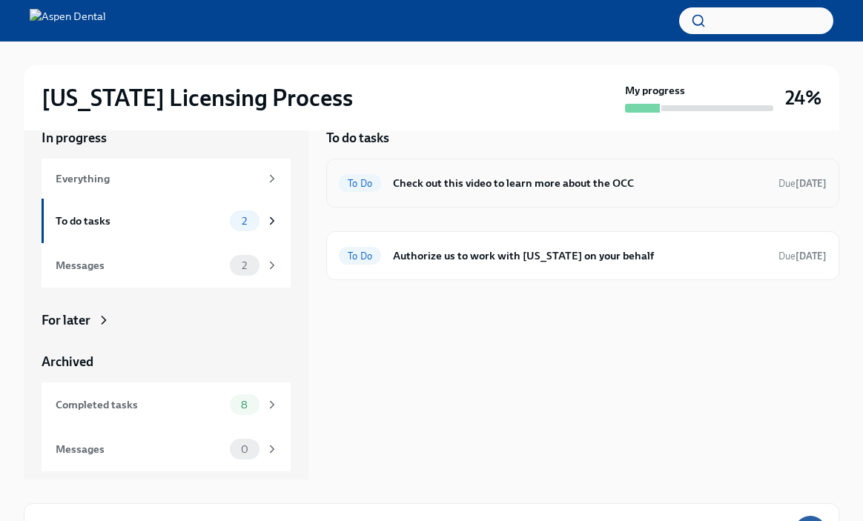
click at [479, 188] on h6 "Check out this video to learn more about the OCC" at bounding box center [580, 183] width 374 height 16
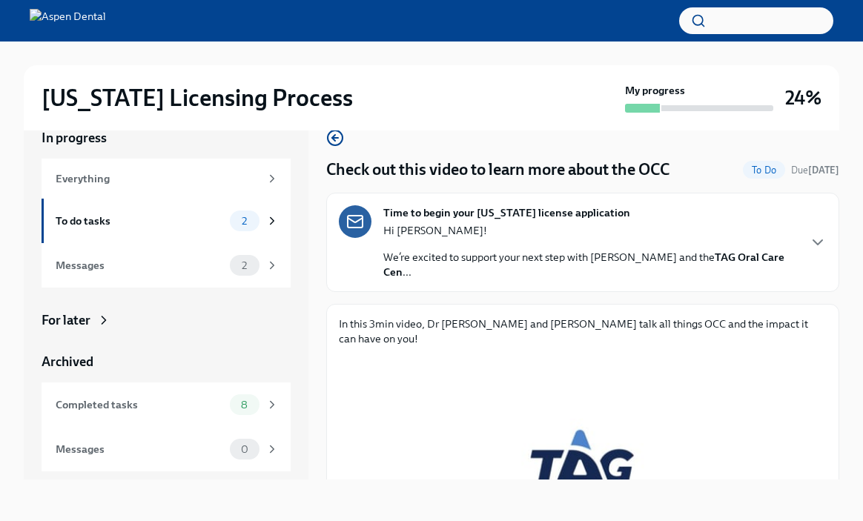
scroll to position [183, 0]
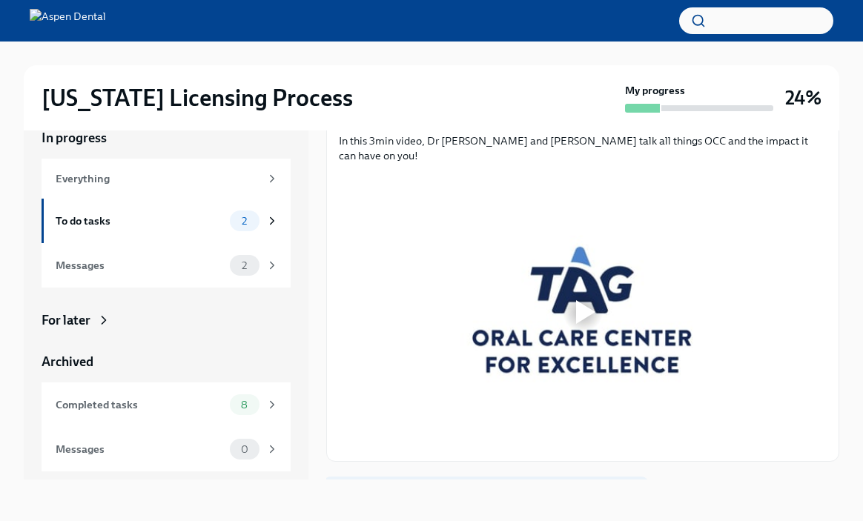
click at [497, 487] on span "Next task : Authorize us to work with [US_STATE] on your behalf" at bounding box center [486, 494] width 294 height 15
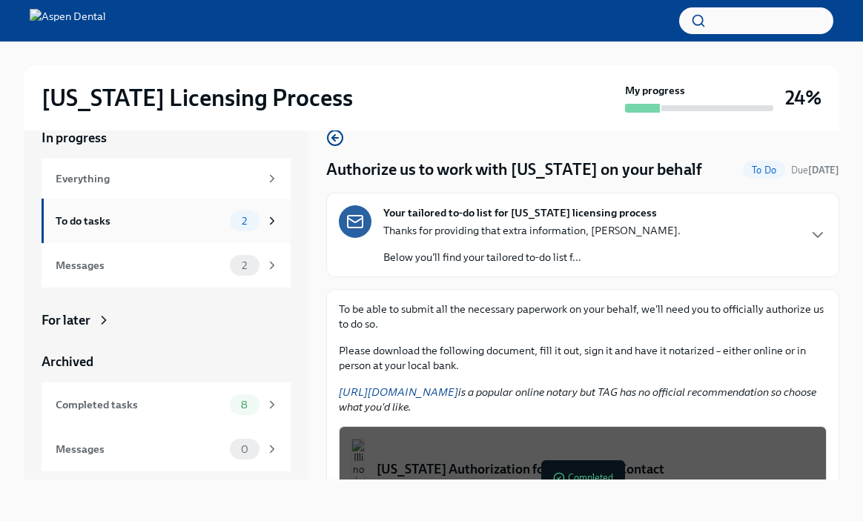
click at [139, 213] on div "To do tasks" at bounding box center [140, 221] width 168 height 16
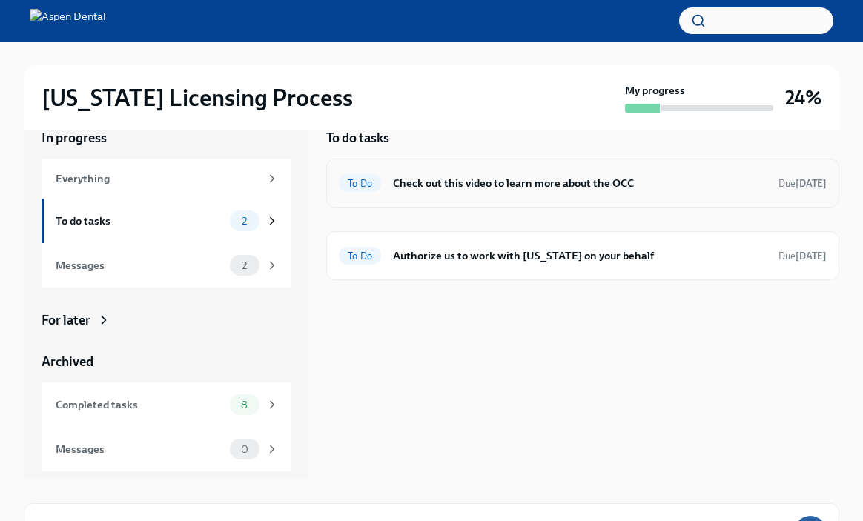
click at [503, 182] on h6 "Check out this video to learn more about the OCC" at bounding box center [580, 183] width 374 height 16
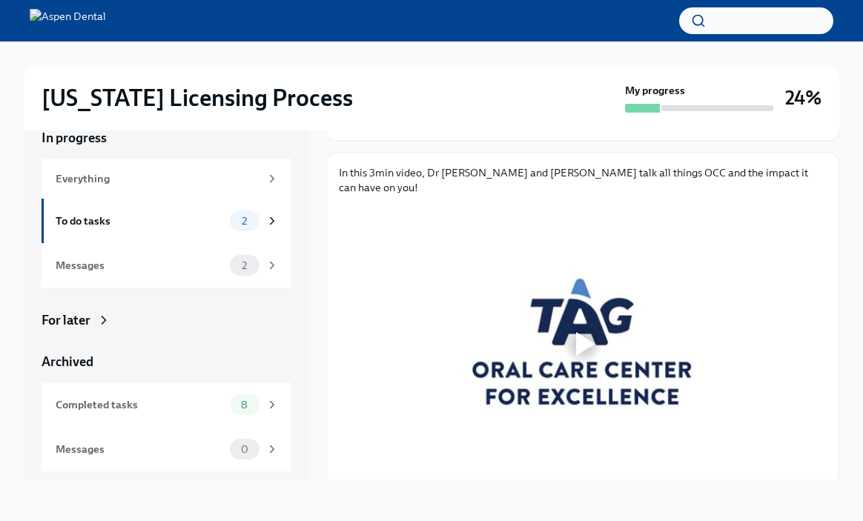
scroll to position [162, 0]
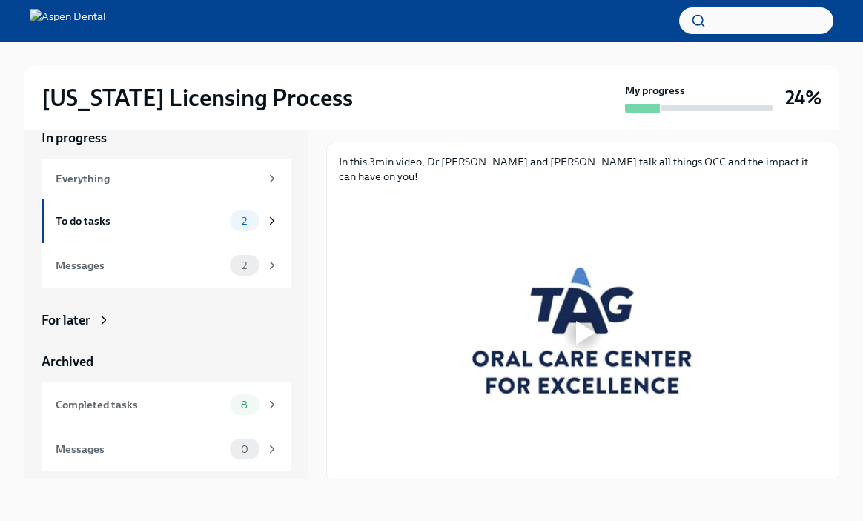
click at [582, 321] on div at bounding box center [585, 333] width 19 height 24
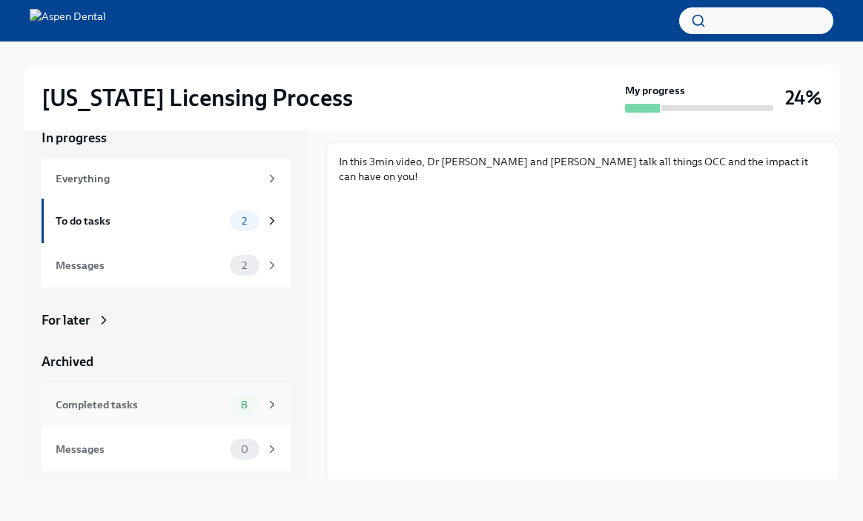
click at [102, 414] on div "Completed tasks 8" at bounding box center [167, 404] width 223 height 21
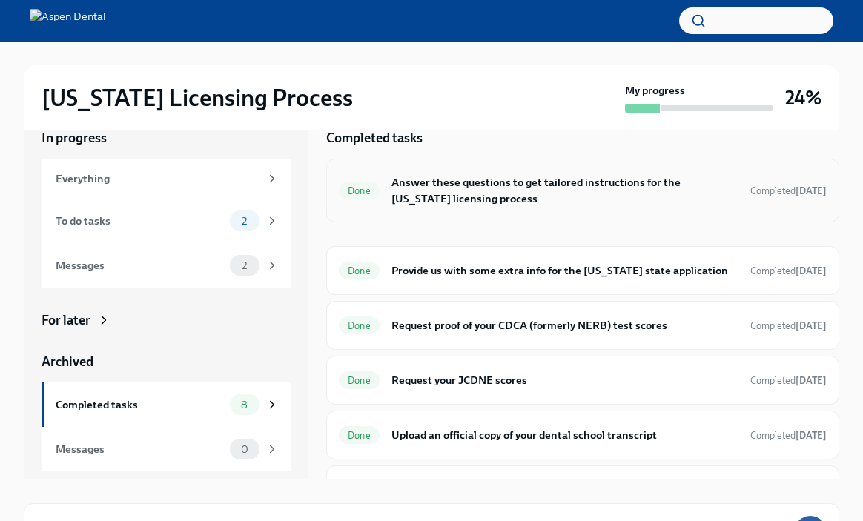
click at [533, 188] on h6 "Answer these questions to get tailored instructions for the [US_STATE] licensin…" at bounding box center [564, 190] width 347 height 33
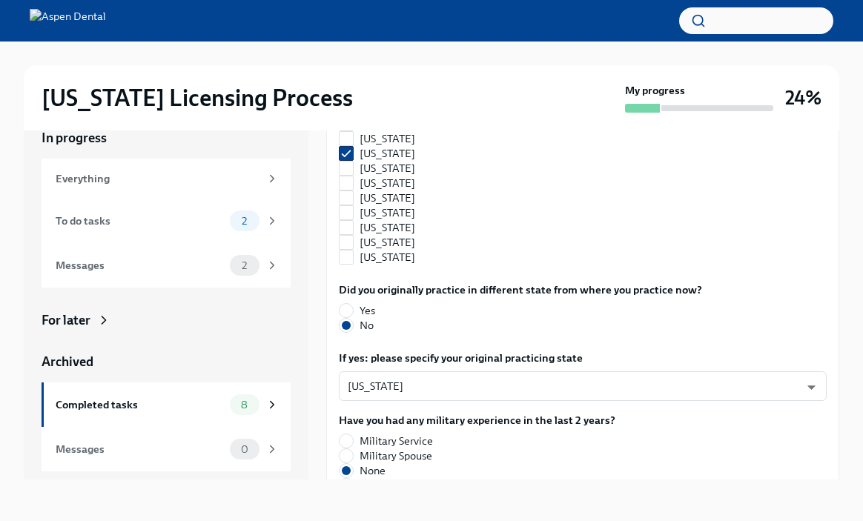
scroll to position [1446, 0]
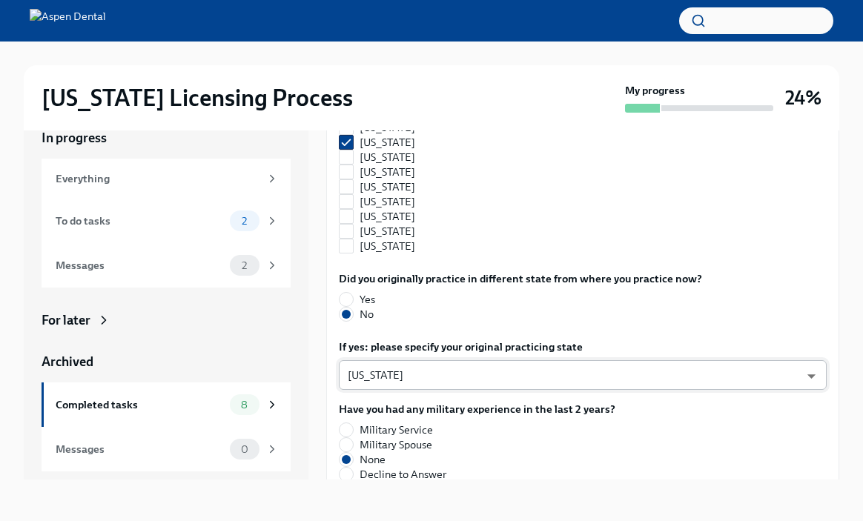
click at [393, 337] on body "[US_STATE] Licensing Process My progress 24% In progress Everything To do tasks…" at bounding box center [431, 248] width 863 height 546
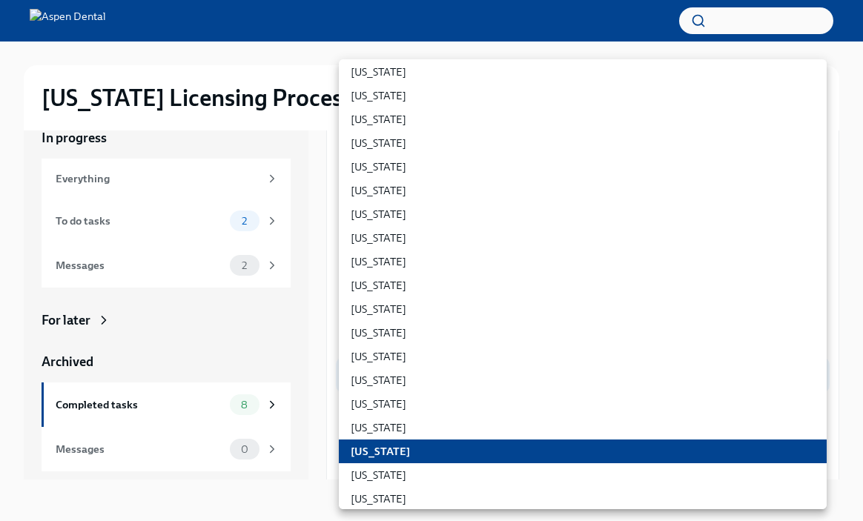
scroll to position [0, 0]
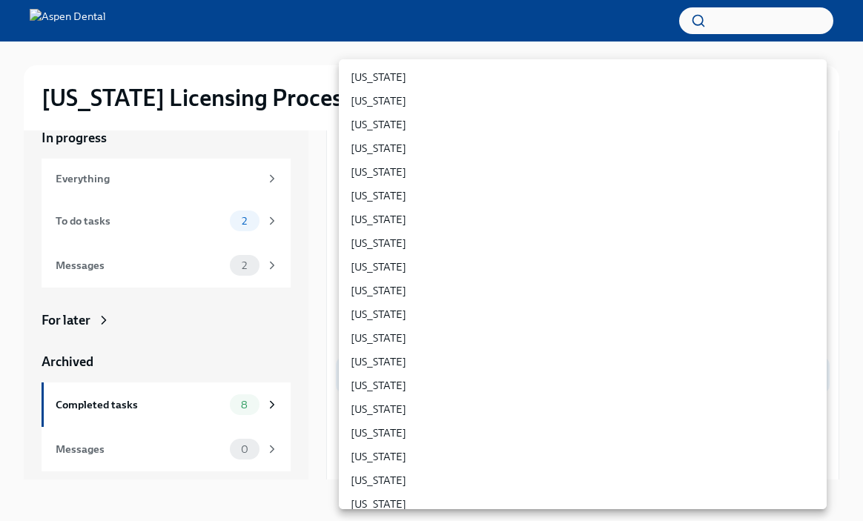
click at [848, 303] on div at bounding box center [431, 260] width 863 height 521
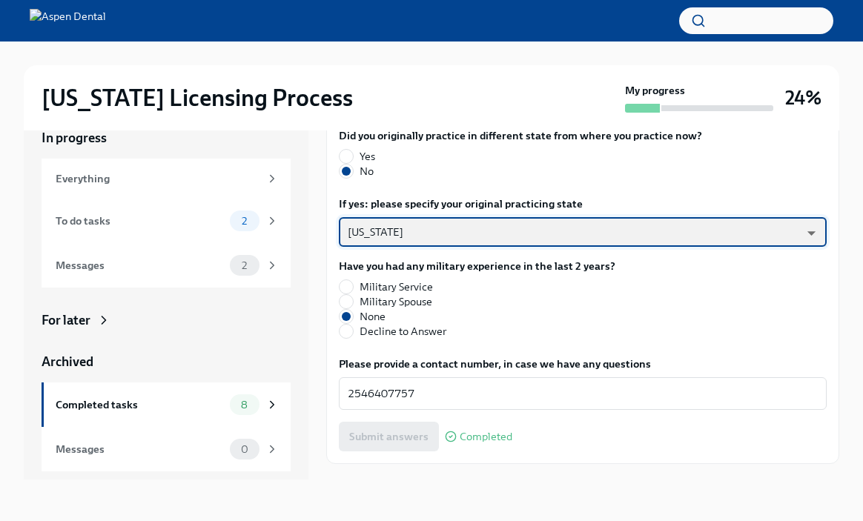
scroll to position [1591, 0]
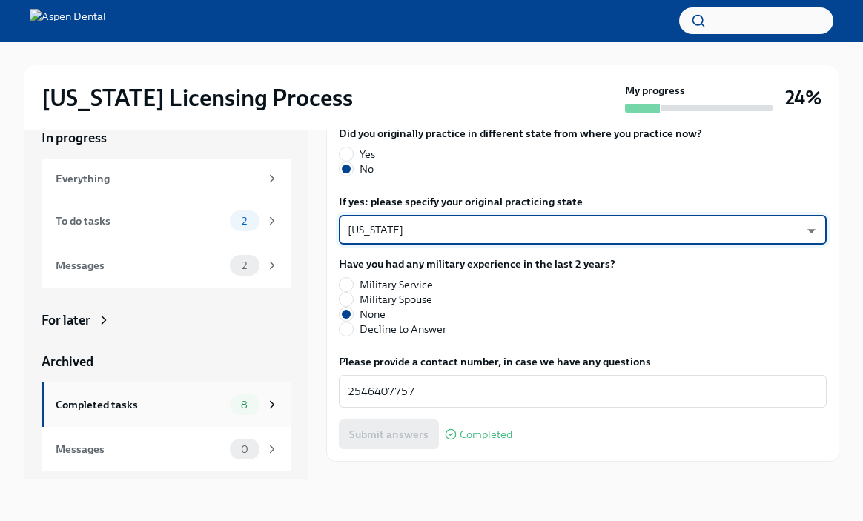
click at [129, 411] on div "Completed tasks" at bounding box center [140, 405] width 168 height 16
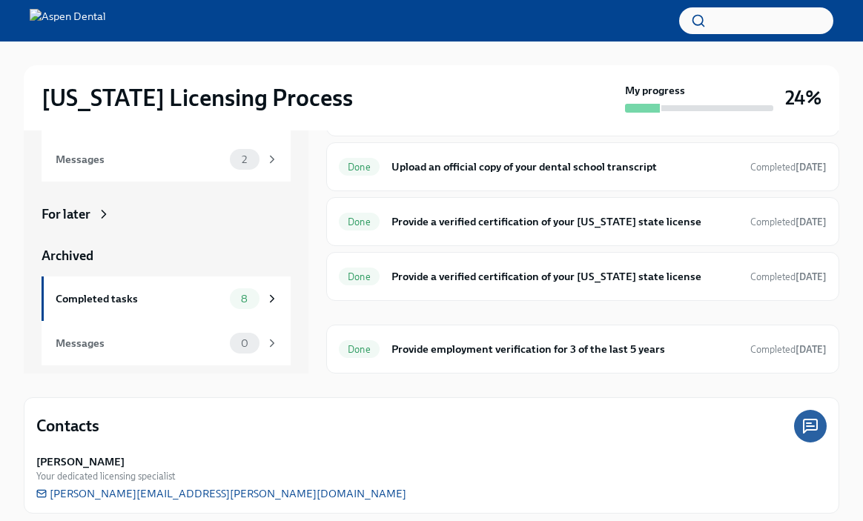
scroll to position [133, 0]
